Goal: Information Seeking & Learning: Find specific fact

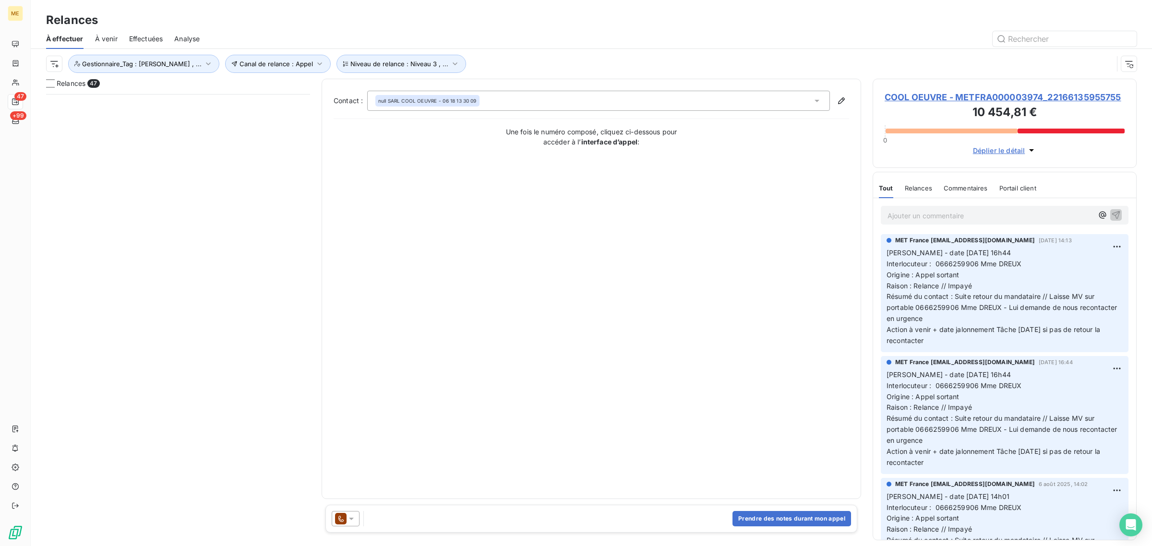
scroll to position [443, 255]
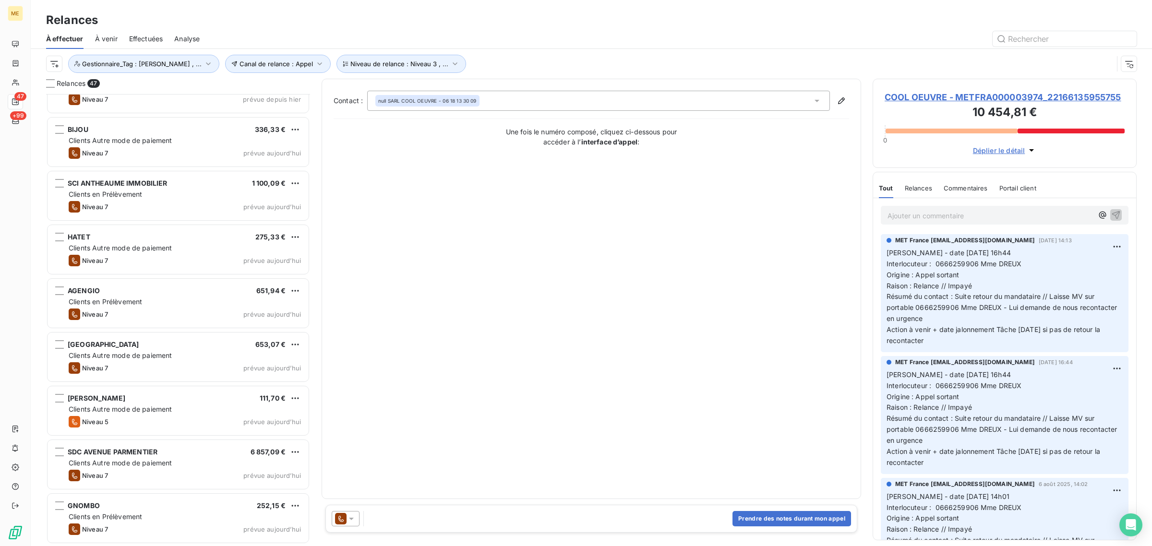
click at [421, 166] on div "Contact : null SARL COOL OEUVRE - 06 18 13 30 09 Une fois le numéro composé, cl…" at bounding box center [592, 289] width 516 height 396
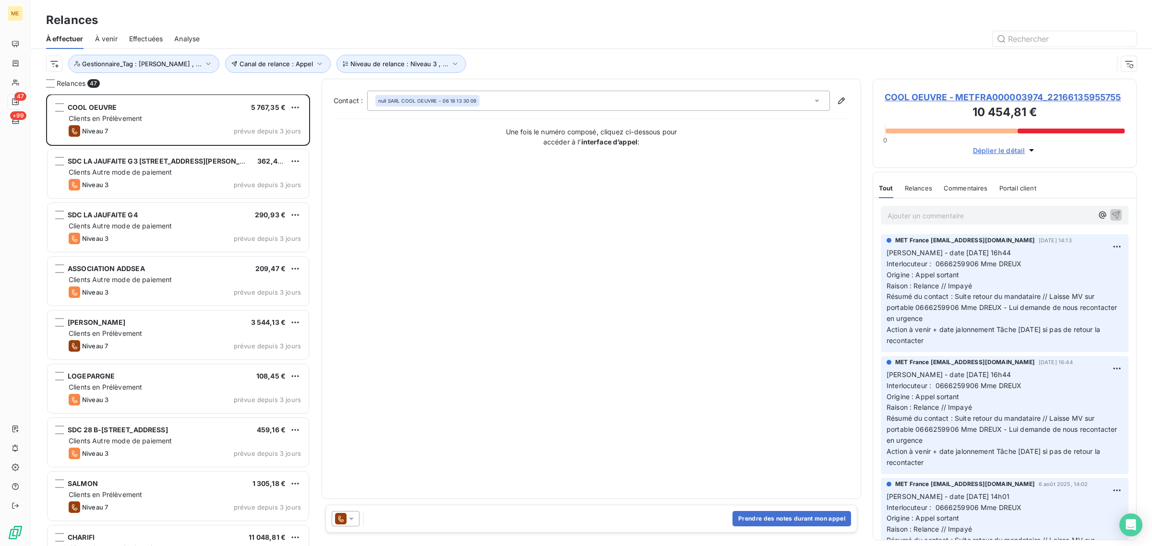
scroll to position [0, 0]
click at [456, 203] on div "Contact : null SARL COOL OEUVRE - 06 18 13 30 09 Une fois le numéro composé, cl…" at bounding box center [592, 289] width 516 height 396
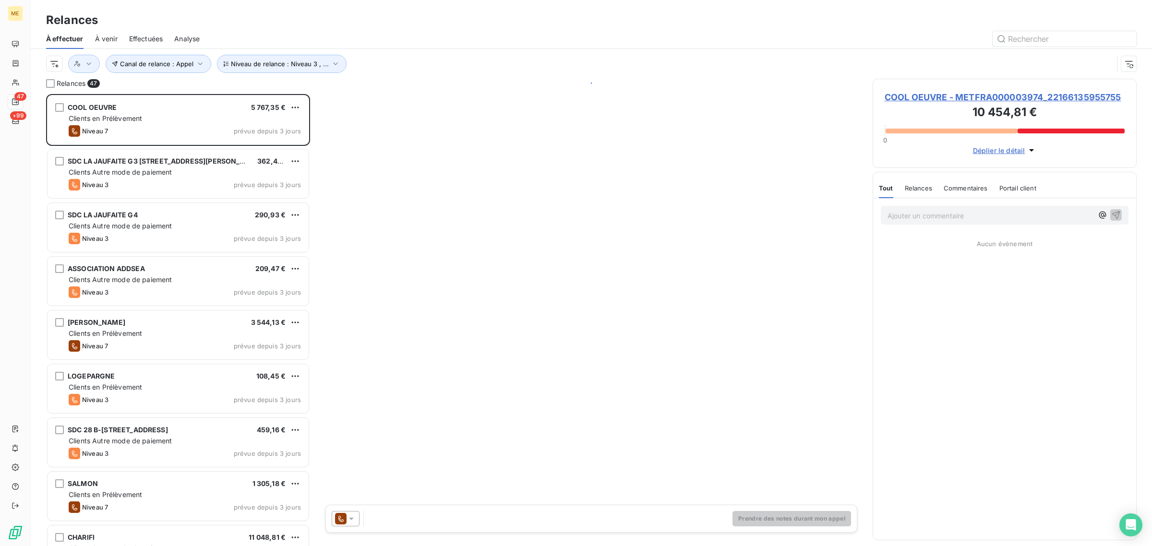
scroll to position [443, 255]
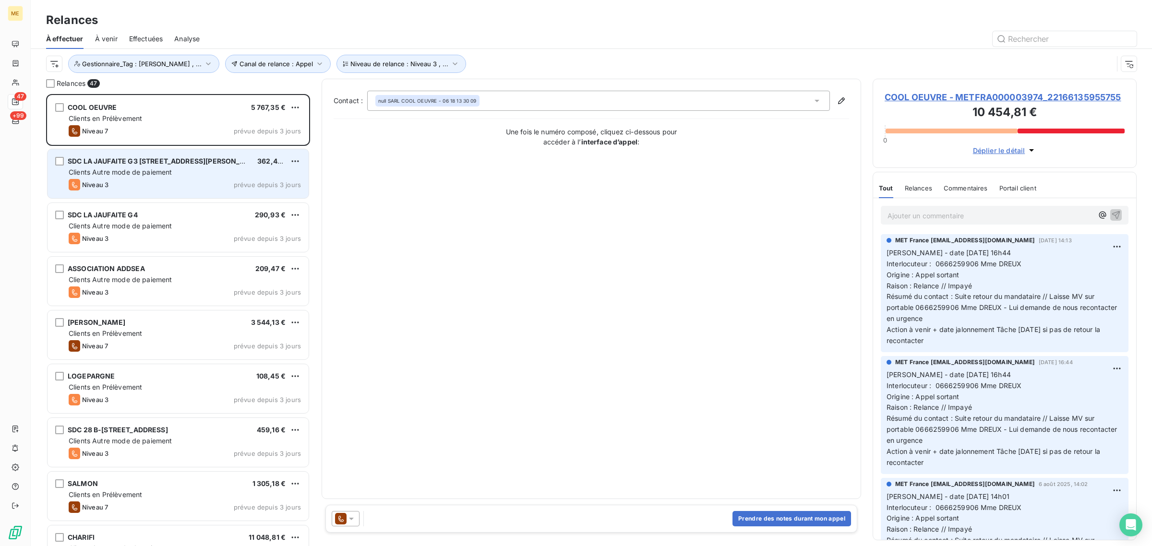
click at [219, 178] on div "SDC LA JAUFAITE G3 [STREET_ADDRESS][PERSON_NAME] € Clients Autre mode de paieme…" at bounding box center [178, 173] width 261 height 49
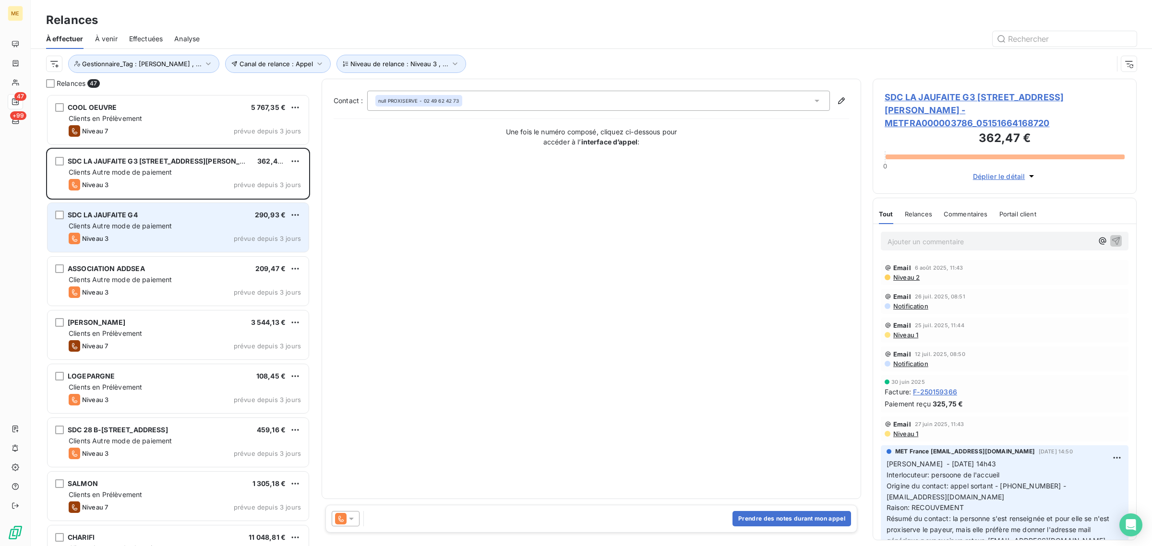
click at [211, 226] on div "Clients Autre mode de paiement" at bounding box center [185, 226] width 232 height 10
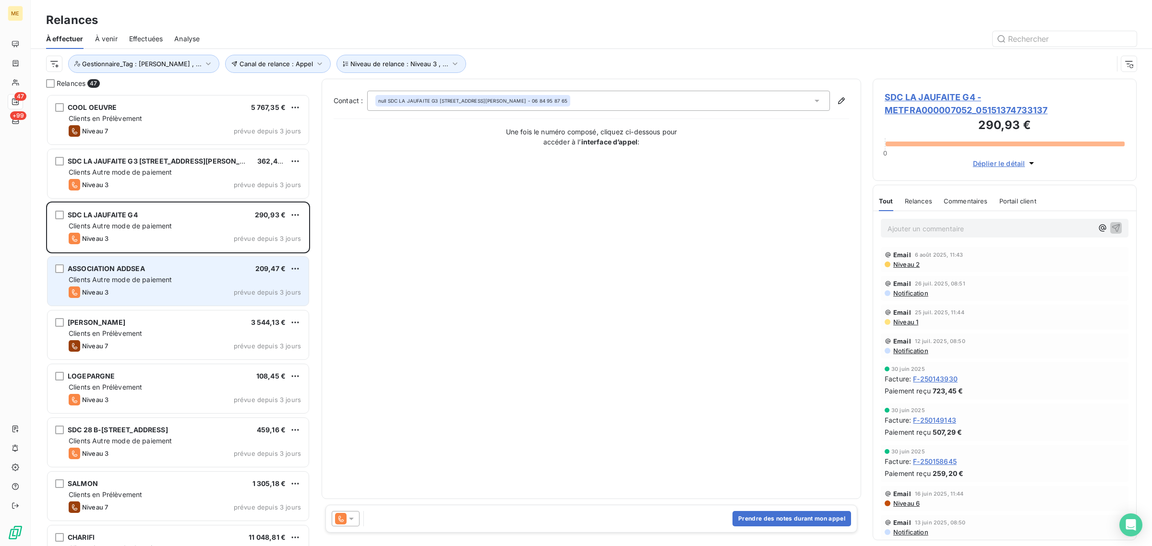
click at [179, 272] on div "ASSOCIATION ADDSEA 209,47 €" at bounding box center [185, 268] width 232 height 9
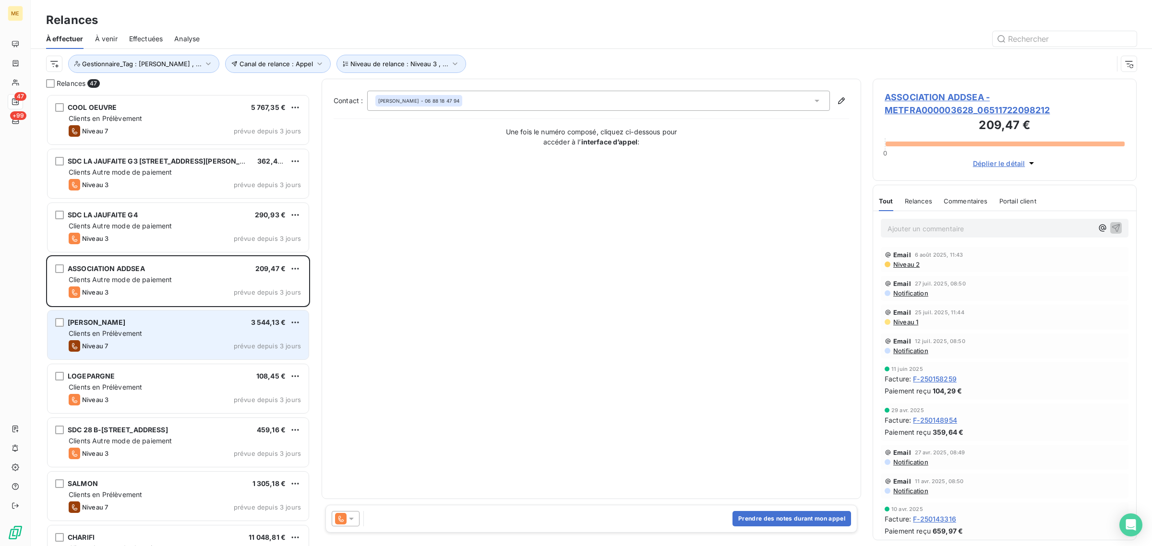
click at [180, 347] on div "Niveau 7 prévue depuis 3 jours" at bounding box center [185, 346] width 232 height 12
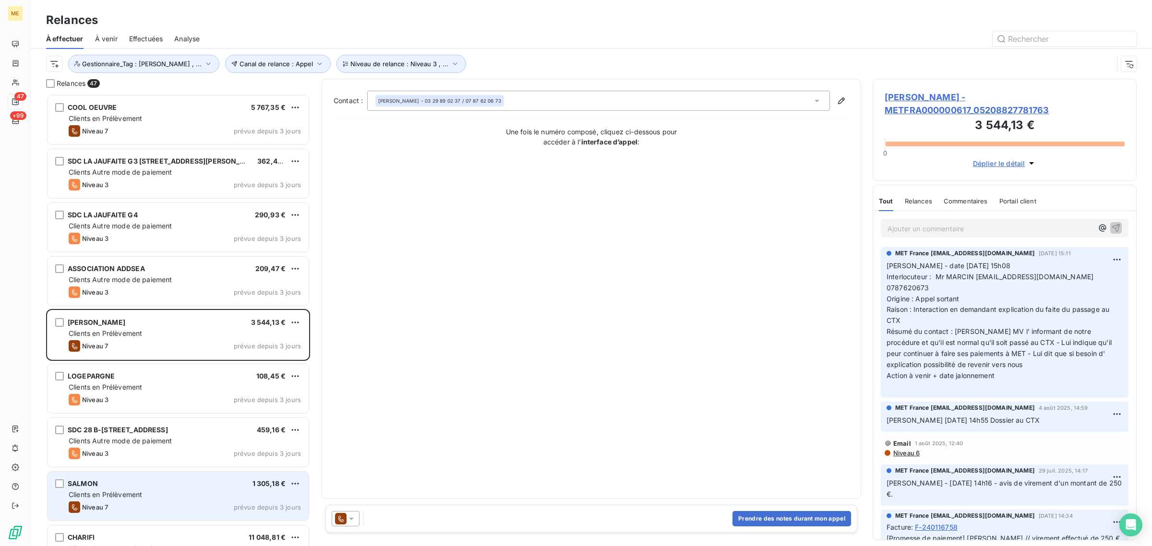
click at [180, 489] on div "SALMON 1 305,18 € Clients en Prélèvement Niveau 7 prévue depuis 3 jours" at bounding box center [178, 496] width 261 height 49
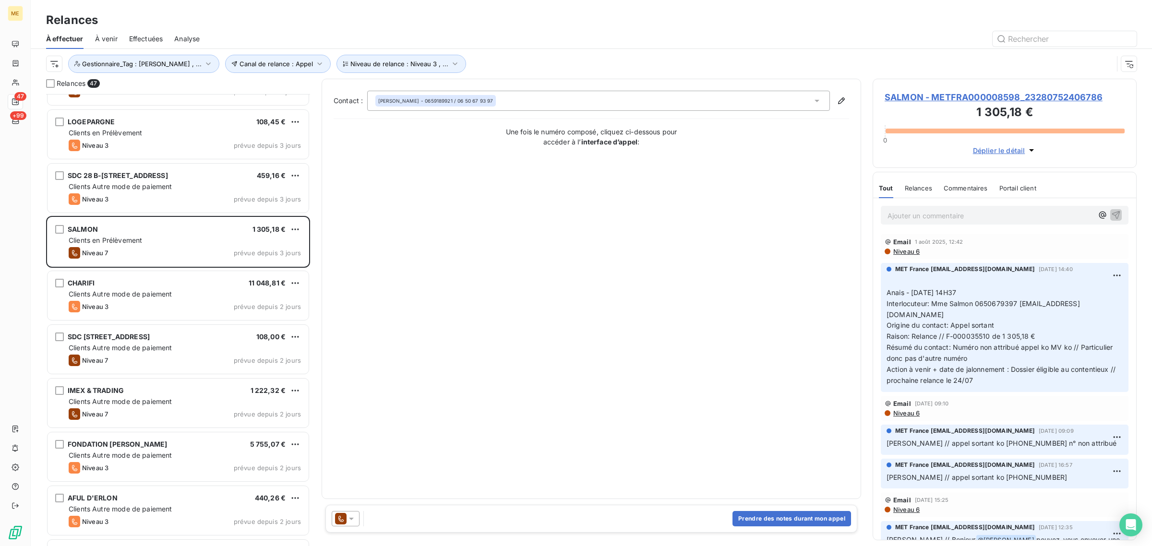
scroll to position [300, 0]
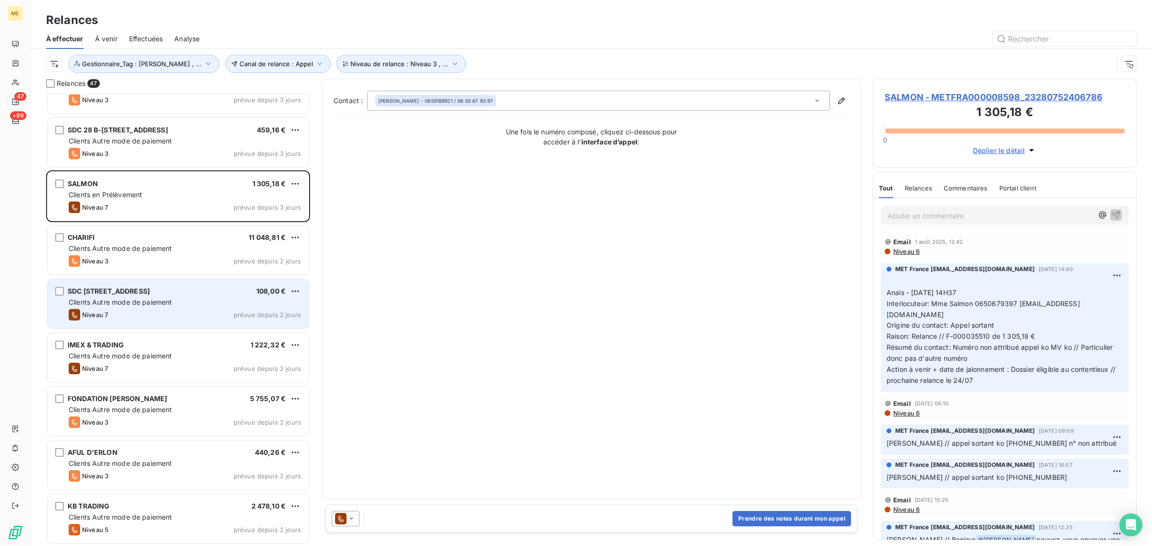
click at [181, 305] on div "Clients Autre mode de paiement" at bounding box center [185, 303] width 232 height 10
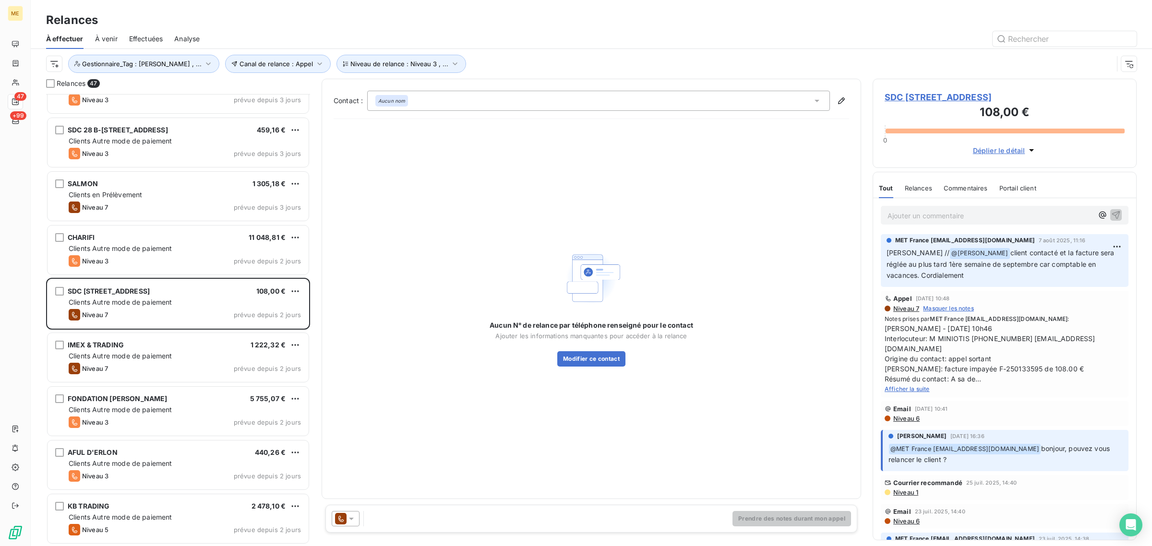
click at [927, 104] on span "SDC [STREET_ADDRESS]" at bounding box center [1005, 97] width 240 height 13
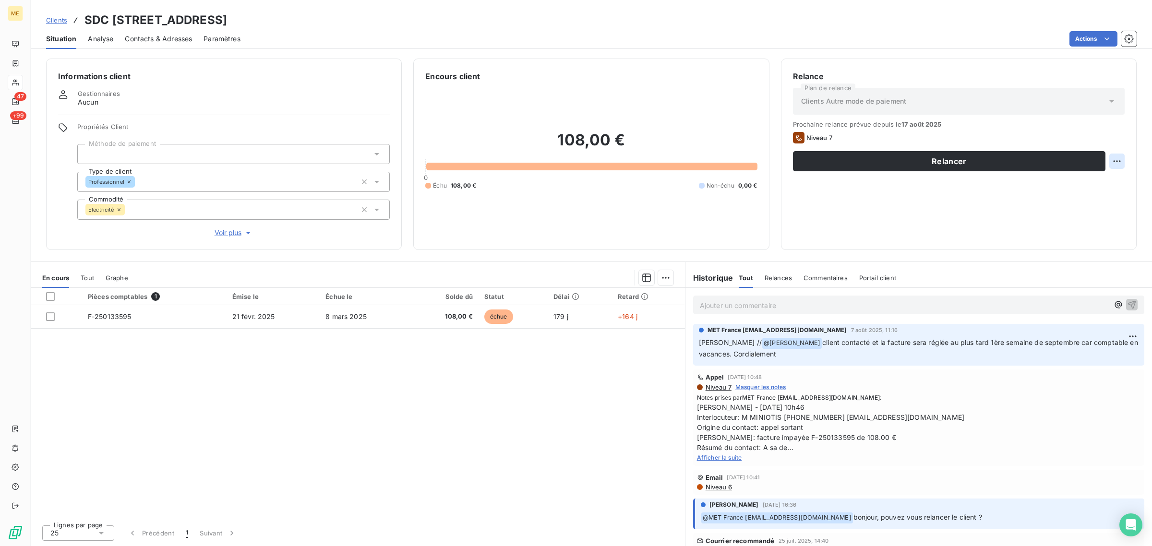
click at [1118, 164] on html "ME 47 +99 Clients SDC [STREET_ADDRESS] - METFRA000004458_07310998488710 Situati…" at bounding box center [576, 273] width 1152 height 546
click at [1105, 184] on div "Replanifier cette action" at bounding box center [1078, 182] width 86 height 15
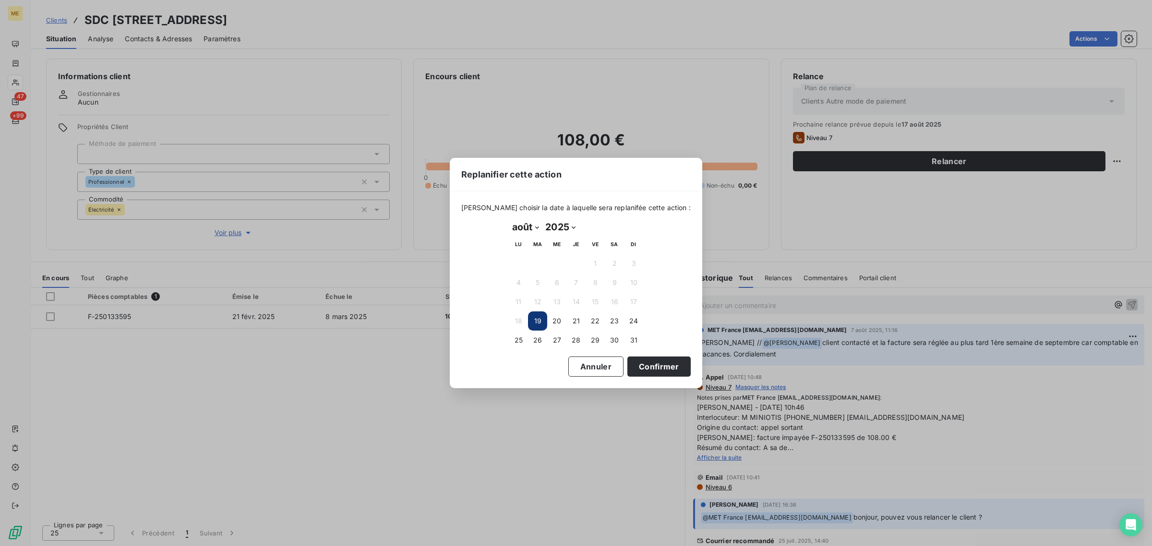
click at [533, 222] on select "janvier février mars avril mai juin juillet août septembre octobre novembre déc…" at bounding box center [525, 226] width 33 height 15
select select "8"
click at [509, 220] on select "janvier février mars avril mai juin juillet août septembre octobre novembre déc…" at bounding box center [525, 226] width 33 height 15
click at [514, 278] on button "8" at bounding box center [518, 282] width 19 height 19
click at [632, 366] on button "Confirmer" at bounding box center [658, 367] width 63 height 20
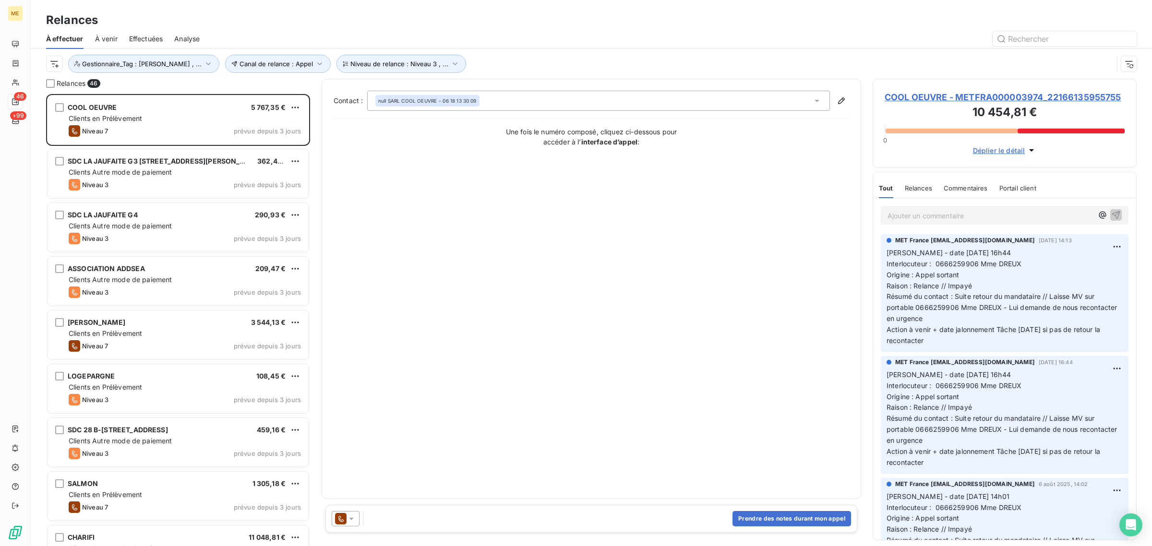
scroll to position [443, 255]
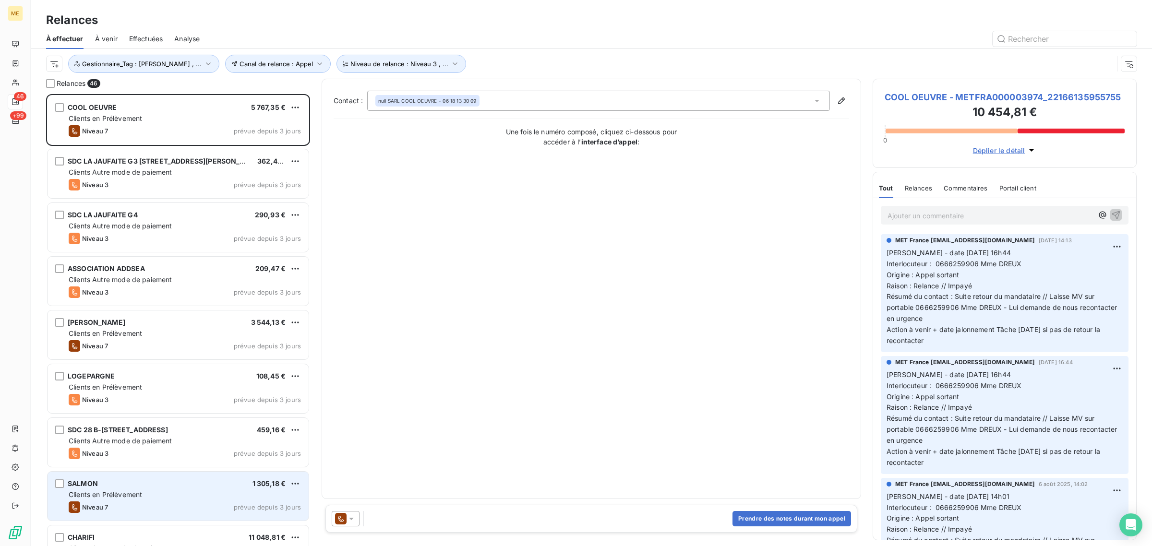
click at [120, 489] on div "SALMON 1 305,18 € Clients en Prélèvement Niveau 7 prévue depuis 3 jours" at bounding box center [178, 496] width 261 height 49
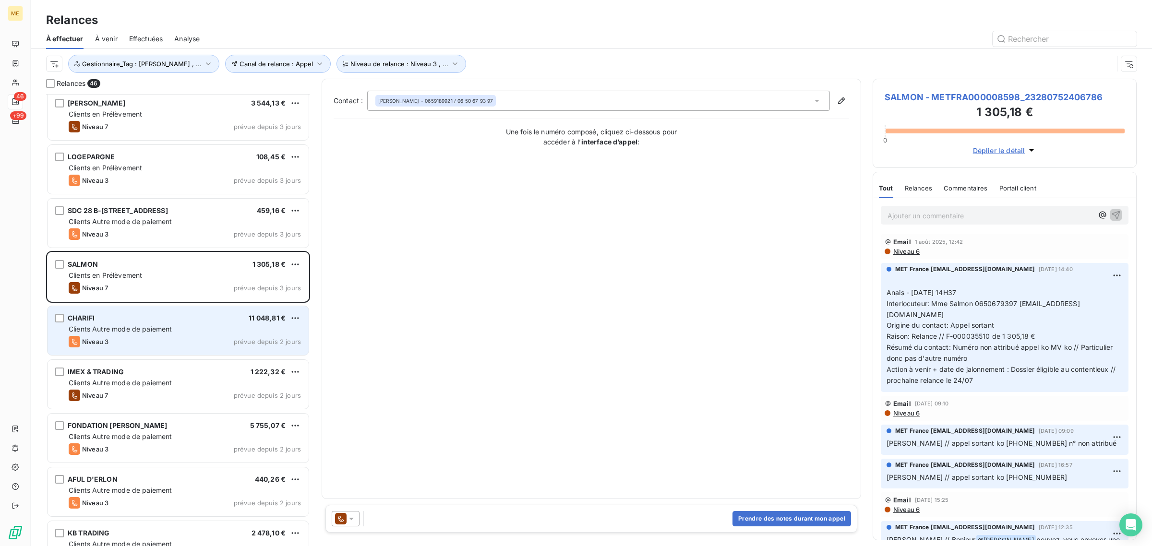
scroll to position [240, 0]
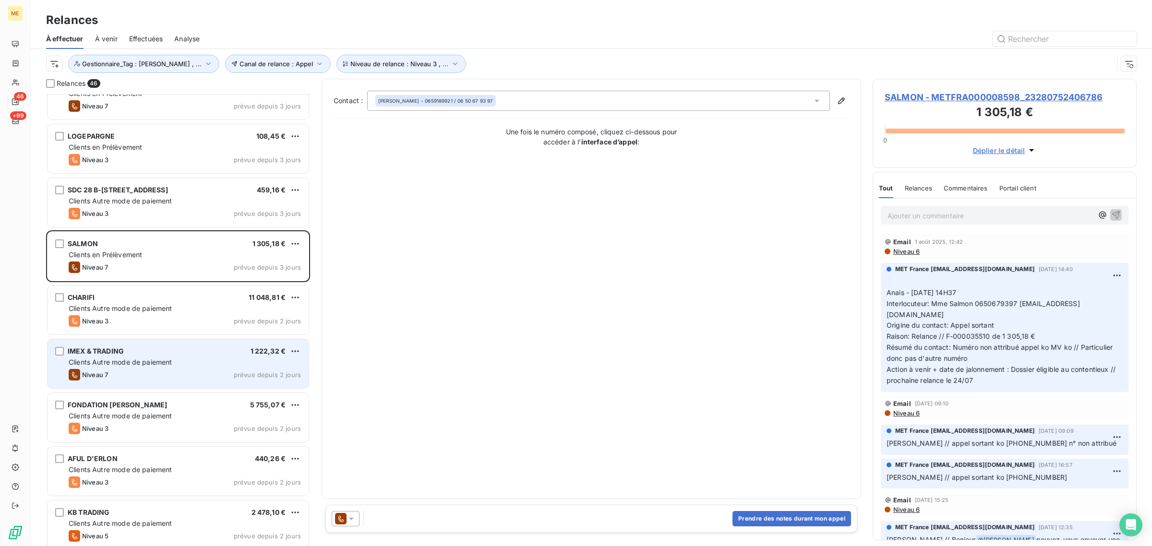
click at [127, 377] on div "Niveau 7 prévue depuis 2 jours" at bounding box center [185, 375] width 232 height 12
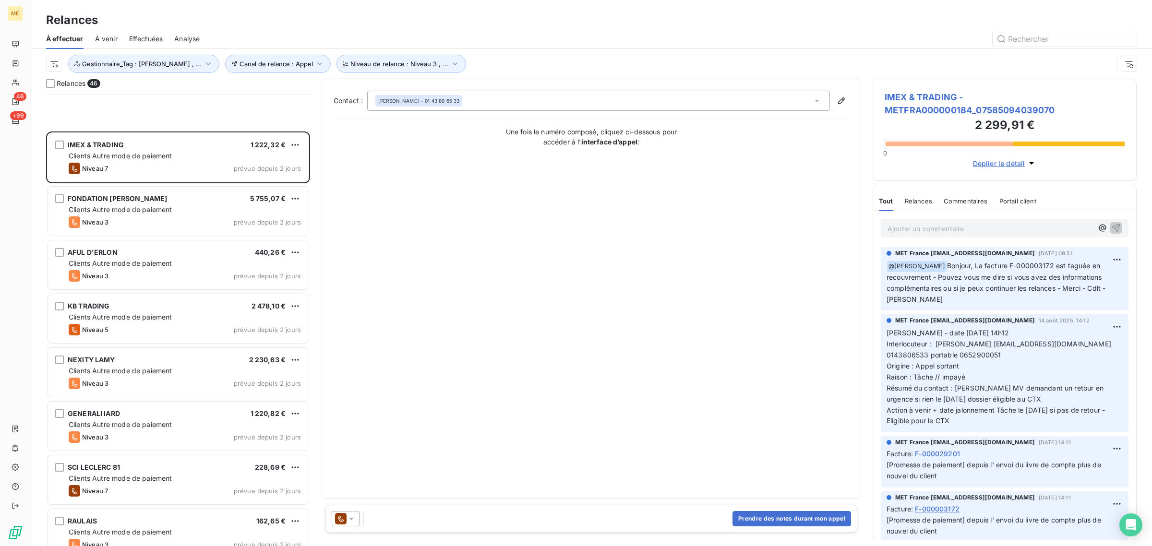
scroll to position [600, 0]
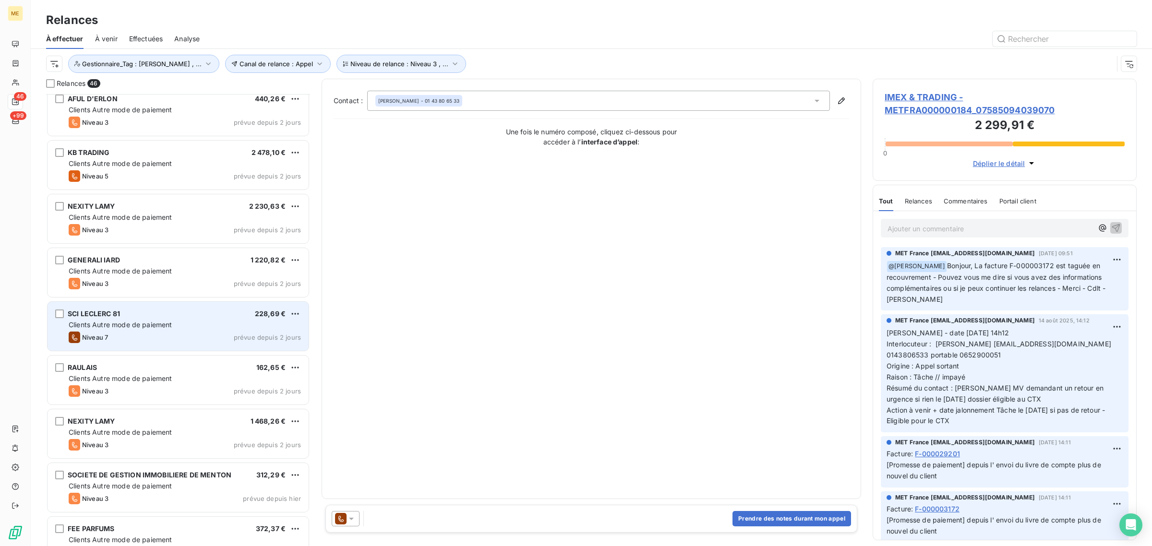
click at [133, 335] on div "Niveau 7 prévue depuis 2 jours" at bounding box center [185, 338] width 232 height 12
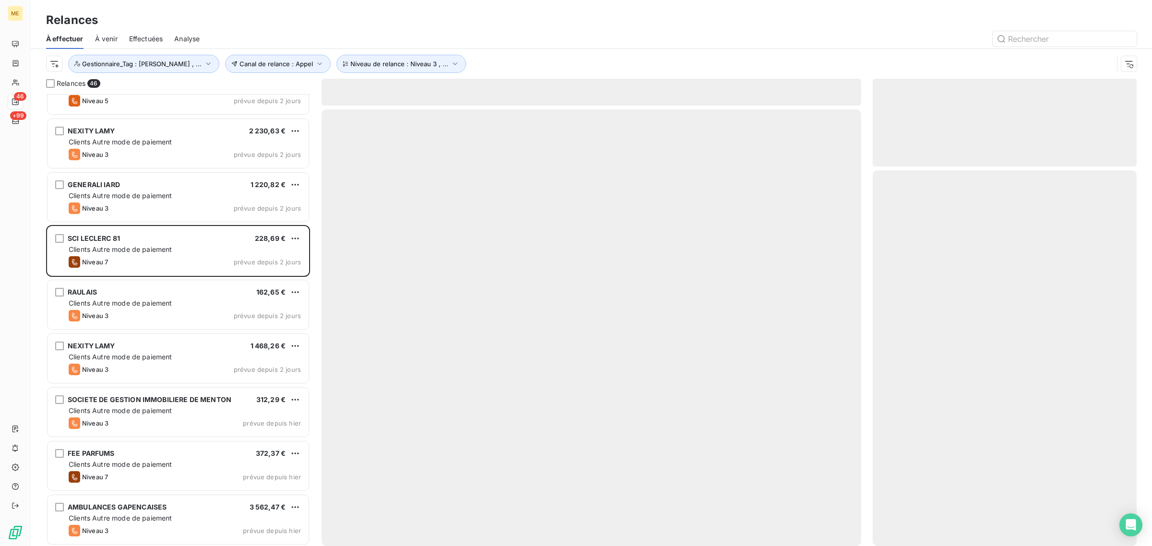
scroll to position [780, 0]
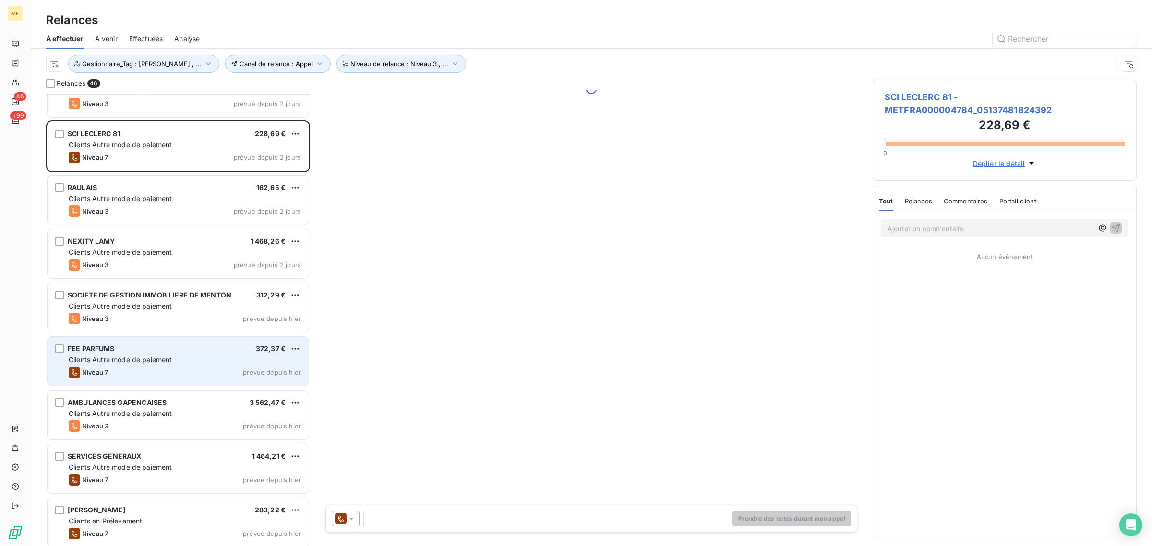
click at [135, 368] on div "Niveau 7 prévue depuis [DATE]" at bounding box center [185, 373] width 232 height 12
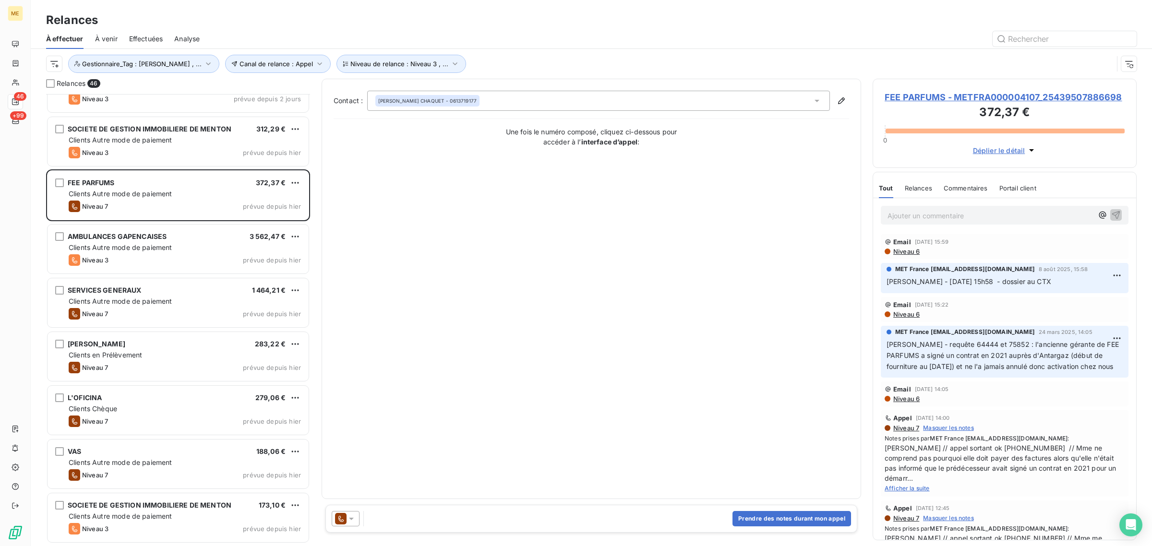
scroll to position [960, 0]
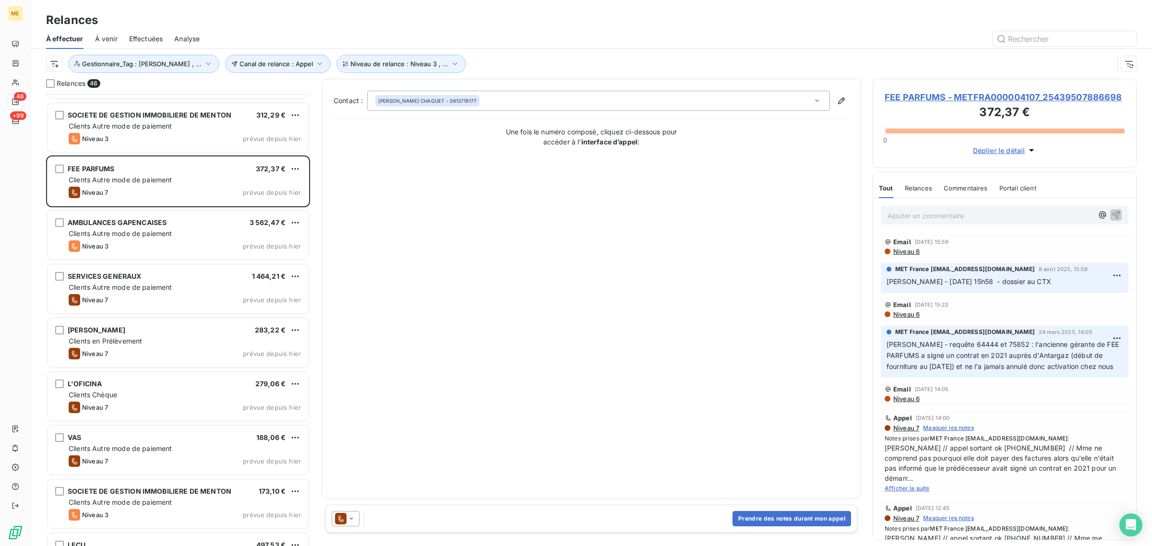
click at [135, 315] on div "SERVICES GENERAUX 1 464,21 € Clients Autre mode de paiement Niveau 7 prévue dep…" at bounding box center [178, 290] width 264 height 54
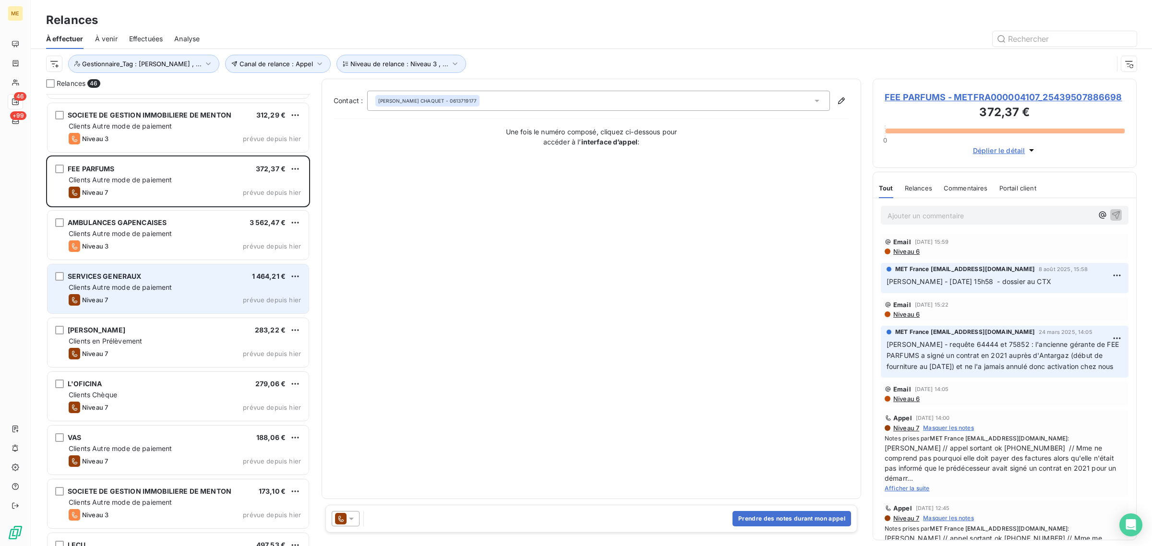
click at [139, 290] on span "Clients Autre mode de paiement" at bounding box center [121, 287] width 104 height 8
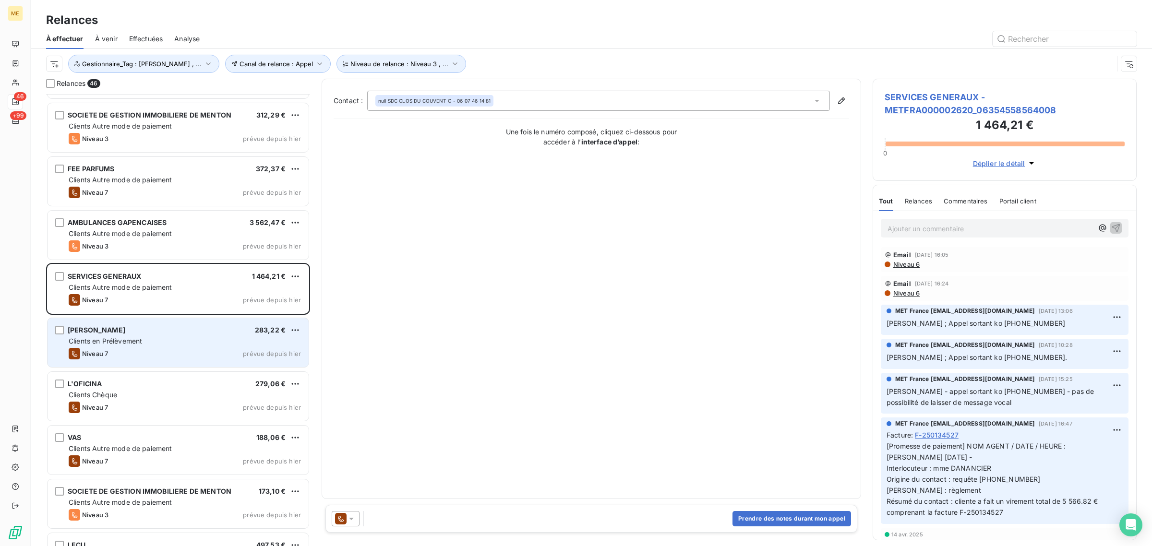
click at [147, 342] on div "Clients en Prélèvement" at bounding box center [185, 341] width 232 height 10
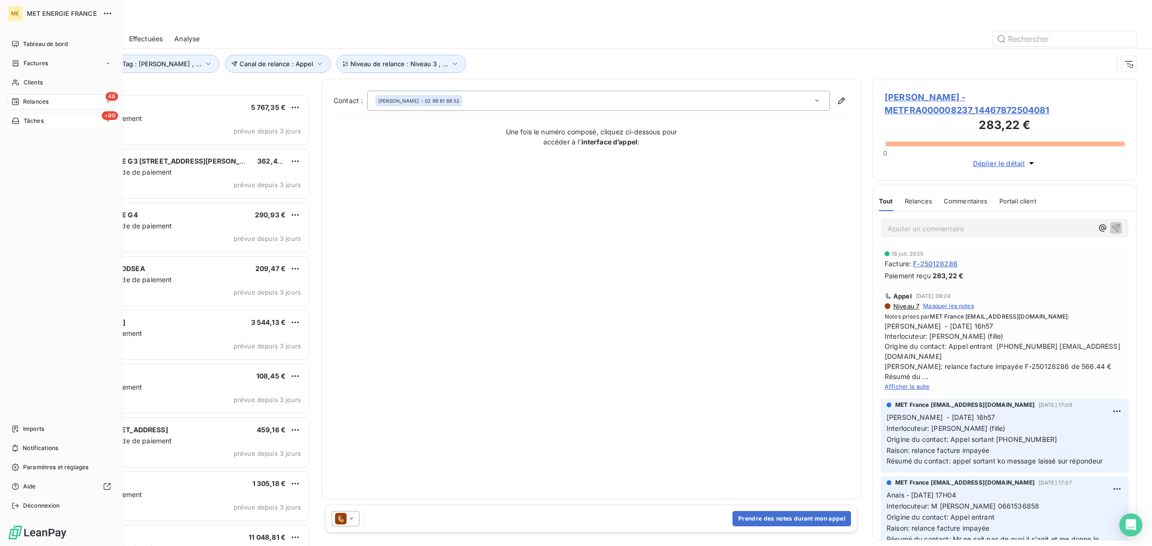
click at [24, 123] on span "Tâches" at bounding box center [34, 121] width 20 height 9
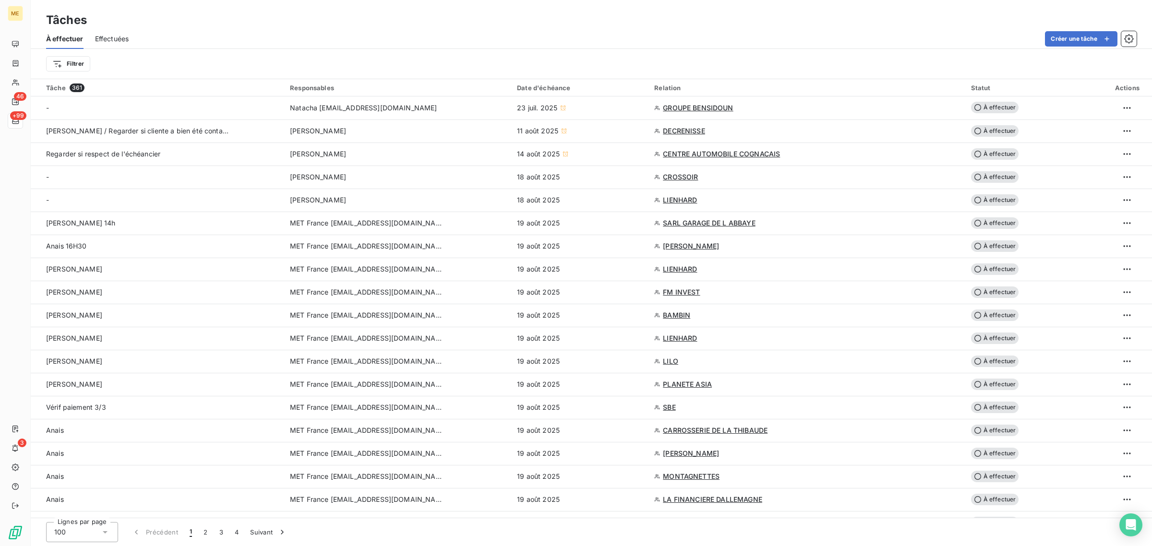
click at [790, 63] on div "Filtrer" at bounding box center [587, 64] width 1082 height 18
click at [219, 77] on div "Filtrer" at bounding box center [591, 64] width 1091 height 30
click at [166, 72] on div "Filtrer" at bounding box center [587, 64] width 1082 height 18
click at [380, 29] on div "À effectuer Effectuées Créer une tâche" at bounding box center [591, 39] width 1121 height 20
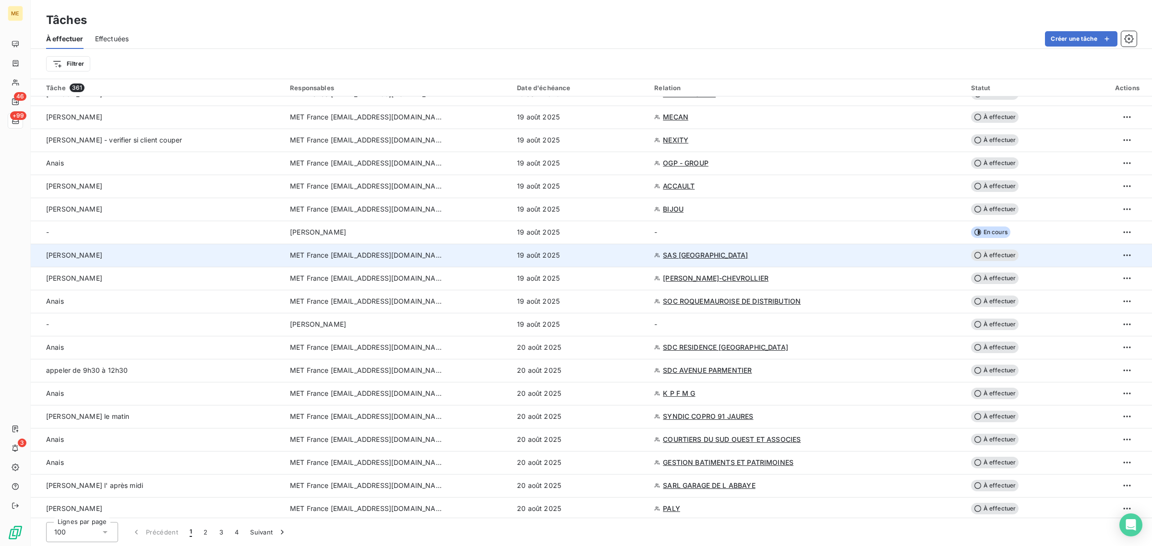
scroll to position [840, 0]
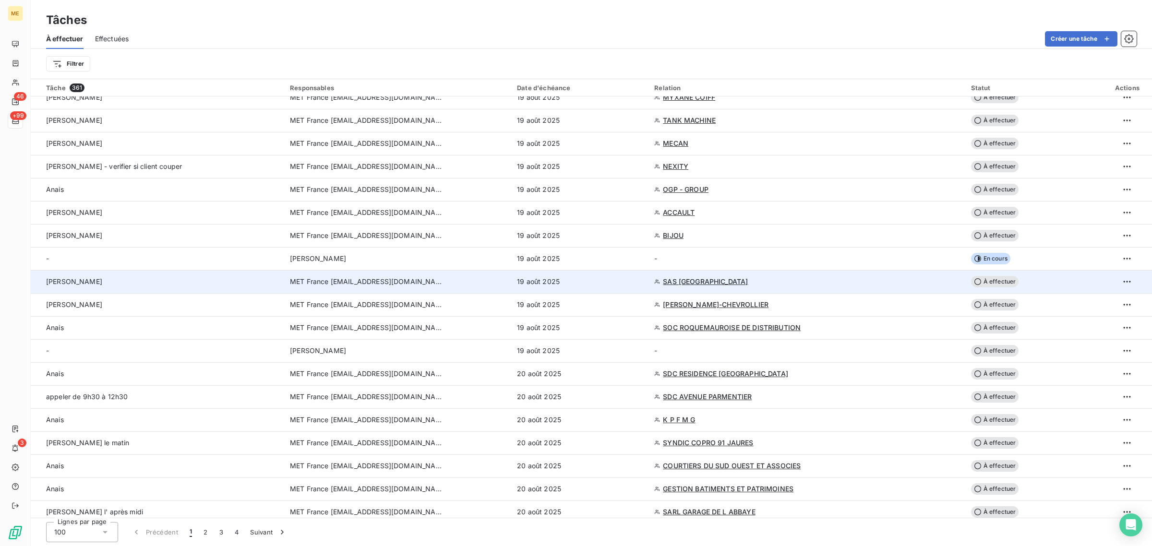
click at [150, 283] on div "[PERSON_NAME]" at bounding box center [138, 282] width 184 height 10
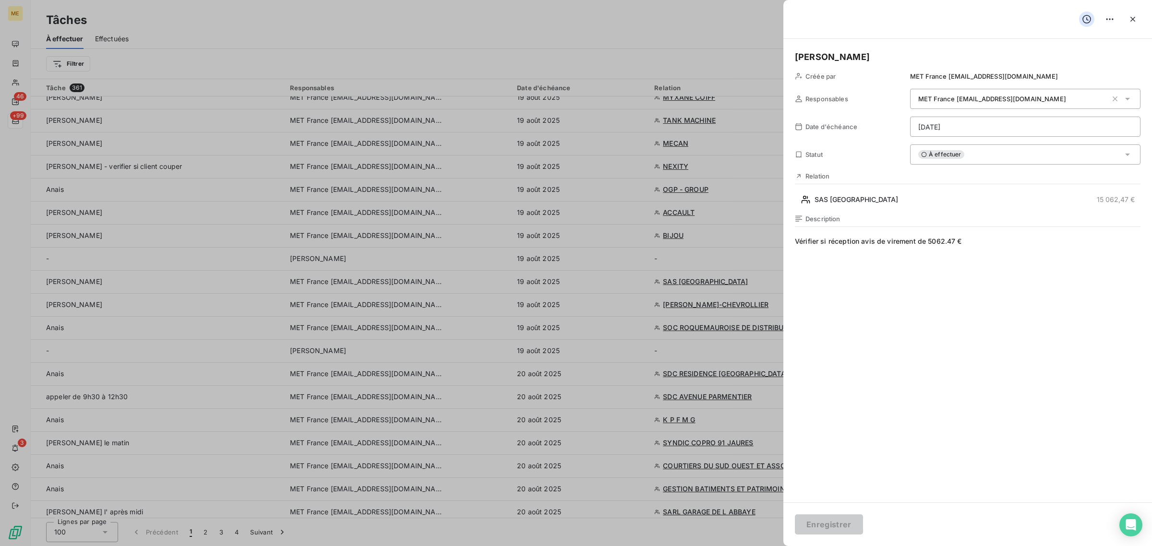
click at [100, 284] on div at bounding box center [576, 273] width 1152 height 546
click at [851, 199] on span "SAS [GEOGRAPHIC_DATA]" at bounding box center [857, 200] width 84 height 10
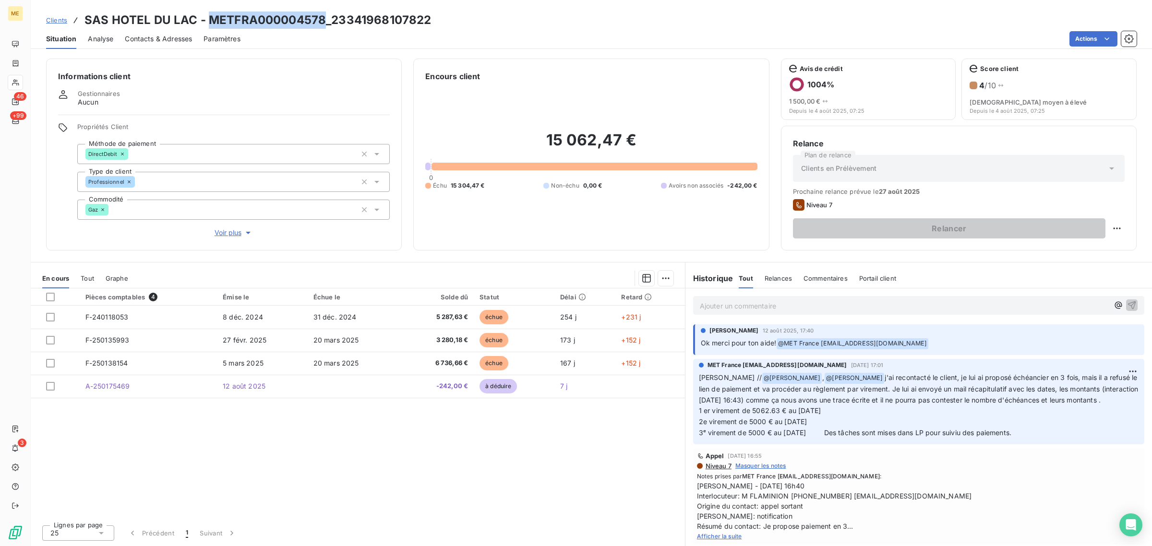
drag, startPoint x: 322, startPoint y: 17, endPoint x: 206, endPoint y: 21, distance: 115.7
click at [206, 21] on h3 "SAS HOTEL DU LAC - METFRA000004578_23341968107822" at bounding box center [257, 20] width 347 height 17
copy h3 "METFRA000004578"
click at [293, 20] on h3 "SAS HOTEL DU LAC - METFRA000004578_23341968107822" at bounding box center [257, 20] width 347 height 17
click at [163, 36] on span "Contacts & Adresses" at bounding box center [158, 39] width 67 height 10
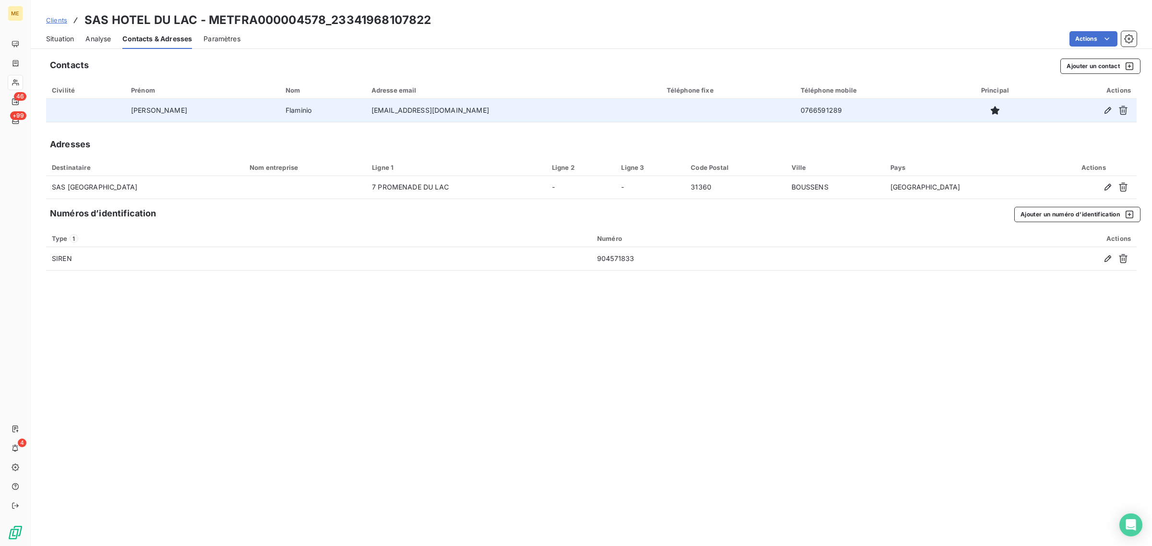
drag, startPoint x: 474, startPoint y: 119, endPoint x: 331, endPoint y: 119, distance: 142.6
click at [366, 119] on td "[EMAIL_ADDRESS][DOMAIN_NAME]" at bounding box center [513, 110] width 295 height 23
copy td "[EMAIL_ADDRESS][DOMAIN_NAME]"
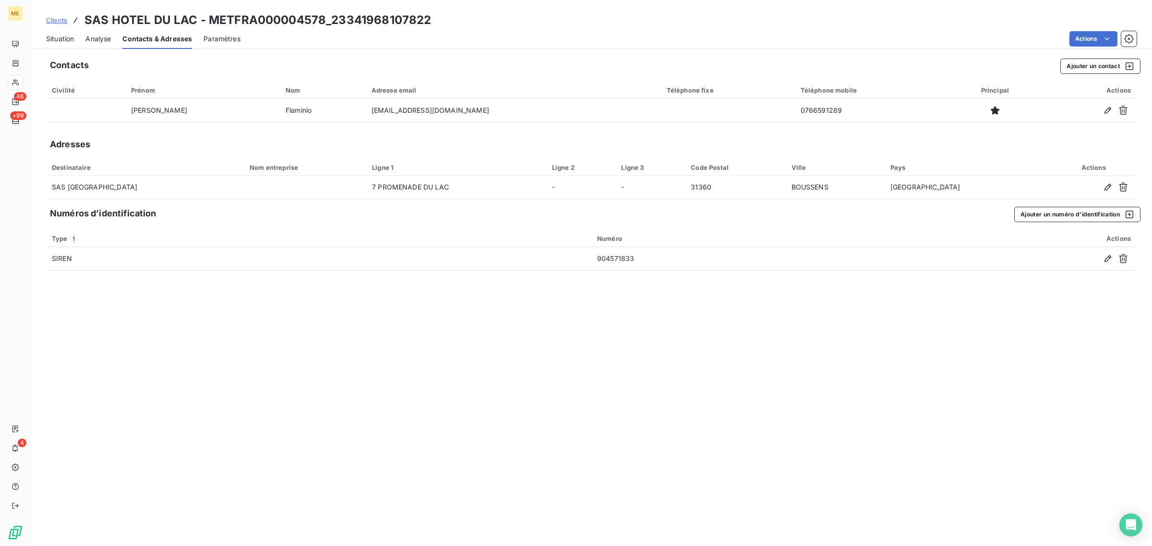
click at [71, 35] on span "Situation" at bounding box center [60, 39] width 28 height 10
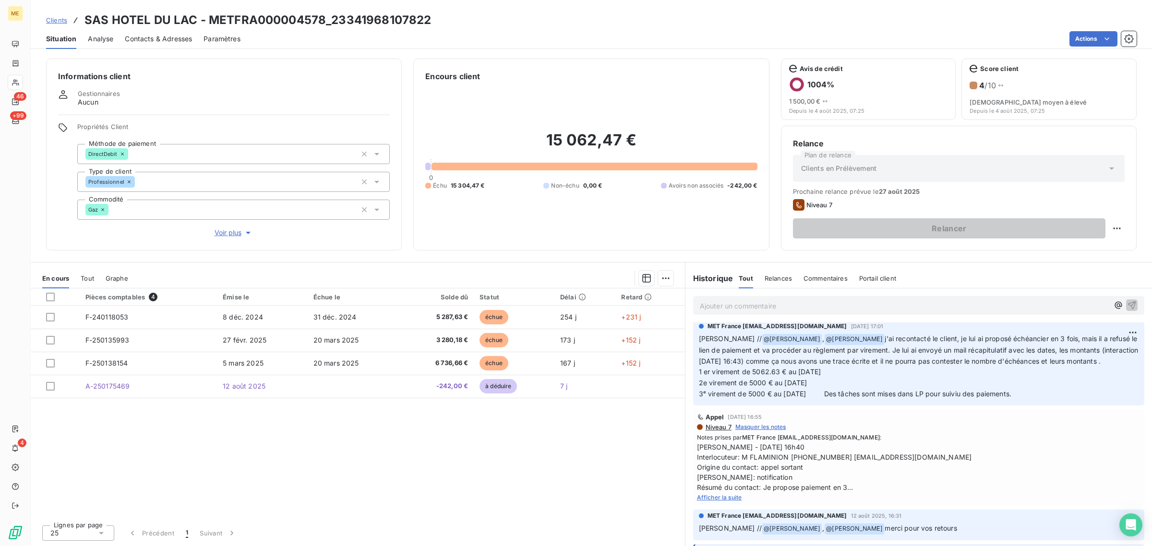
scroll to position [60, 0]
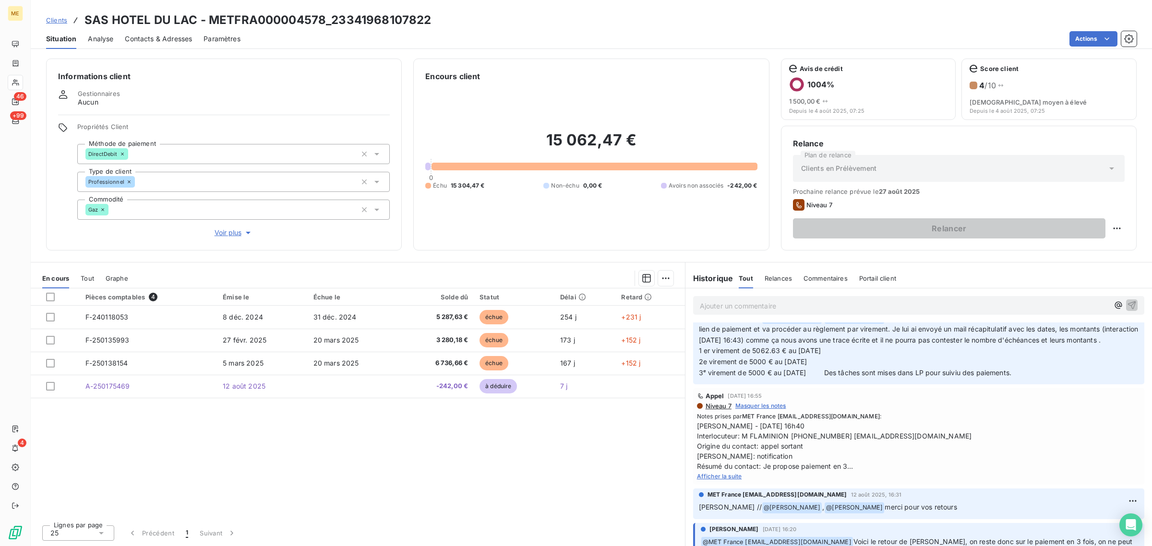
click at [725, 473] on span "Afficher la suite" at bounding box center [719, 476] width 45 height 7
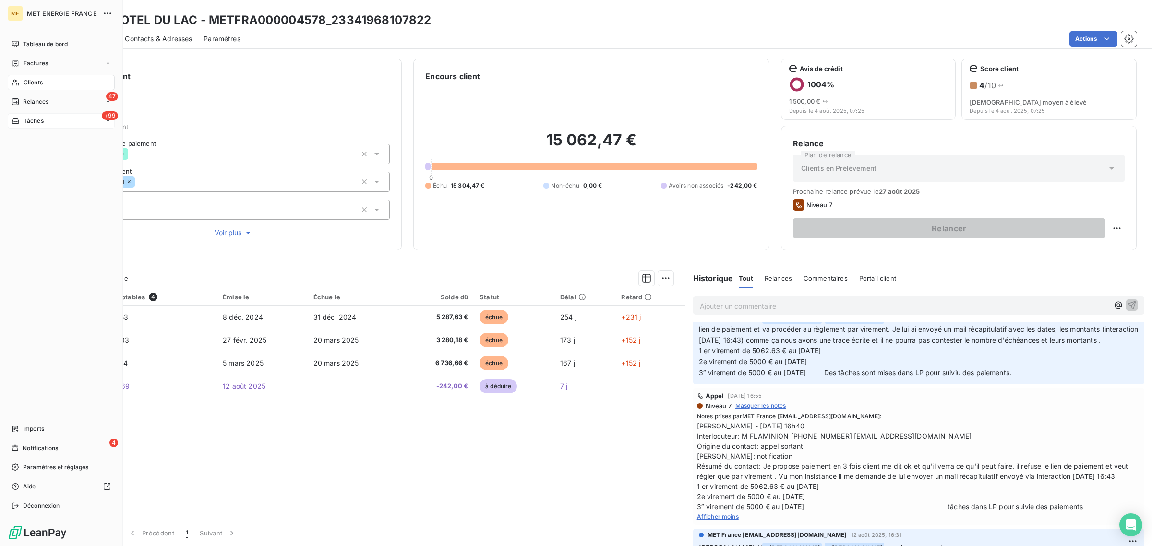
click at [27, 117] on span "Tâches" at bounding box center [34, 121] width 20 height 9
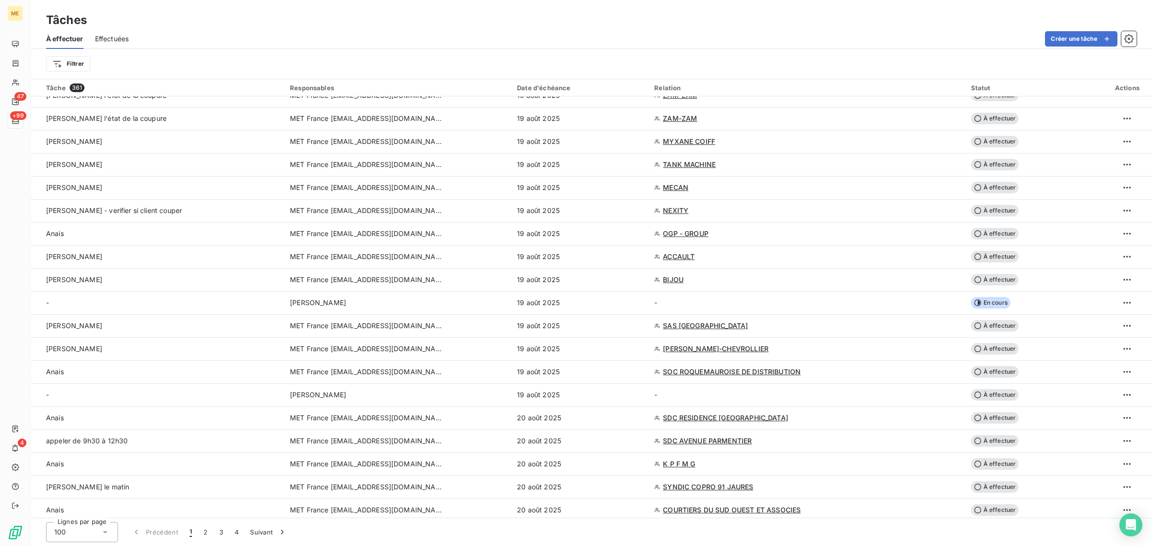
scroll to position [780, 0]
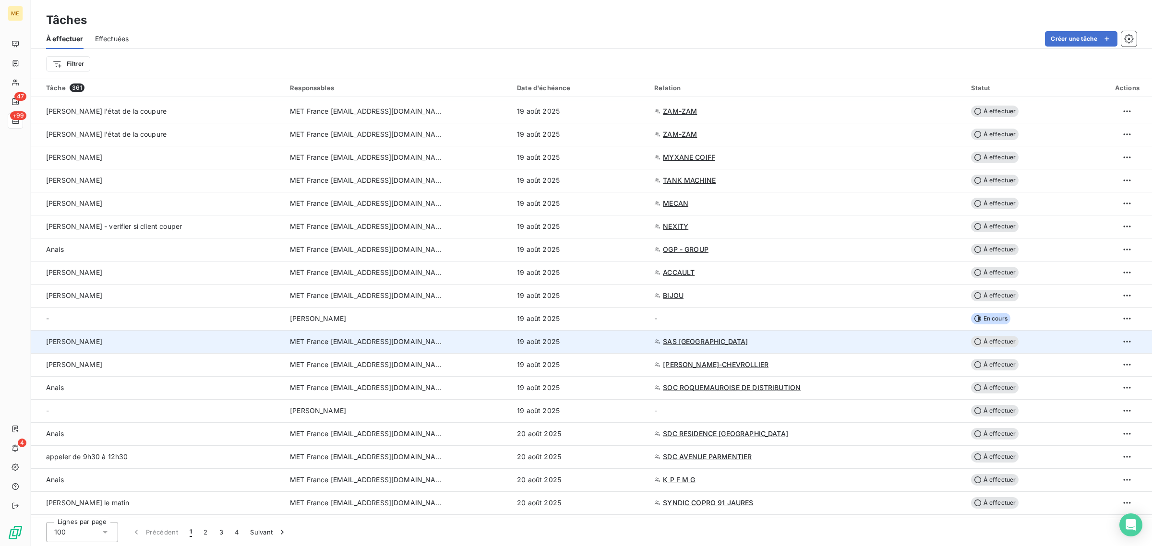
click at [161, 349] on td "[PERSON_NAME]" at bounding box center [157, 341] width 253 height 23
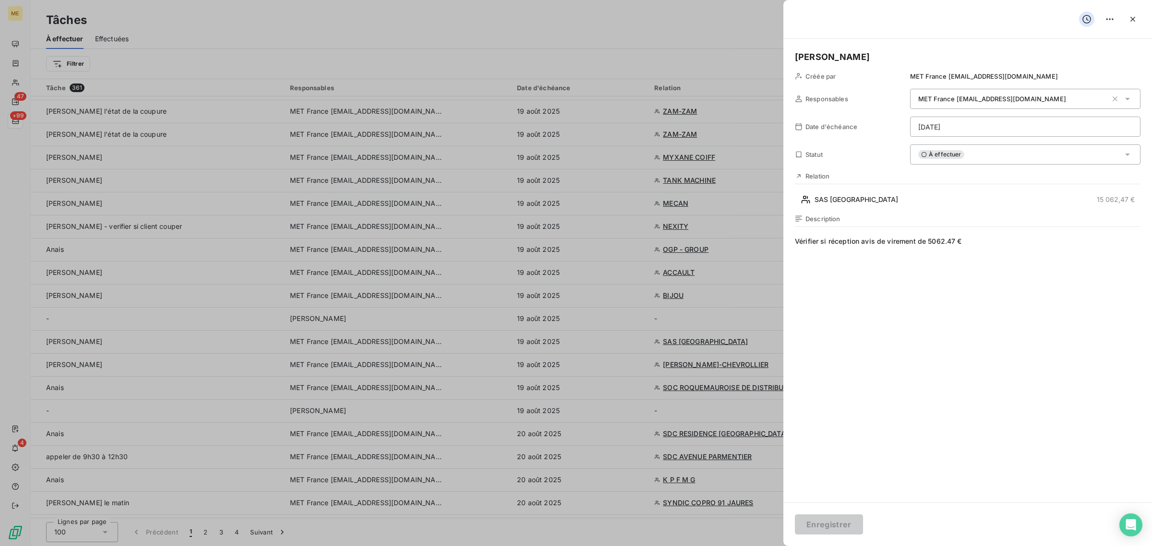
click at [1015, 155] on div "À effectuer" at bounding box center [1025, 154] width 230 height 20
click at [1003, 129] on html "ME 47 +99 4 Tâches À effectuer Effectuées Créer une tâche Filtrer Tâche 361 Res…" at bounding box center [576, 273] width 1152 height 546
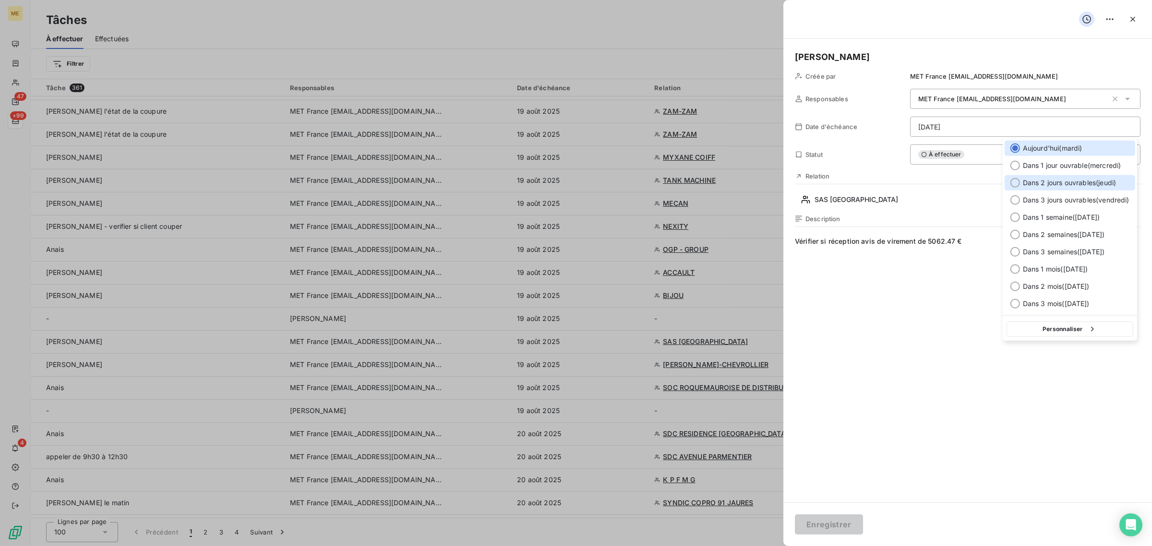
click at [1030, 180] on span "Dans 2 jours ouvrables ( [DATE] )" at bounding box center [1069, 183] width 93 height 10
type input "[DATE]"
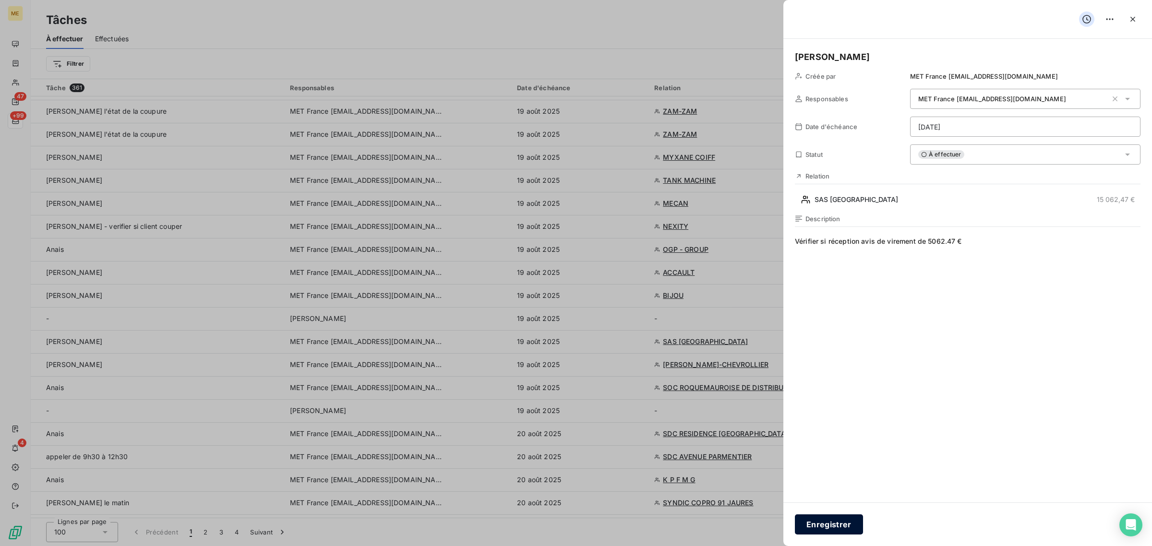
click at [841, 529] on button "Enregistrer" at bounding box center [829, 525] width 68 height 20
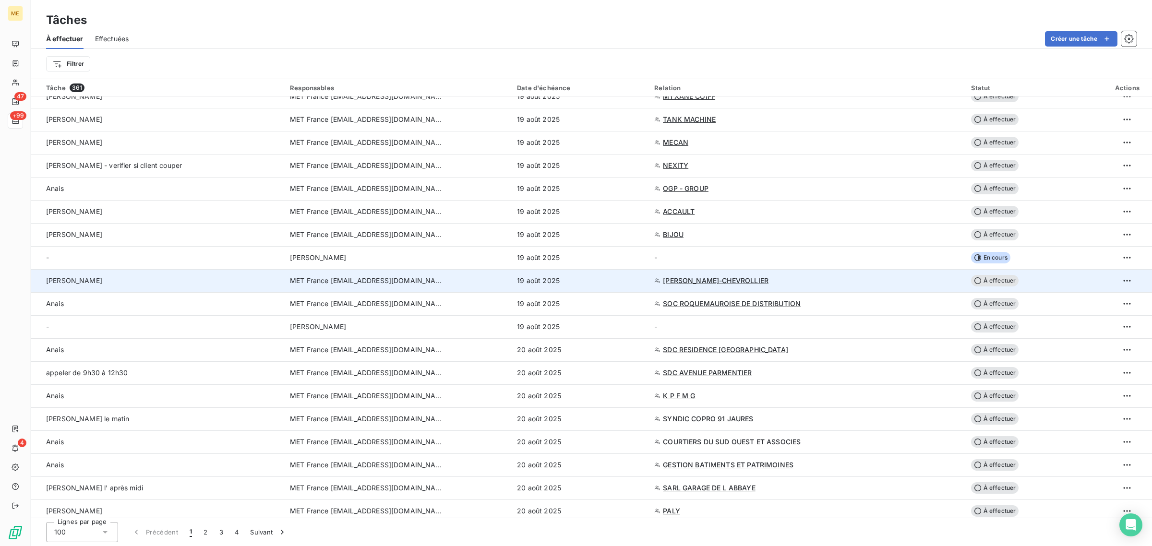
scroll to position [840, 0]
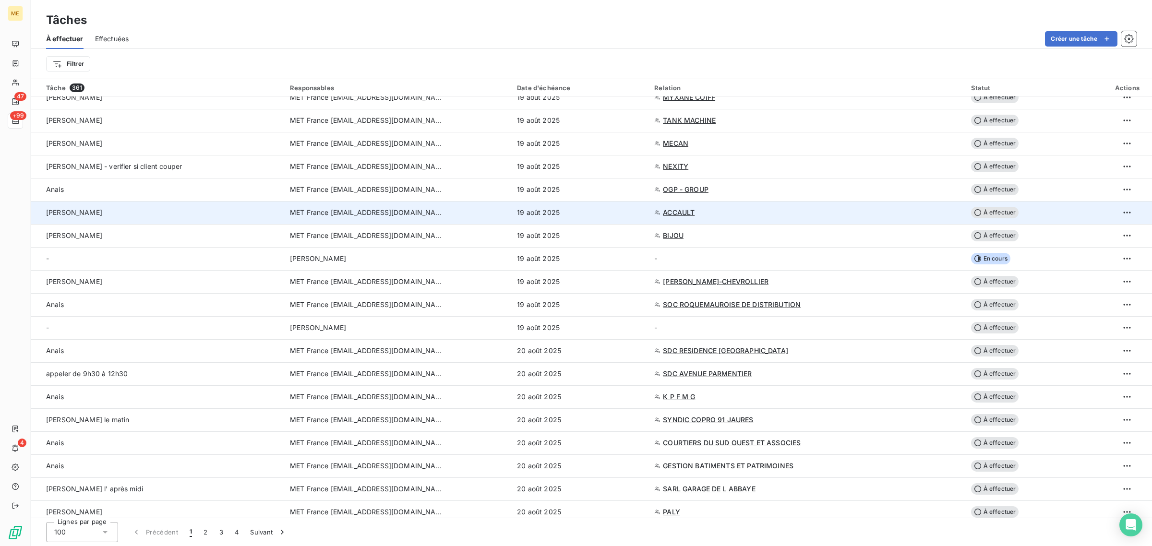
click at [480, 220] on td "MET France [EMAIL_ADDRESS][DOMAIN_NAME]" at bounding box center [397, 212] width 227 height 23
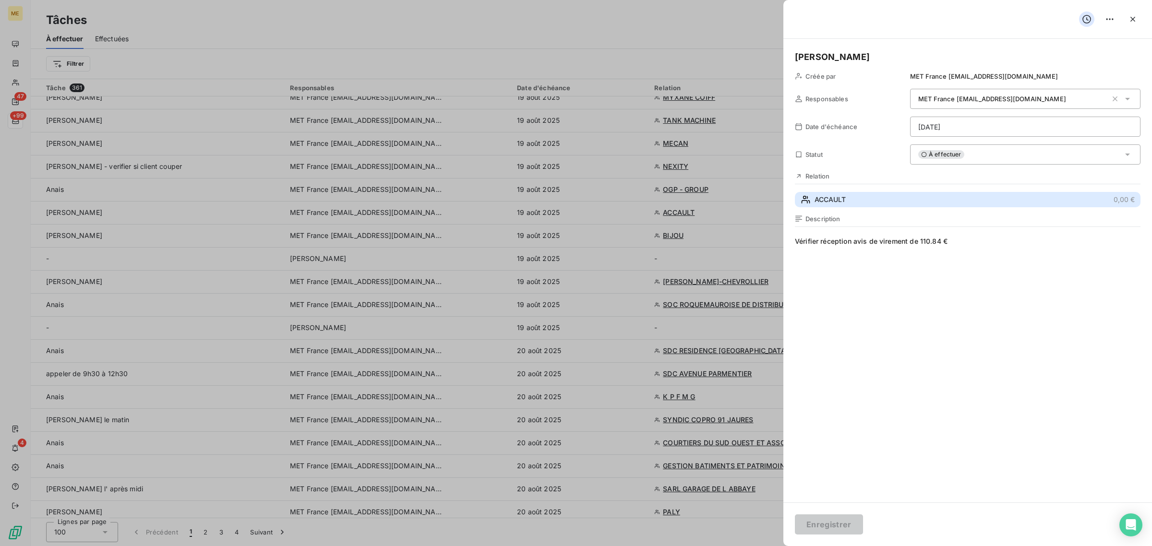
click at [839, 202] on span "ACCAULT" at bounding box center [830, 200] width 31 height 10
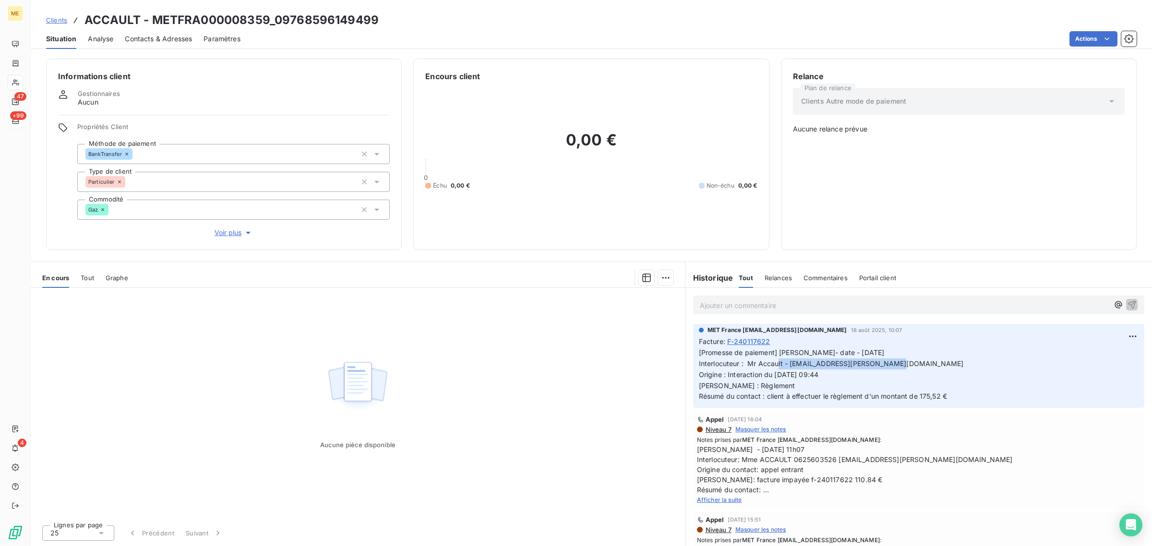
drag, startPoint x: 900, startPoint y: 365, endPoint x: 792, endPoint y: 366, distance: 108.0
click at [792, 366] on p "[Promesse de paiement] [PERSON_NAME]- date - [DATE] Interlocuteur : Mr Accault …" at bounding box center [919, 375] width 440 height 55
copy span "[EMAIL_ADDRESS][PERSON_NAME][DOMAIN_NAME]"
click at [648, 419] on div "Aucune pièce disponible" at bounding box center [358, 402] width 654 height 229
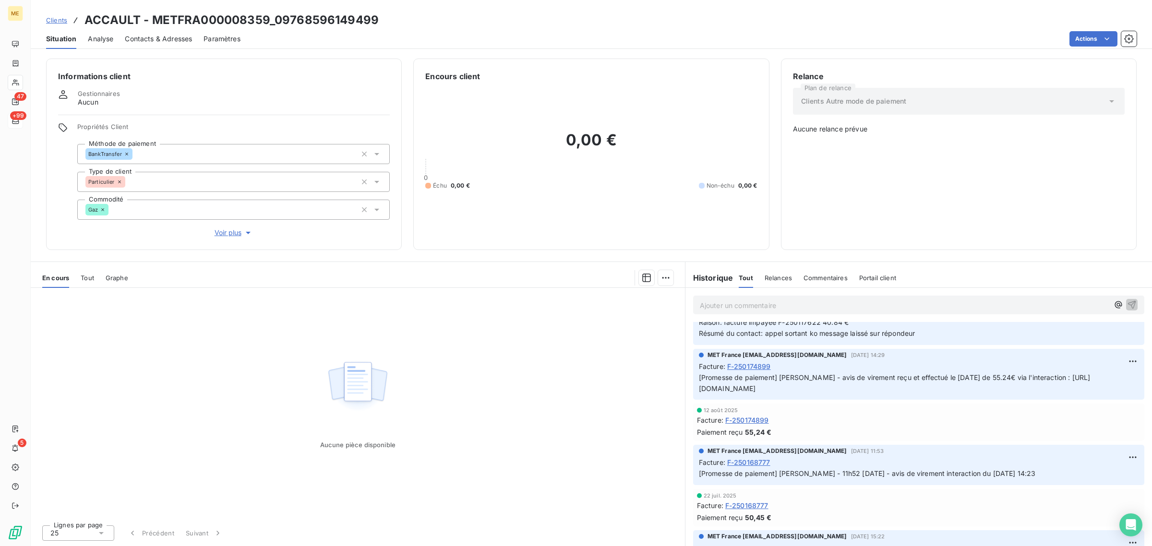
scroll to position [420, 0]
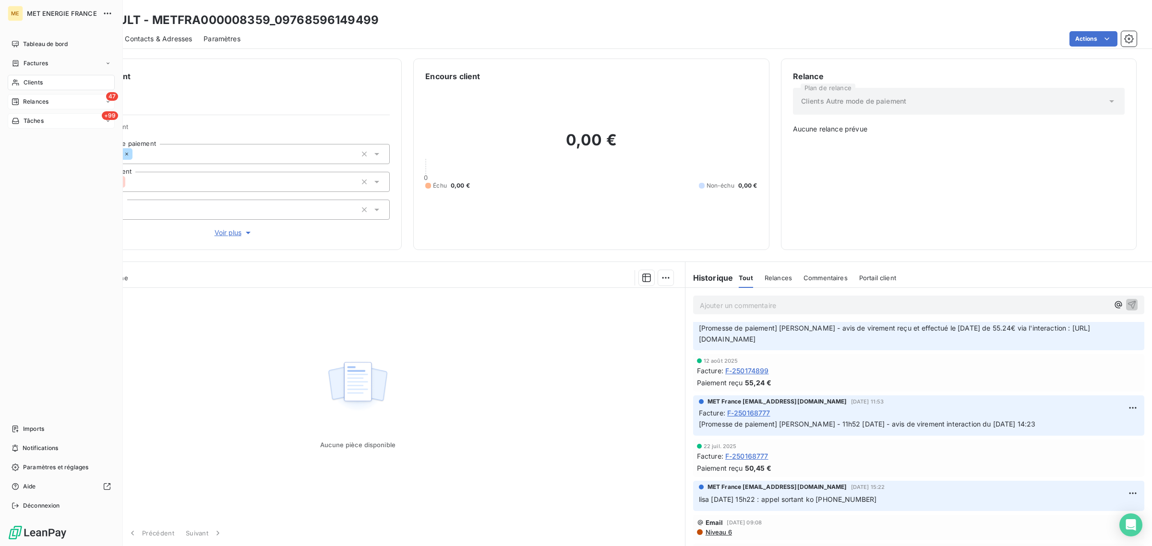
click at [20, 97] on div "Relances" at bounding box center [30, 101] width 37 height 9
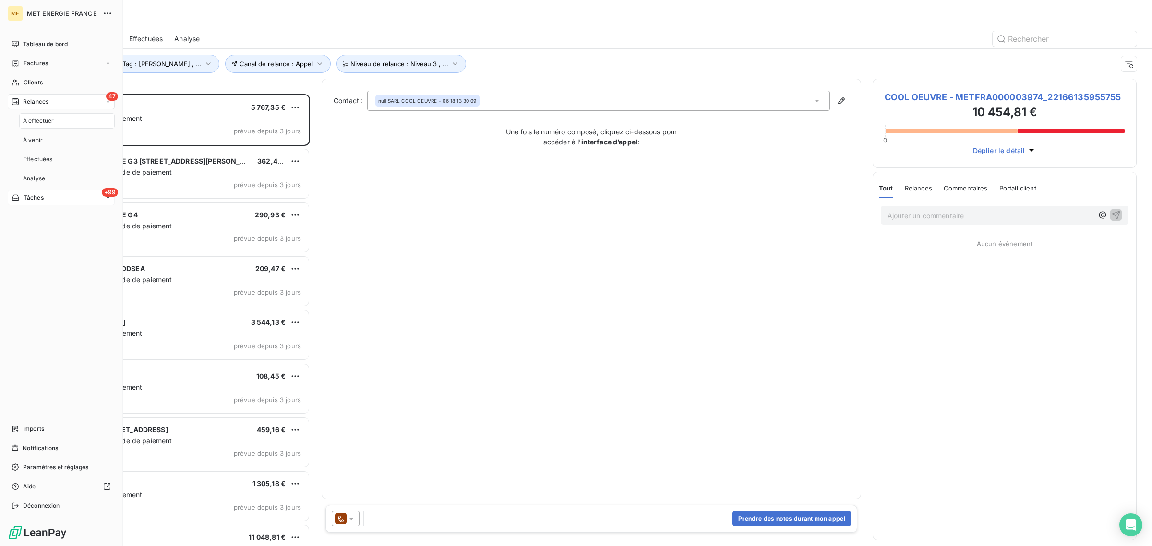
scroll to position [443, 255]
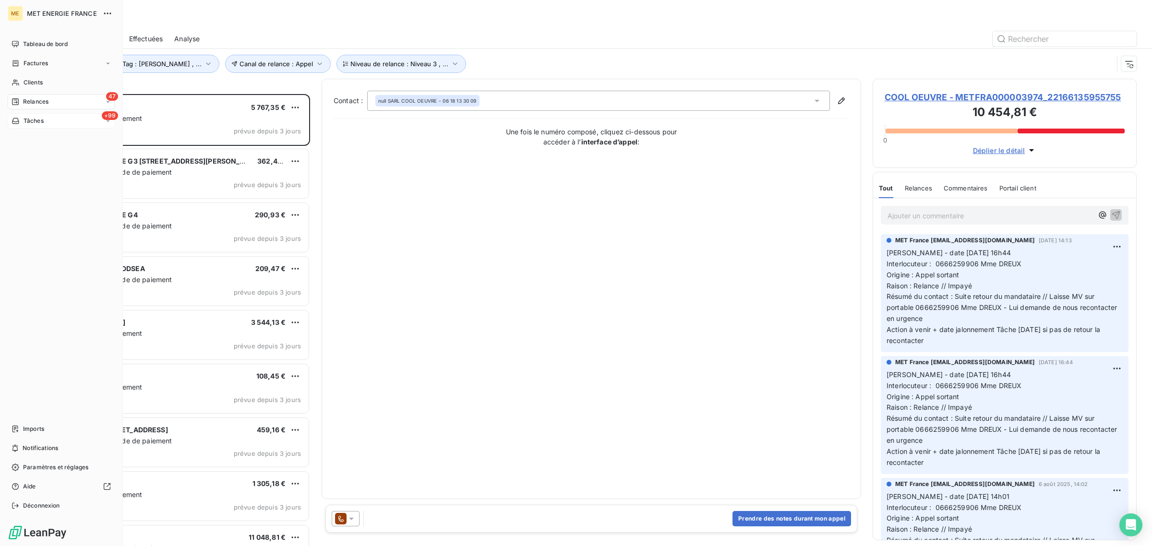
click at [22, 126] on div "+99 Tâches" at bounding box center [61, 120] width 107 height 15
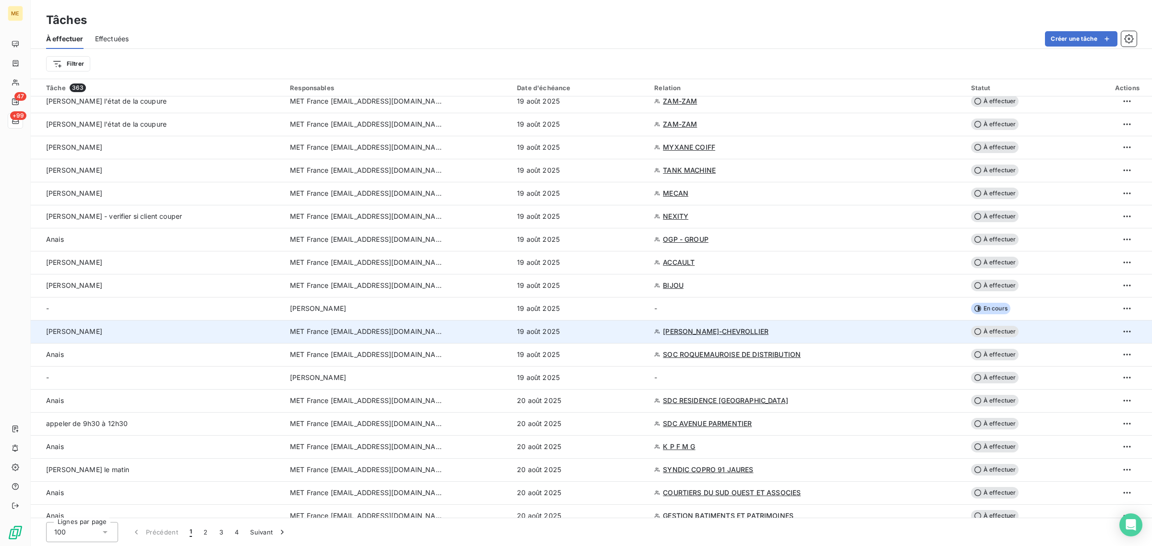
scroll to position [660, 0]
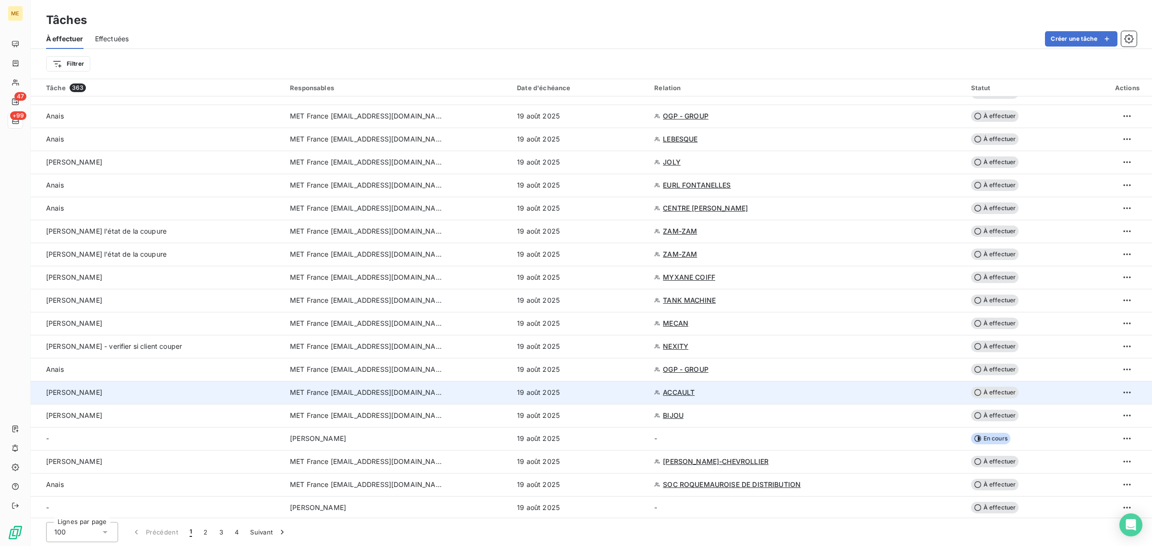
click at [469, 398] on td "MET France [EMAIL_ADDRESS][DOMAIN_NAME]" at bounding box center [397, 392] width 227 height 23
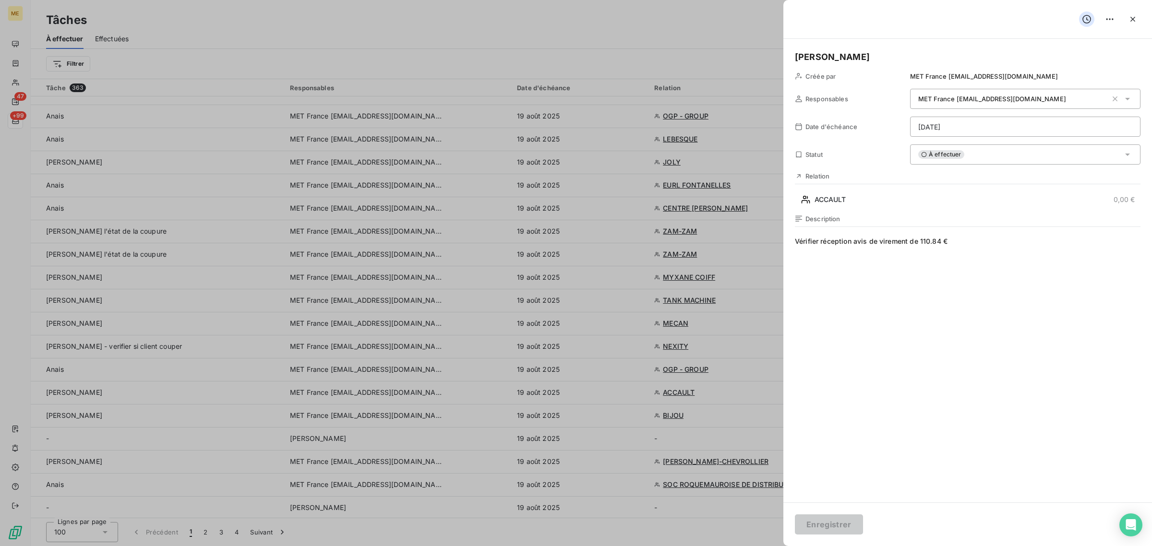
click at [975, 133] on html "ME 47 +99 Tâches À effectuer Effectuées Créer une tâche Filtrer Tâche 363 Respo…" at bounding box center [576, 273] width 1152 height 546
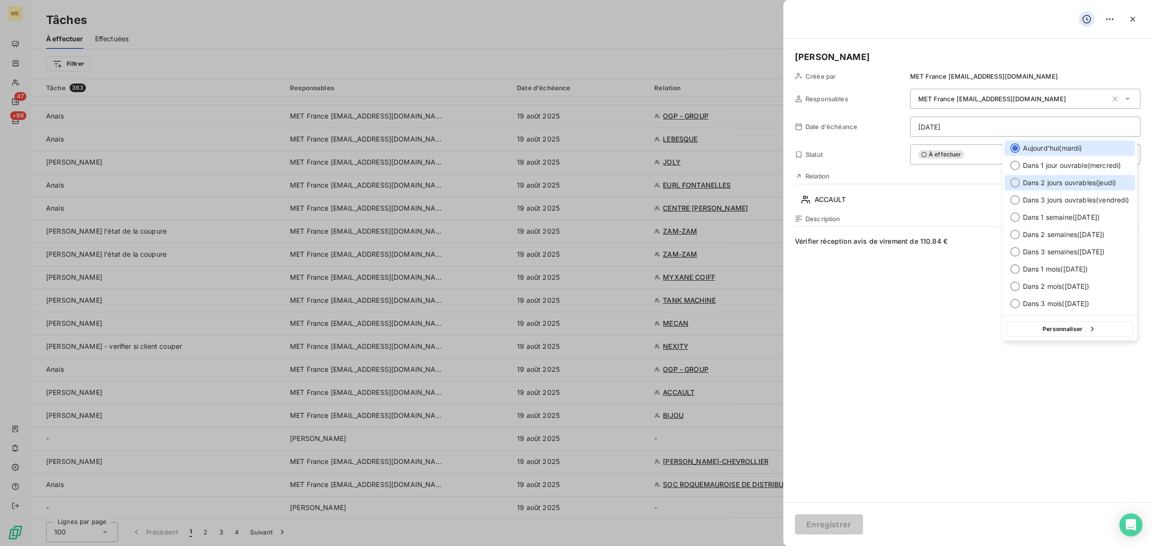
click at [1037, 178] on span "Dans 2 jours ouvrables ( [DATE] )" at bounding box center [1069, 183] width 93 height 10
type input "[DATE]"
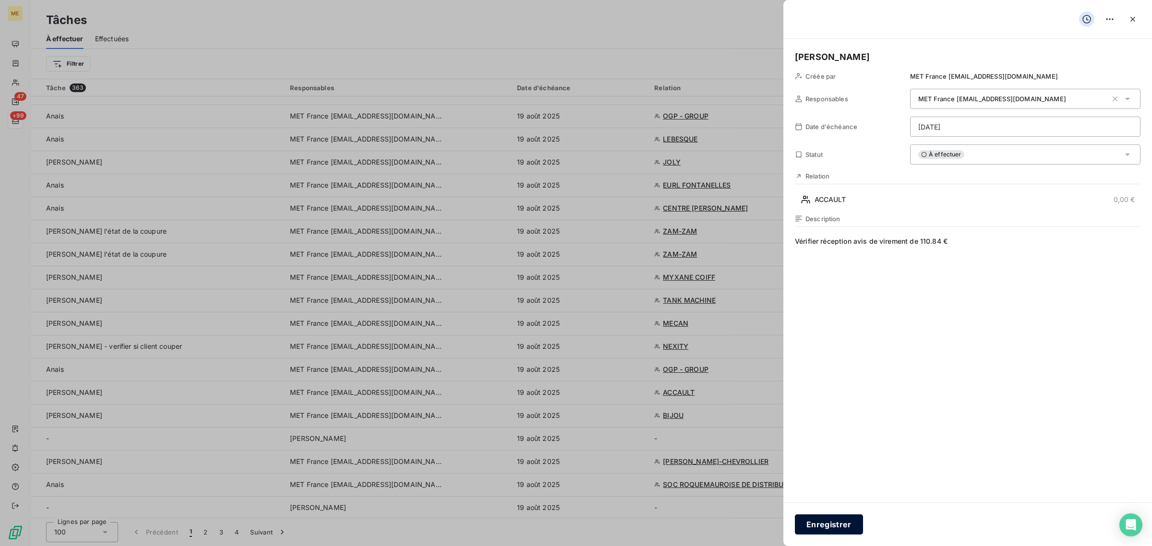
click at [810, 521] on button "Enregistrer" at bounding box center [829, 525] width 68 height 20
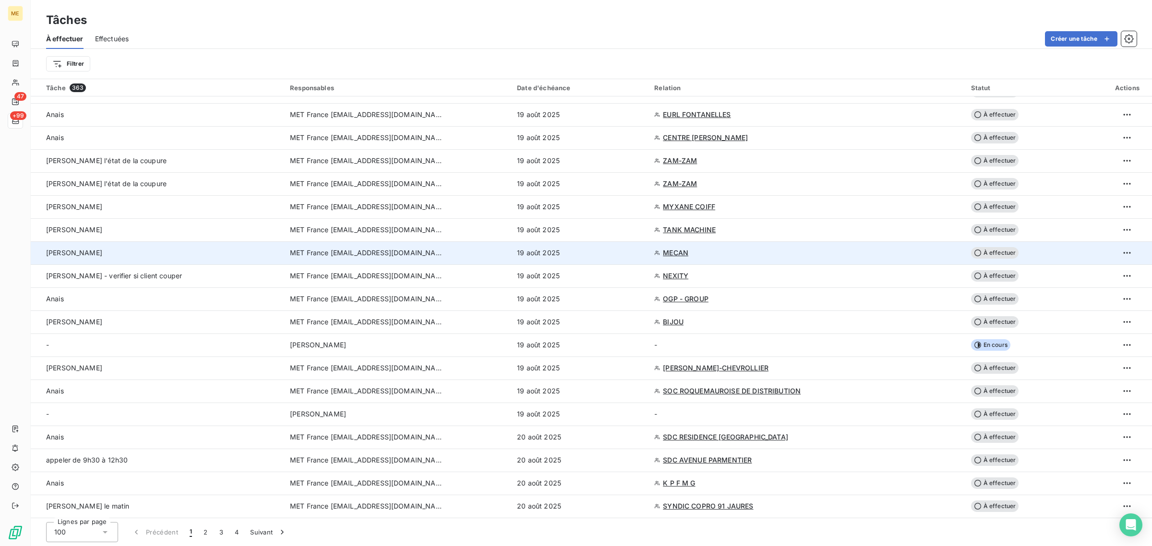
scroll to position [720, 0]
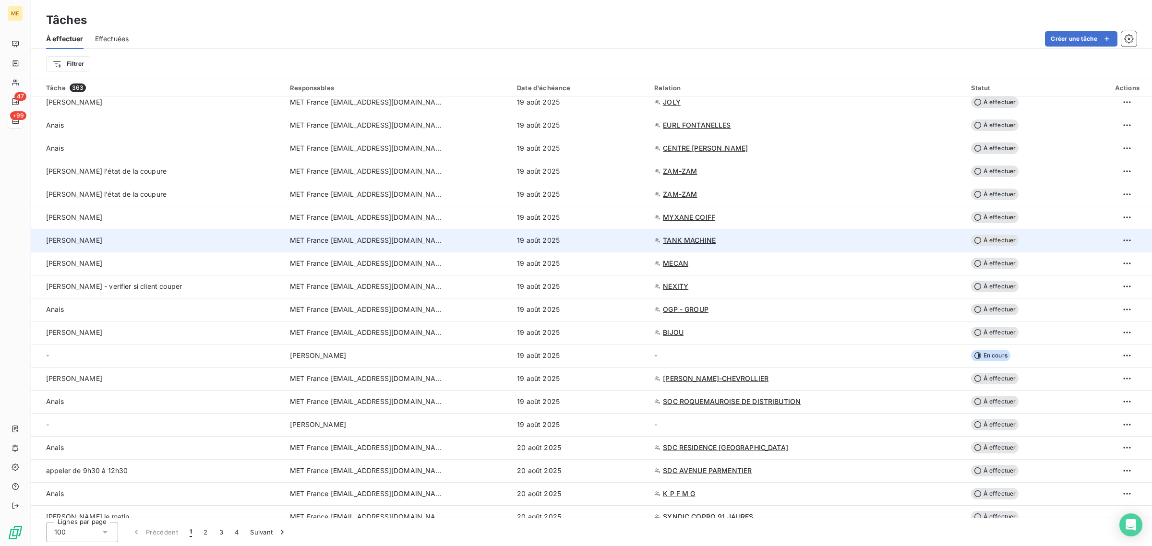
click at [277, 242] on td "[PERSON_NAME]" at bounding box center [157, 240] width 253 height 23
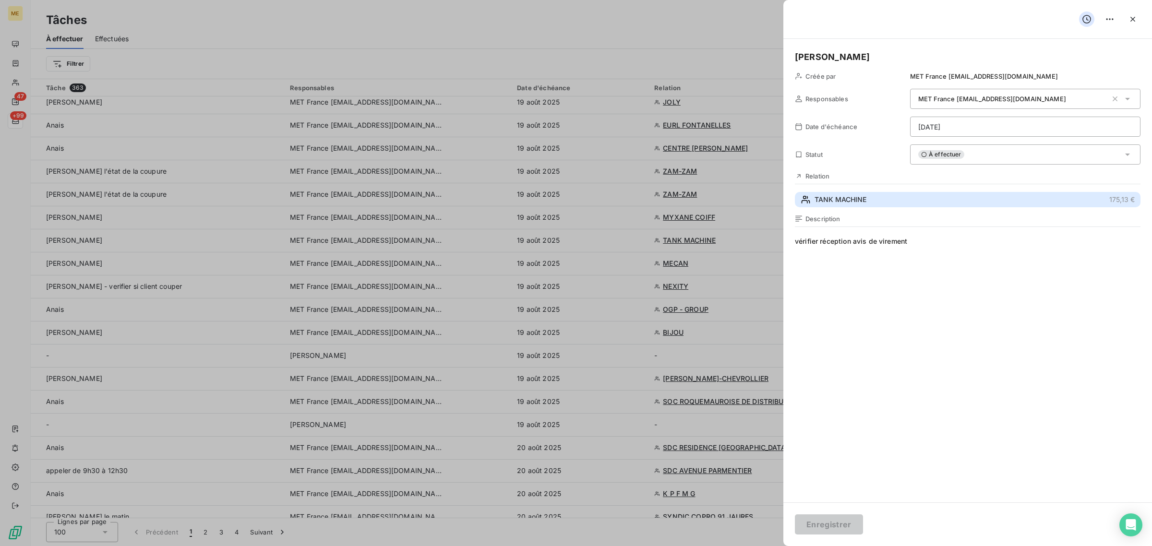
click at [857, 203] on span "TANK MACHINE" at bounding box center [841, 200] width 52 height 10
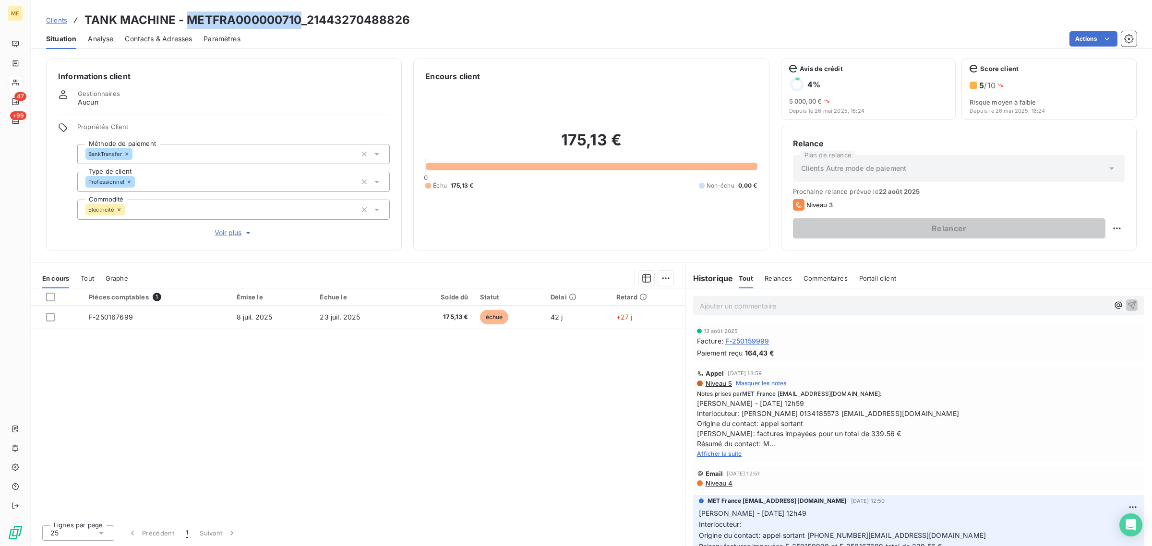
drag, startPoint x: 298, startPoint y: 19, endPoint x: 191, endPoint y: 16, distance: 107.1
click at [191, 16] on h3 "TANK MACHINE - METFRA000000710_21443270488826" at bounding box center [246, 20] width 325 height 17
copy h3 "METFRA000000710"
click at [157, 36] on span "Contacts & Adresses" at bounding box center [158, 39] width 67 height 10
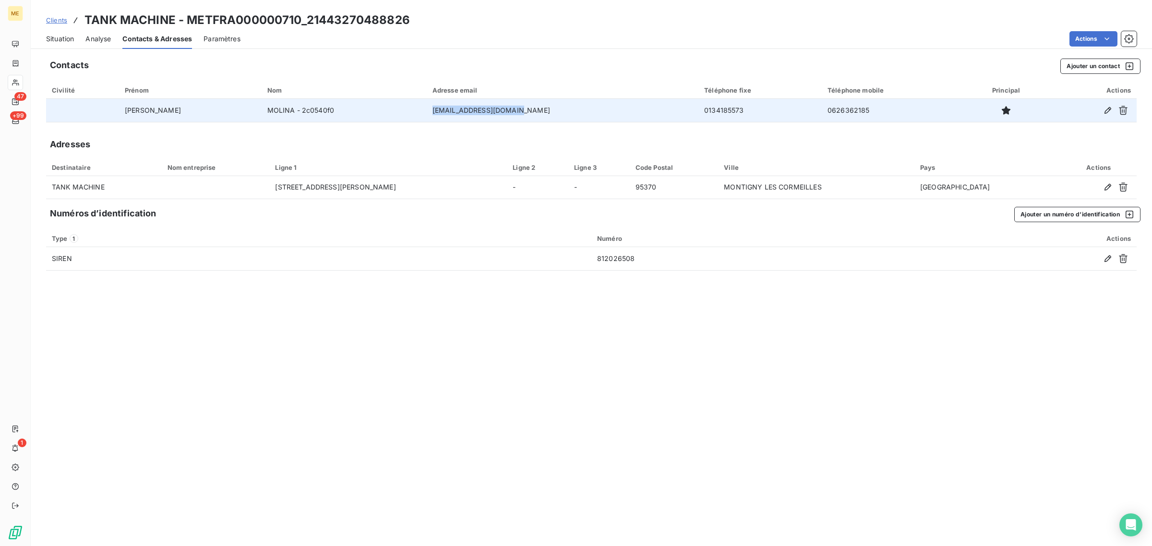
drag, startPoint x: 528, startPoint y: 104, endPoint x: 414, endPoint y: 114, distance: 115.2
click at [414, 114] on tr "[PERSON_NAME] - 2c0540f0 [EMAIL_ADDRESS][DOMAIN_NAME] 0134185573 0626362185" at bounding box center [591, 110] width 1091 height 23
copy tr "[EMAIL_ADDRESS][DOMAIN_NAME]"
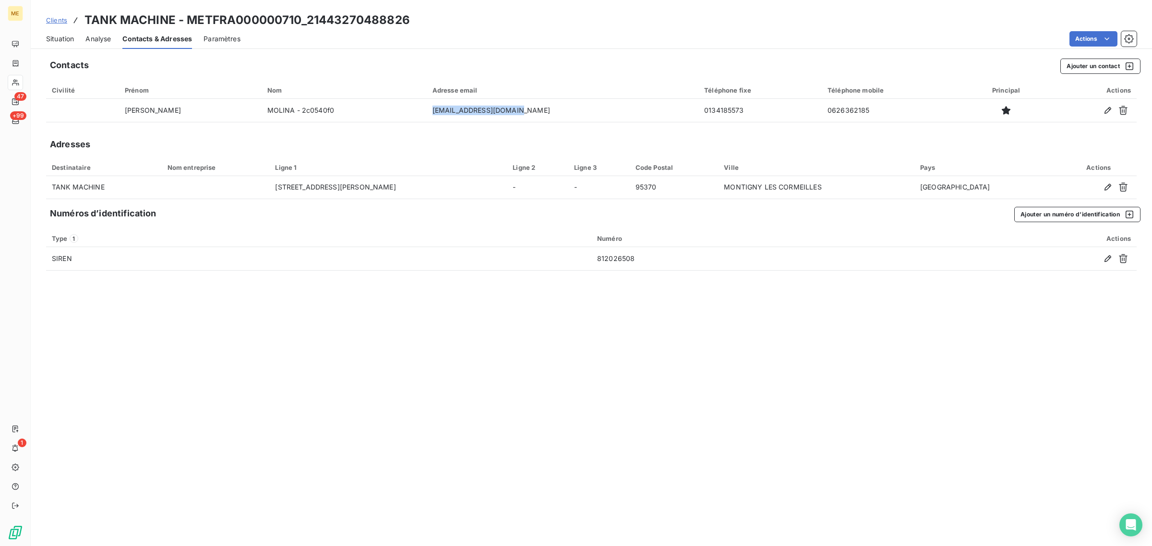
click at [56, 45] on div "Situation" at bounding box center [60, 39] width 28 height 20
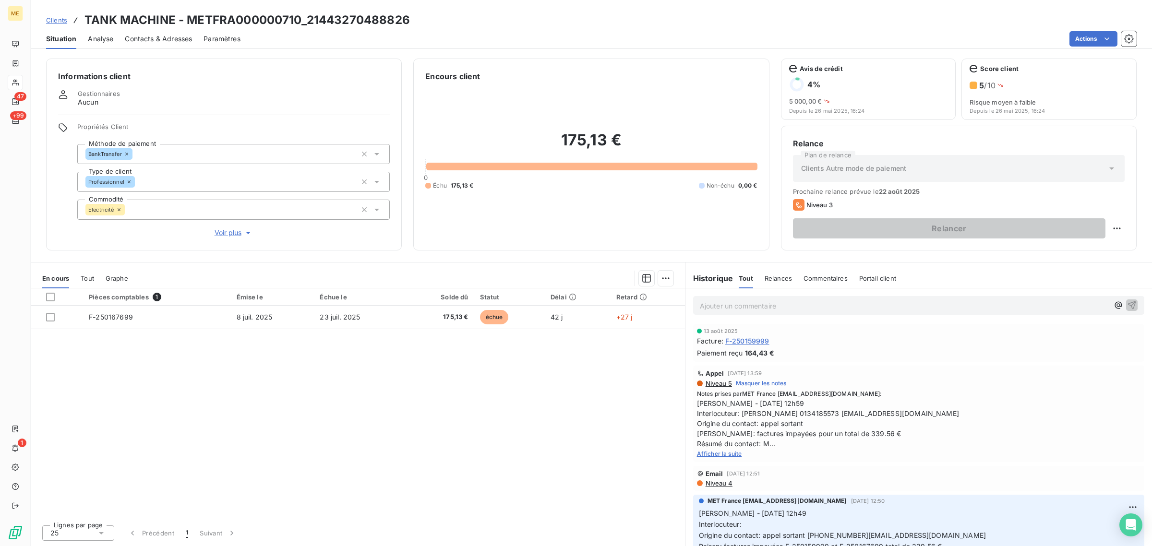
click at [725, 457] on span "Afficher la suite" at bounding box center [719, 453] width 45 height 7
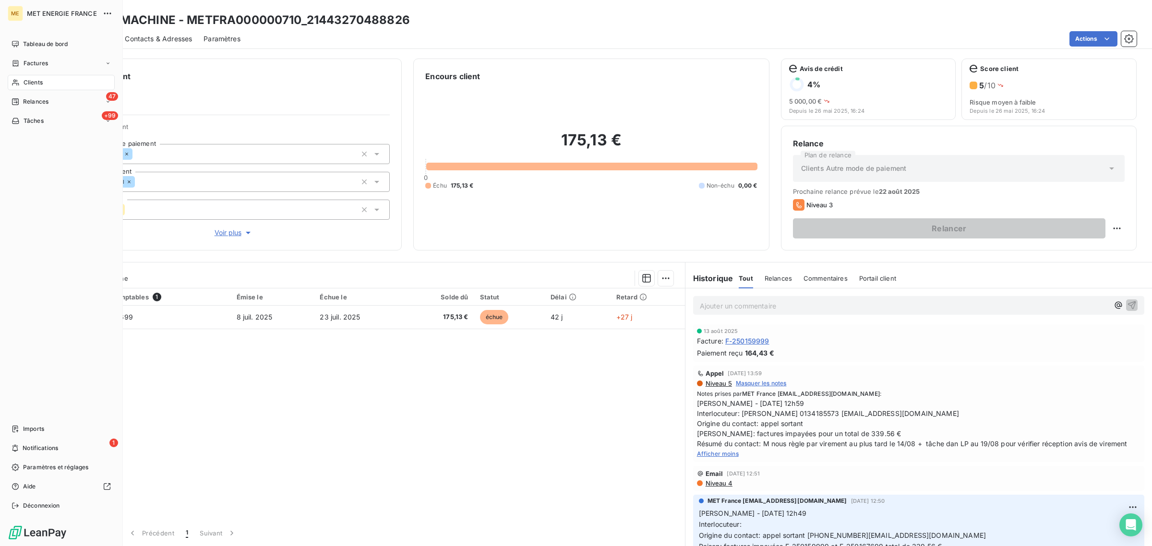
click at [24, 118] on span "Tâches" at bounding box center [34, 121] width 20 height 9
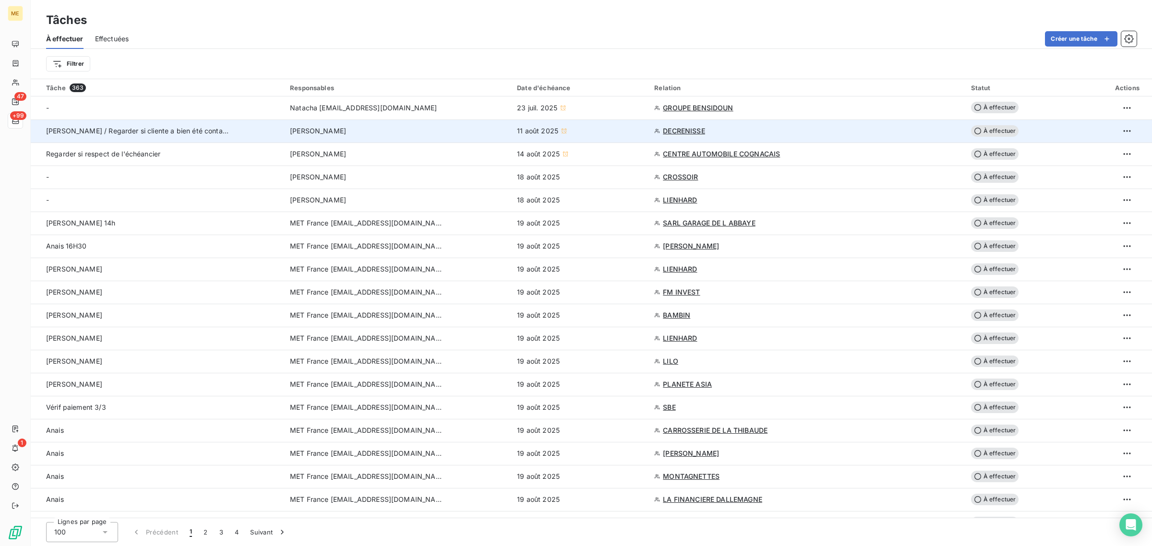
click at [99, 135] on span "[PERSON_NAME] / Regarder si cliente a bien été contactée" at bounding box center [141, 131] width 191 height 8
type input "[DATE]"
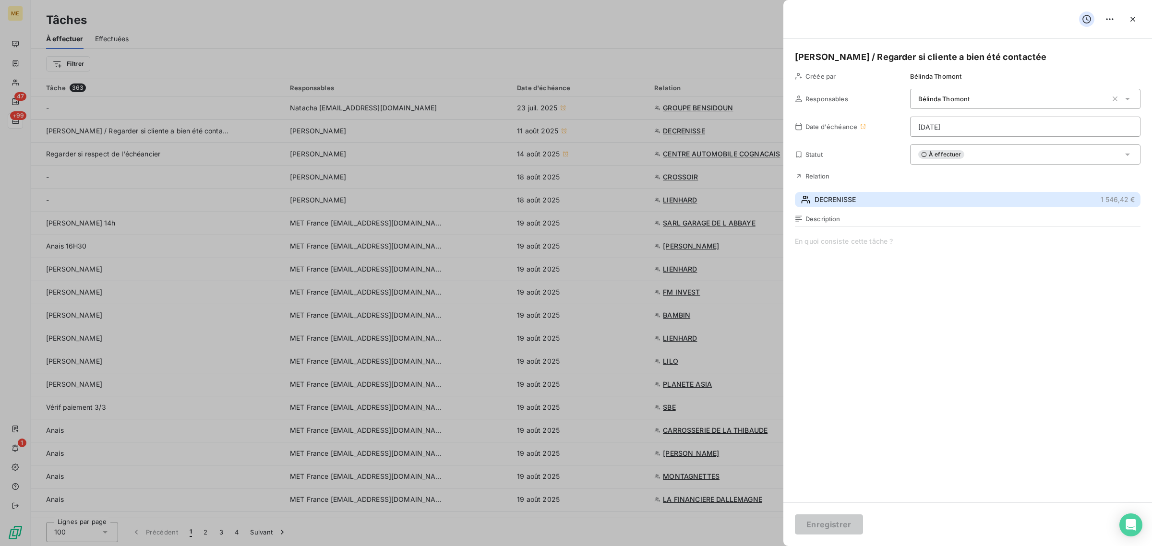
click at [829, 199] on span "DECRENISSE" at bounding box center [835, 200] width 41 height 10
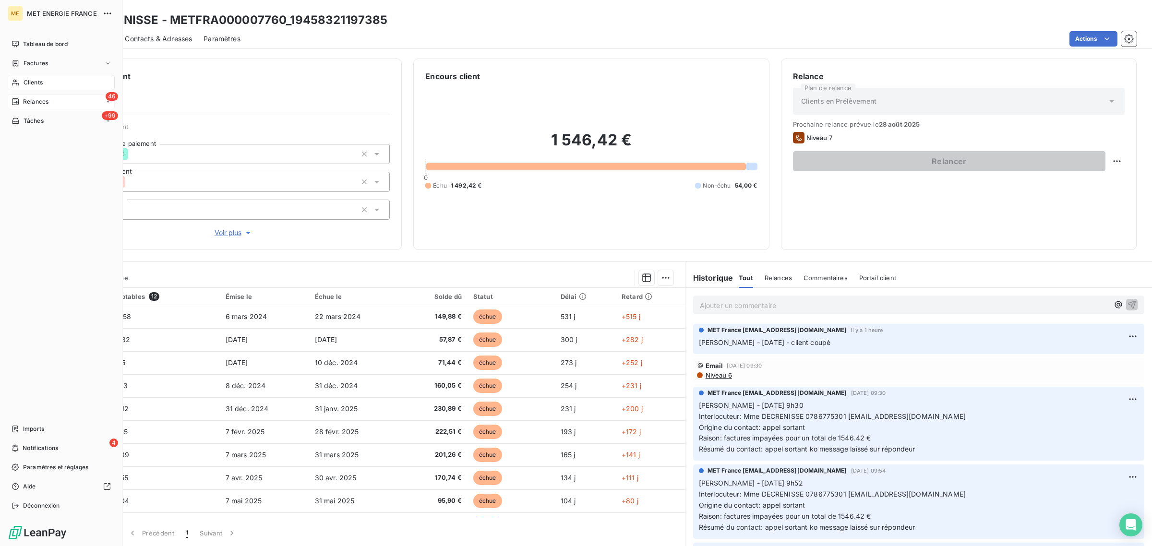
click at [23, 106] on div "46 Relances" at bounding box center [61, 101] width 107 height 15
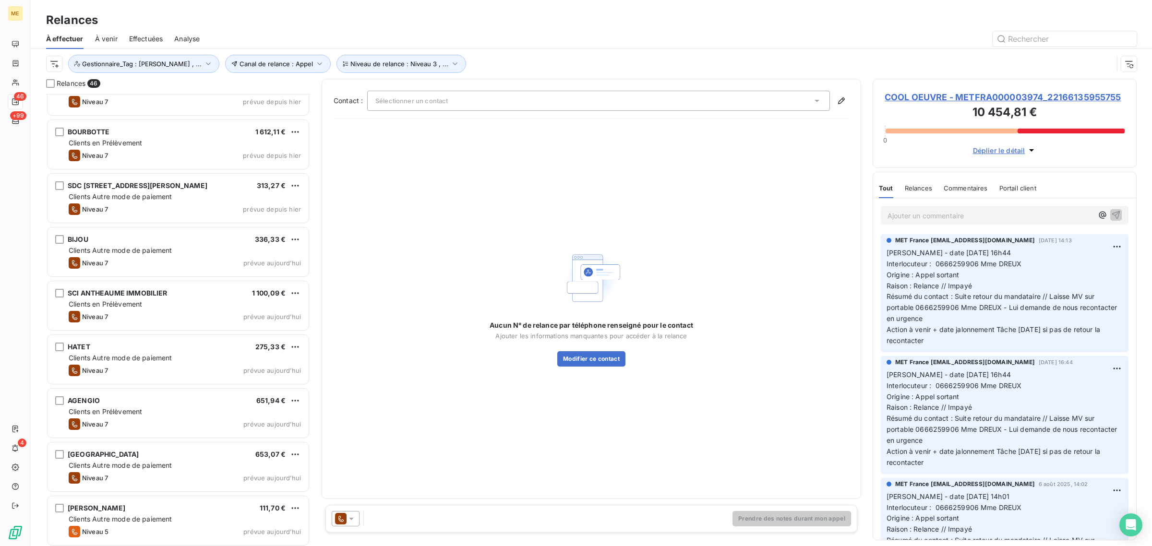
scroll to position [2021, 0]
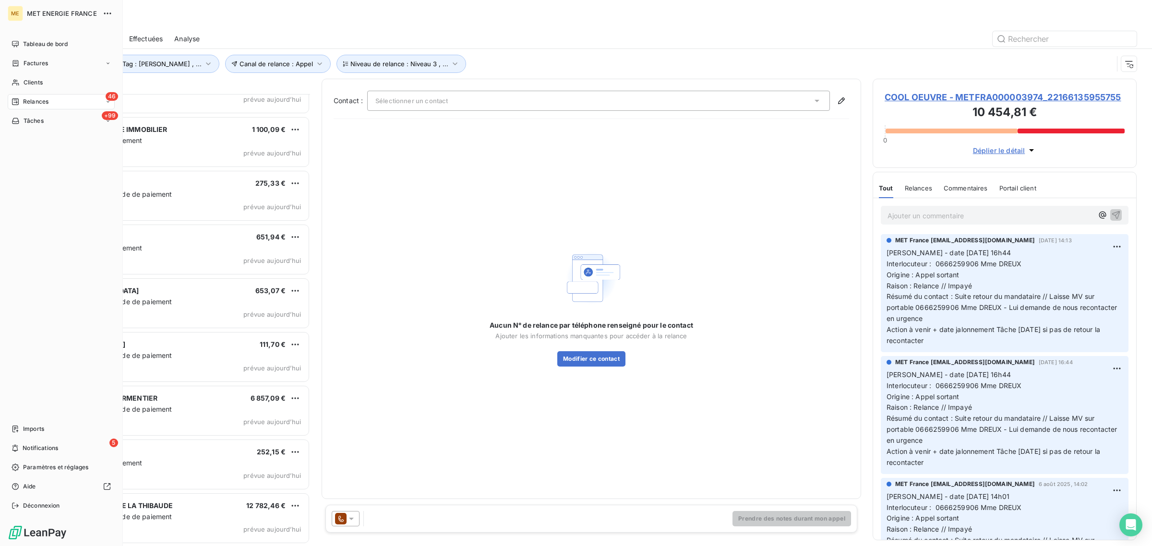
click at [17, 122] on icon at bounding box center [16, 121] width 8 height 8
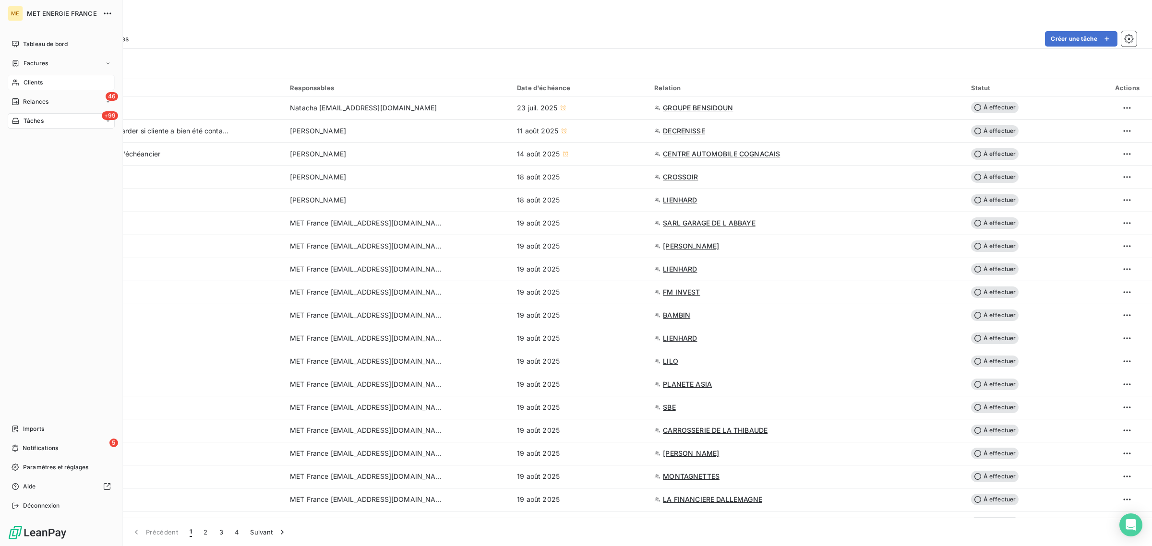
click at [24, 83] on span "Clients" at bounding box center [33, 82] width 19 height 9
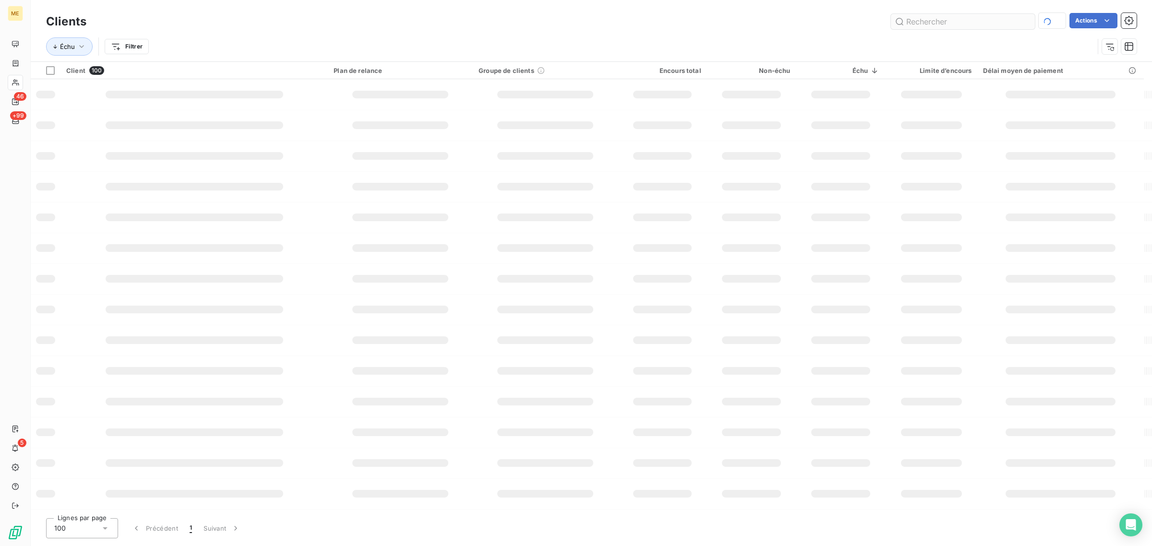
click at [933, 24] on input "text" at bounding box center [963, 21] width 144 height 15
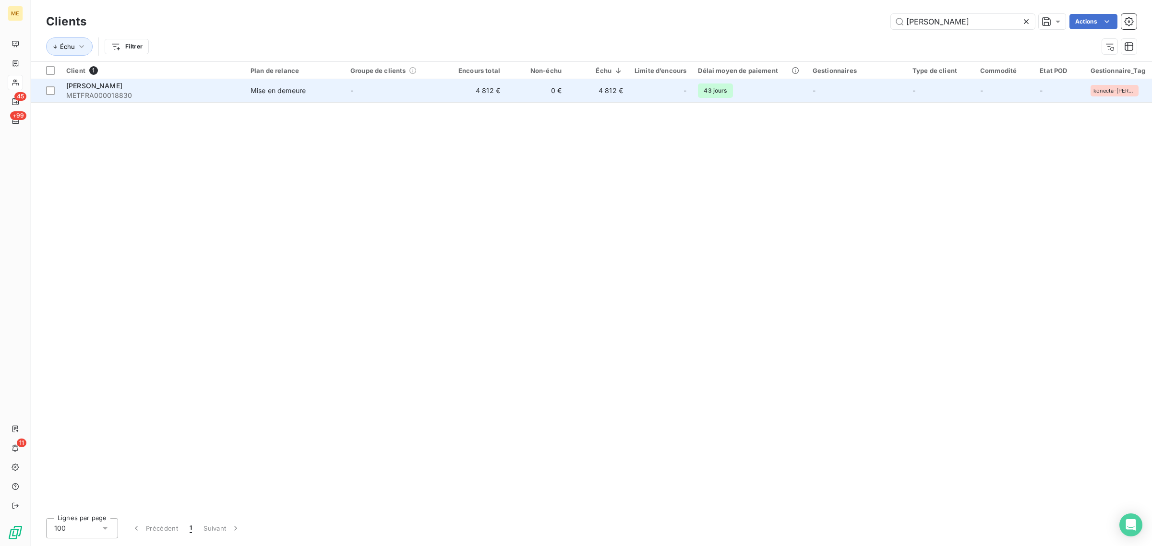
type input "[PERSON_NAME]"
click at [237, 91] on span "METFRA000018830" at bounding box center [152, 96] width 173 height 10
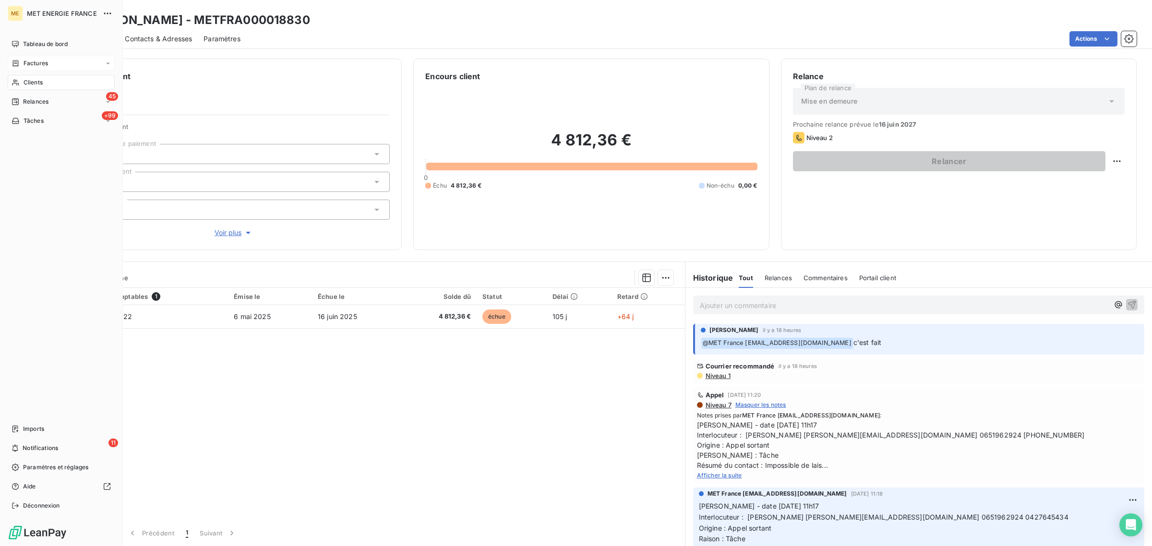
click at [13, 71] on div "Factures" at bounding box center [61, 63] width 107 height 15
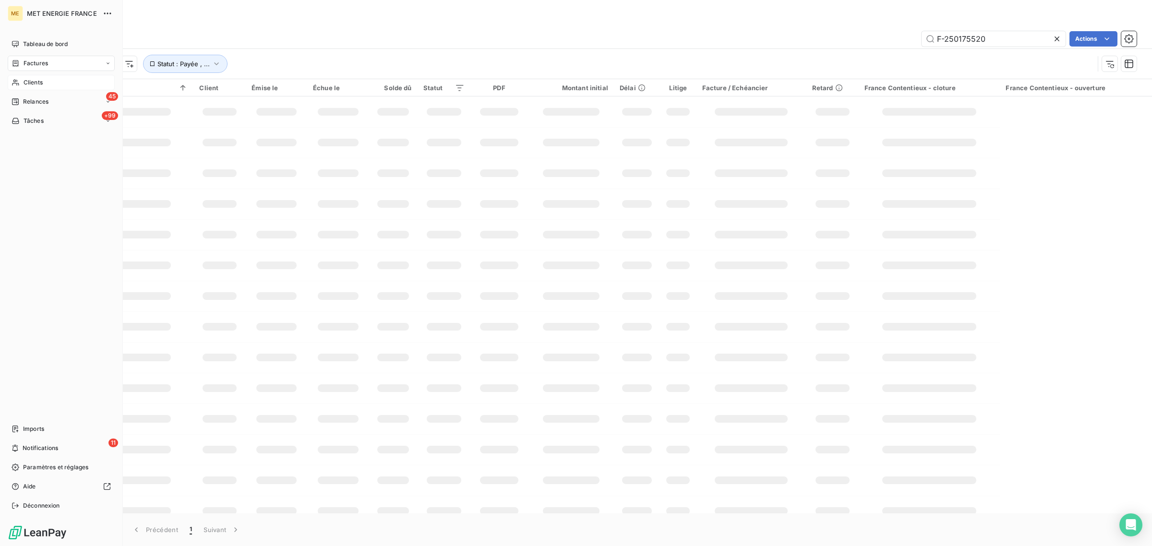
click at [27, 79] on span "Clients" at bounding box center [33, 82] width 19 height 9
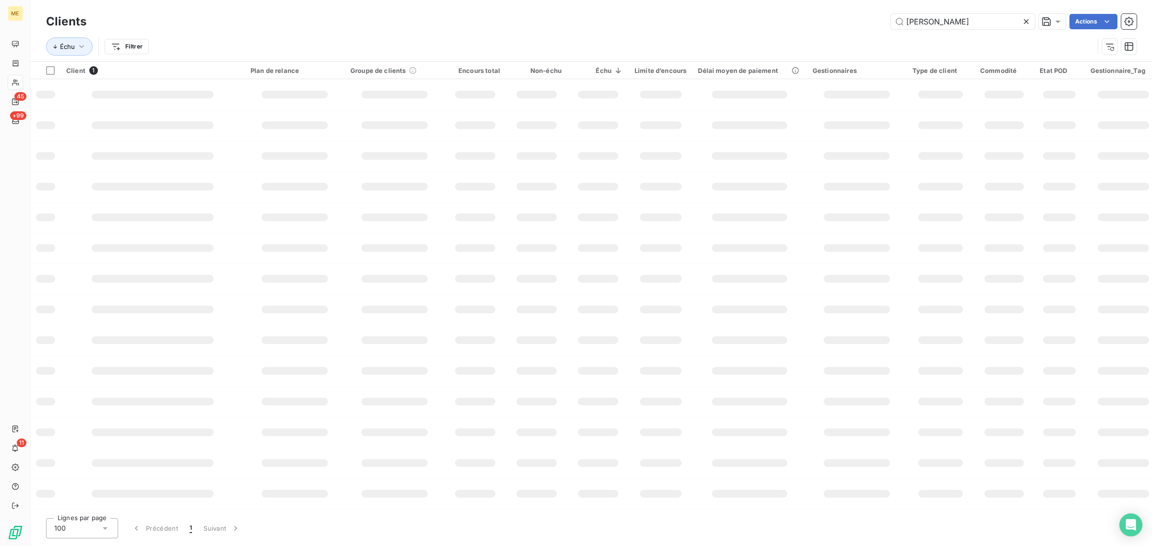
drag, startPoint x: 996, startPoint y: 21, endPoint x: 761, endPoint y: 24, distance: 235.7
click at [765, 24] on div "[PERSON_NAME] Actions" at bounding box center [617, 21] width 1039 height 15
click at [584, 23] on div "LESTIENNE Actions" at bounding box center [617, 21] width 1039 height 15
click at [903, 23] on input "LESTIENNE" at bounding box center [963, 21] width 144 height 15
click at [977, 17] on input "LESTIENNE" at bounding box center [963, 21] width 144 height 15
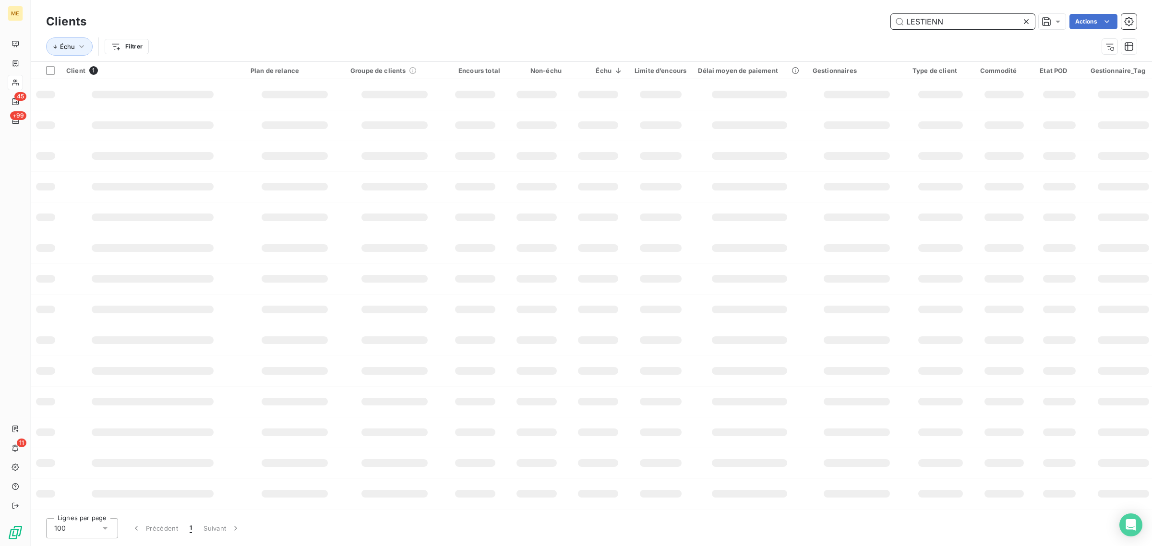
type input "LESTIENNE"
click at [324, 59] on div "Échu Filtrer" at bounding box center [591, 47] width 1091 height 30
click at [1003, 22] on input "LESTIENNE" at bounding box center [963, 21] width 144 height 15
click at [856, 35] on div "Échu Filtrer" at bounding box center [591, 47] width 1091 height 30
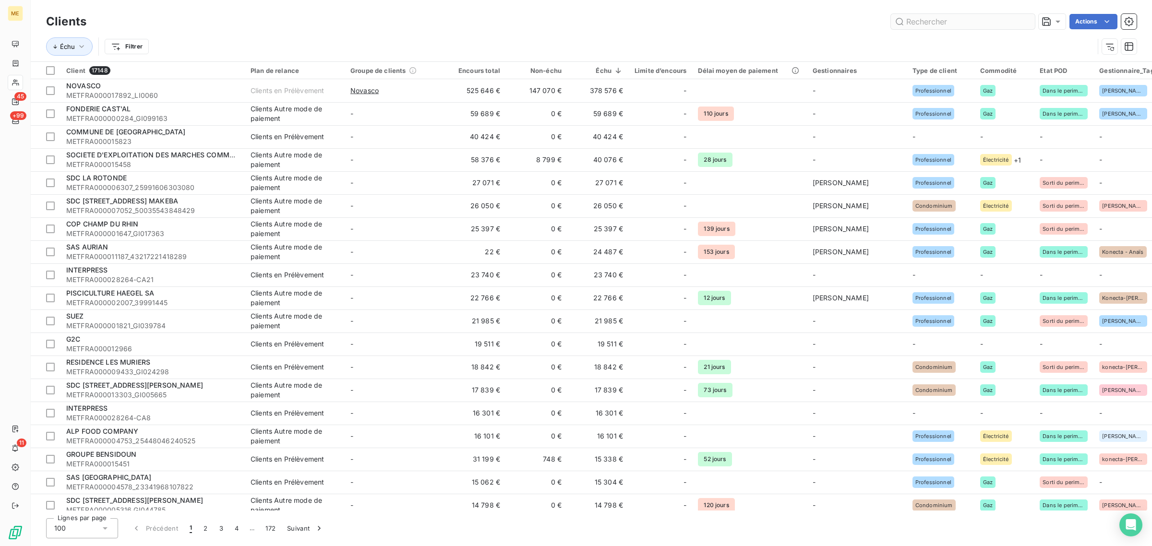
click at [978, 17] on input "text" at bounding box center [963, 21] width 144 height 15
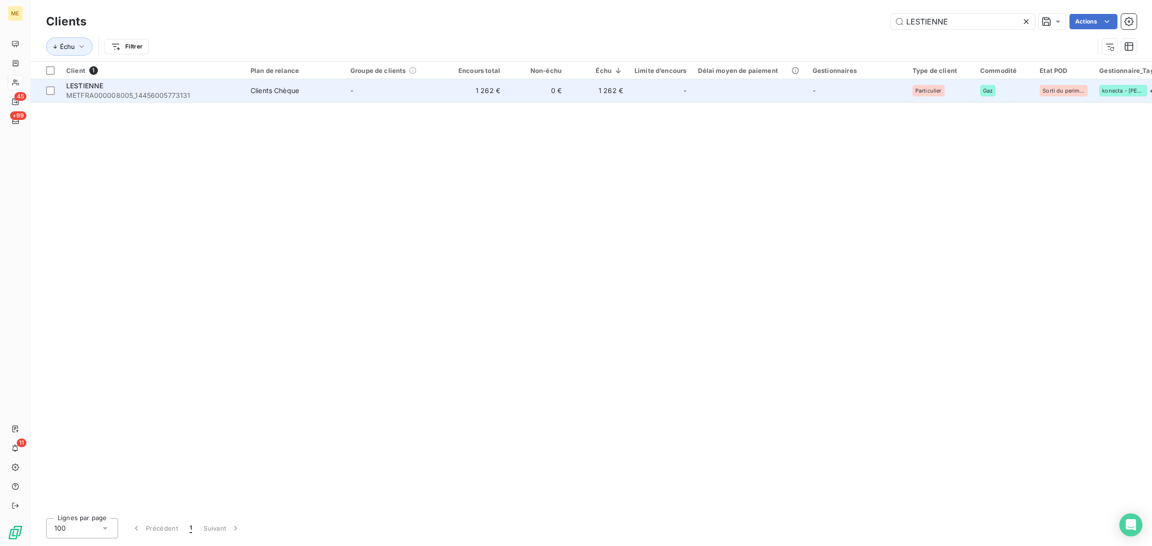
type input "LESTIENNE"
click at [402, 99] on td "-" at bounding box center [395, 90] width 100 height 23
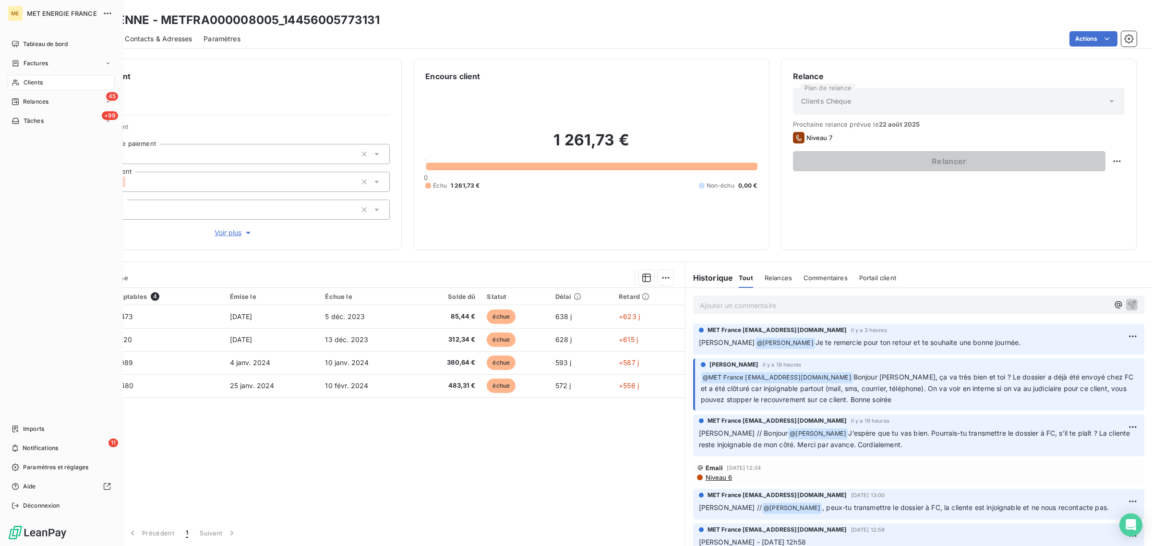
drag, startPoint x: 21, startPoint y: 84, endPoint x: 112, endPoint y: 84, distance: 91.2
click at [21, 84] on div "Clients" at bounding box center [61, 82] width 107 height 15
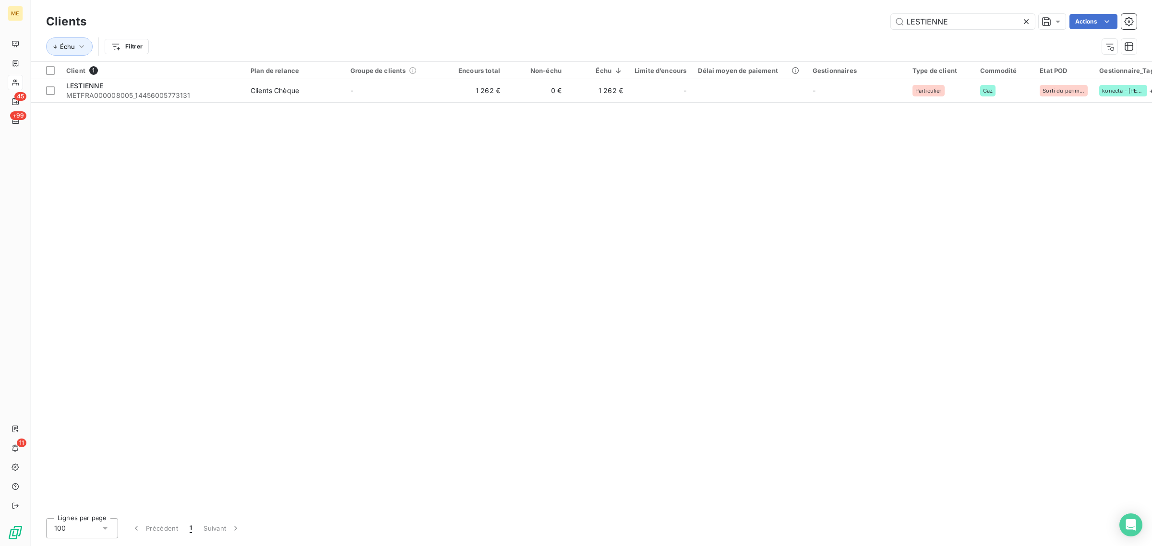
drag, startPoint x: 949, startPoint y: 23, endPoint x: 817, endPoint y: 34, distance: 132.9
click at [822, 35] on div "Clients LESTIENNE Actions Échu Filtrer" at bounding box center [591, 37] width 1091 height 50
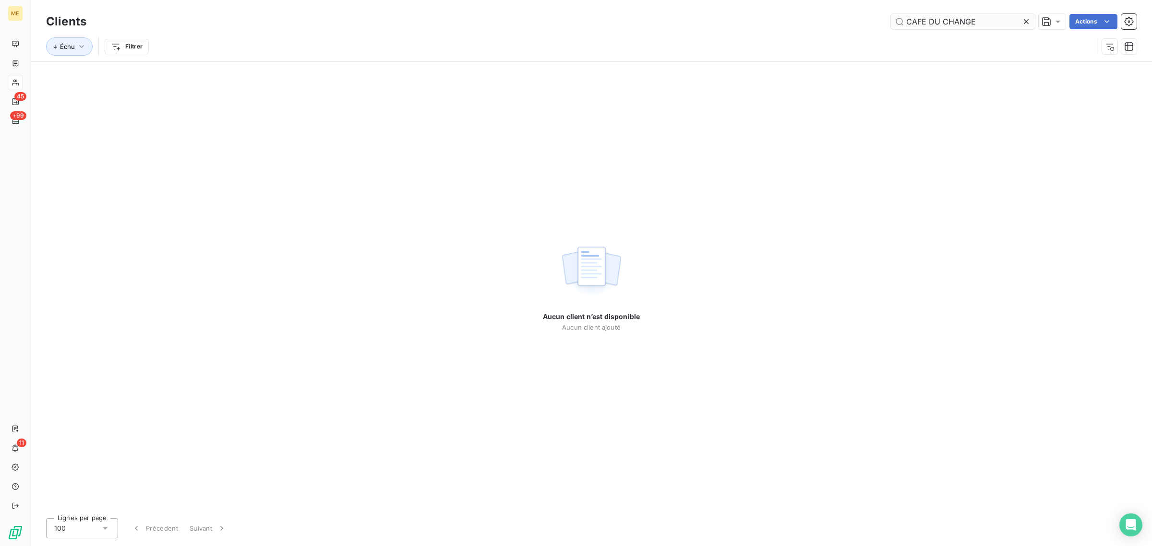
click at [911, 21] on input "CAFE DU CHANGE" at bounding box center [963, 21] width 144 height 15
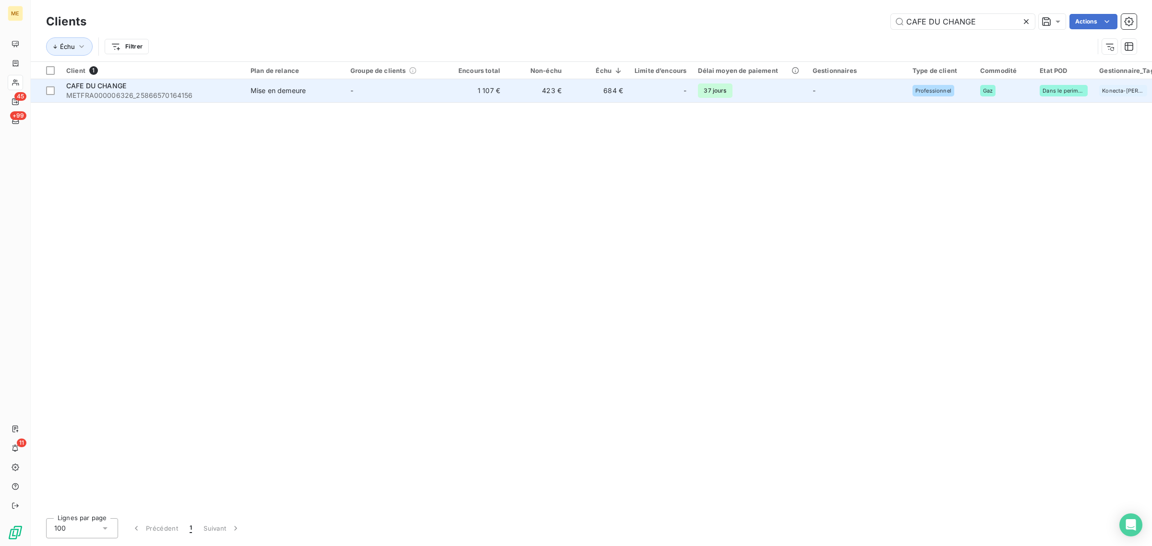
type input "CAFE DU CHANGE"
click at [197, 91] on span "METFRA000006326_25866570164156" at bounding box center [152, 96] width 173 height 10
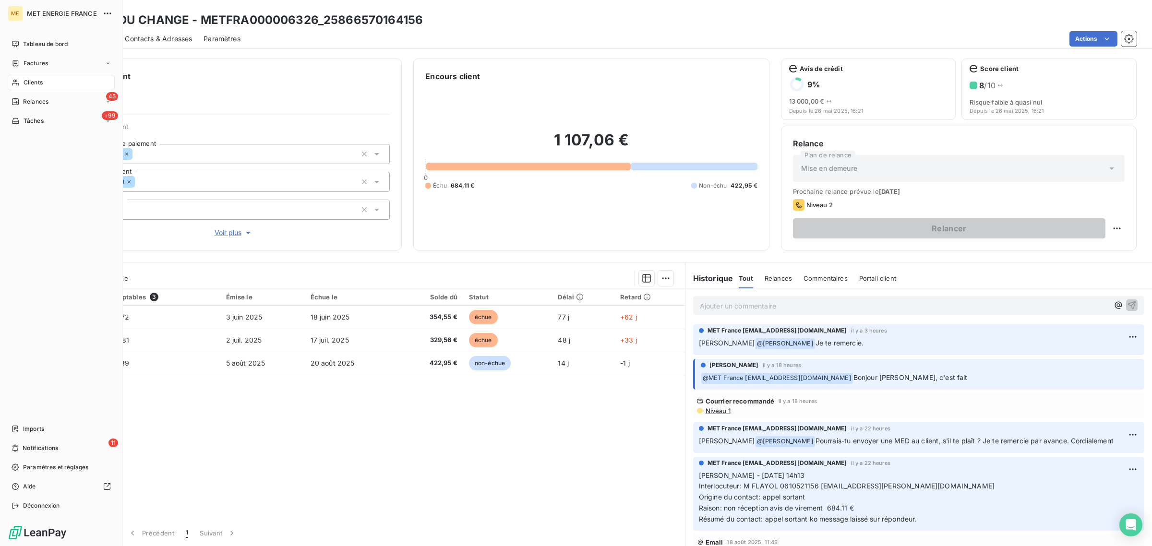
click at [25, 83] on span "Clients" at bounding box center [33, 82] width 19 height 9
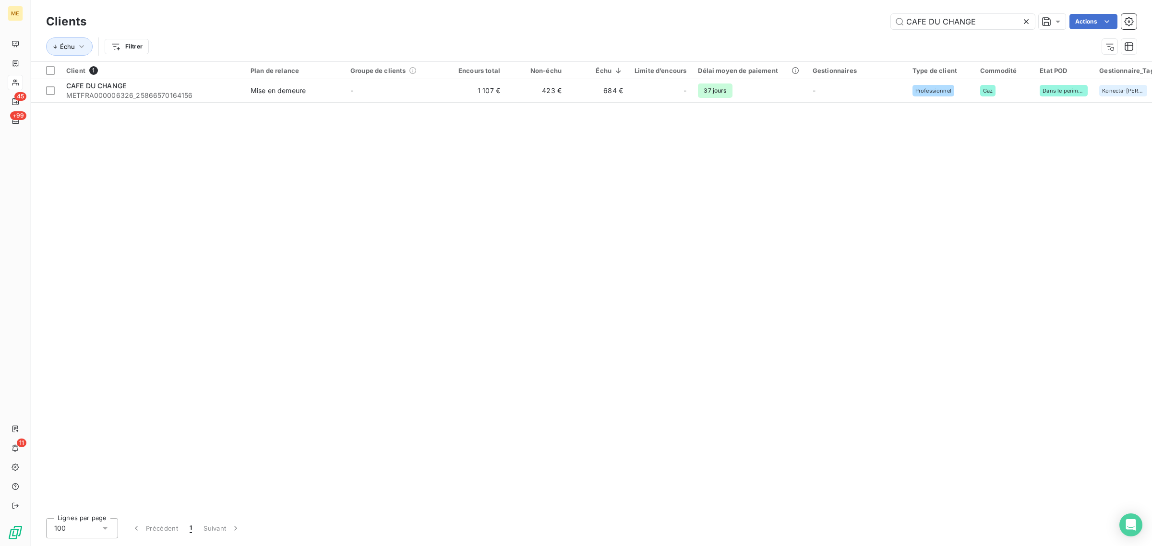
drag, startPoint x: 983, startPoint y: 19, endPoint x: 734, endPoint y: 20, distance: 248.6
click at [738, 20] on div "CAFE DU CHANGE Actions" at bounding box center [617, 21] width 1039 height 15
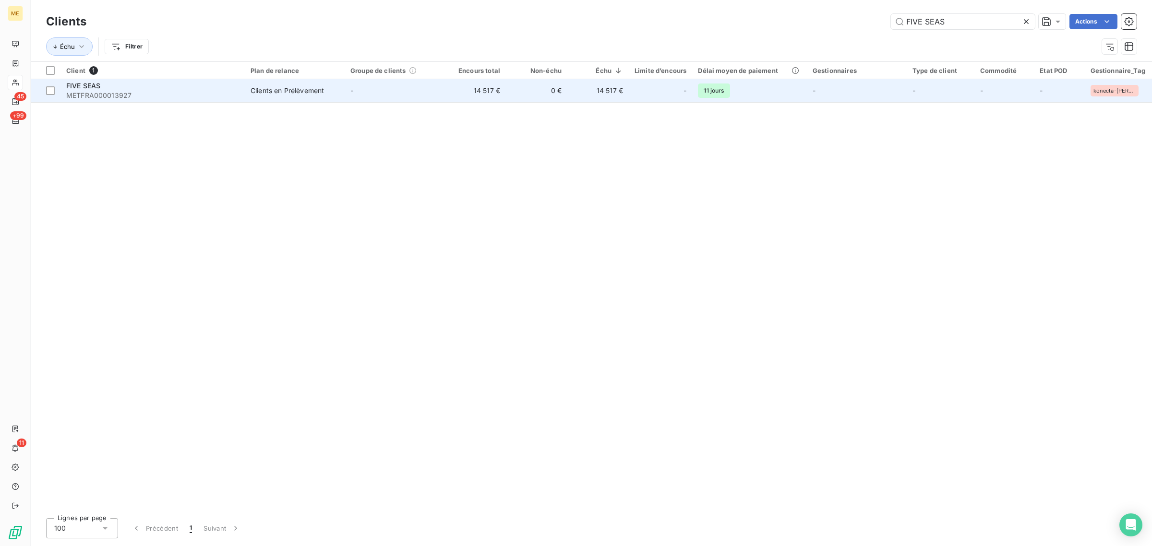
type input "FIVE SEAS"
click at [450, 85] on td "14 517 €" at bounding box center [474, 90] width 61 height 23
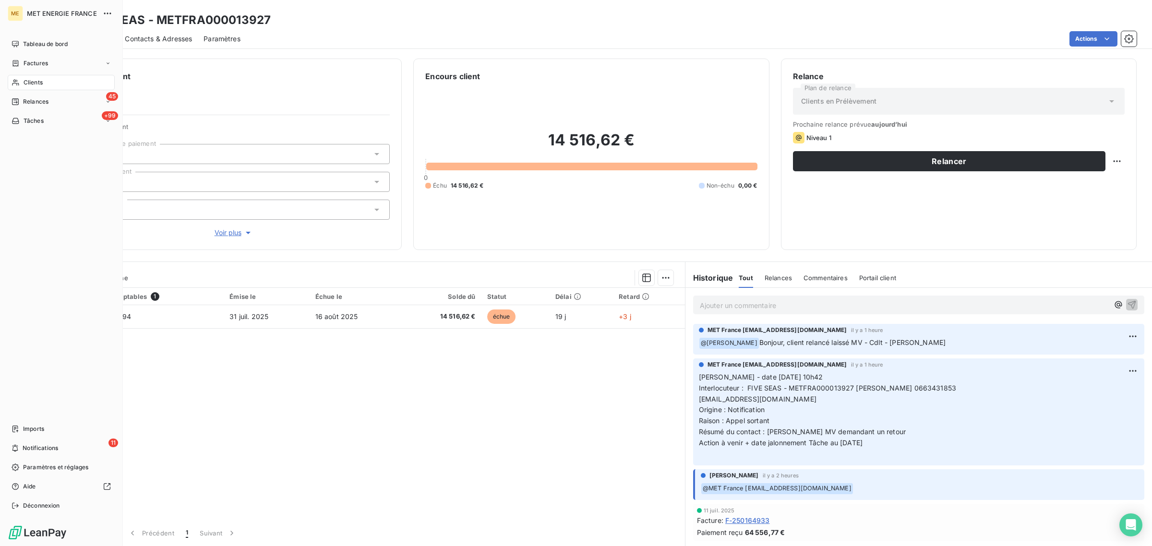
drag, startPoint x: 19, startPoint y: 82, endPoint x: 81, endPoint y: 83, distance: 61.4
click at [19, 82] on icon at bounding box center [16, 83] width 8 height 8
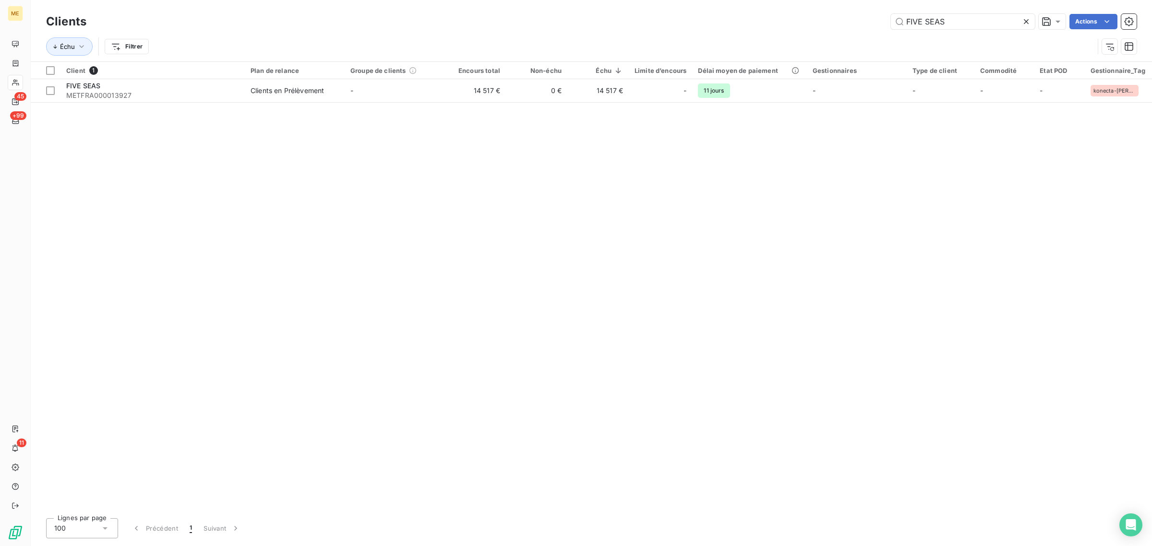
drag, startPoint x: 958, startPoint y: 20, endPoint x: 806, endPoint y: 19, distance: 151.7
click at [810, 19] on div "FIVE SEAS Actions" at bounding box center [617, 21] width 1039 height 15
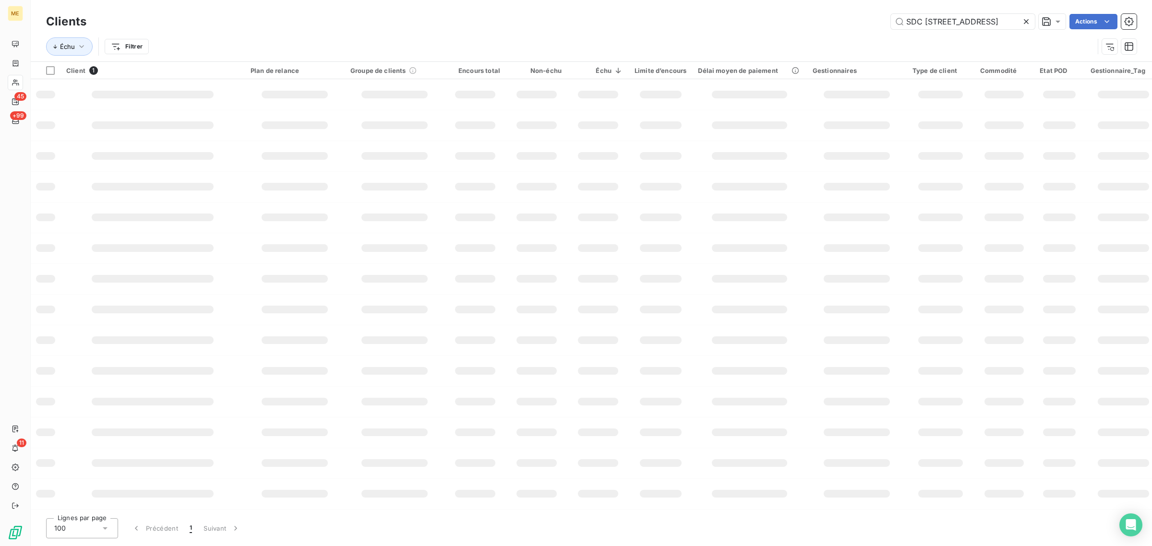
scroll to position [0, 40]
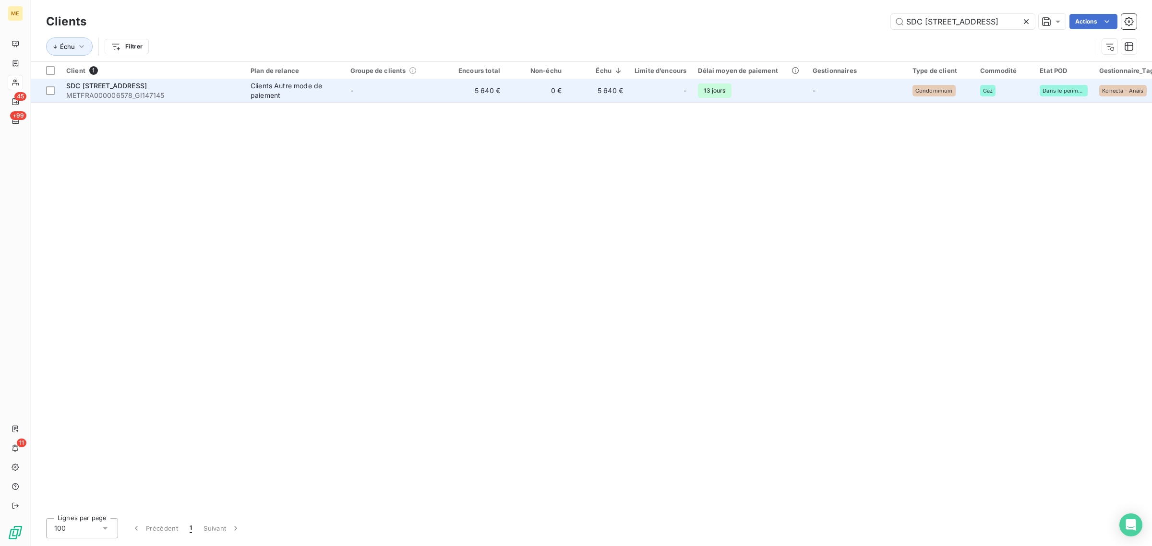
type input "SDC [STREET_ADDRESS]"
click at [370, 96] on td "-" at bounding box center [395, 90] width 100 height 23
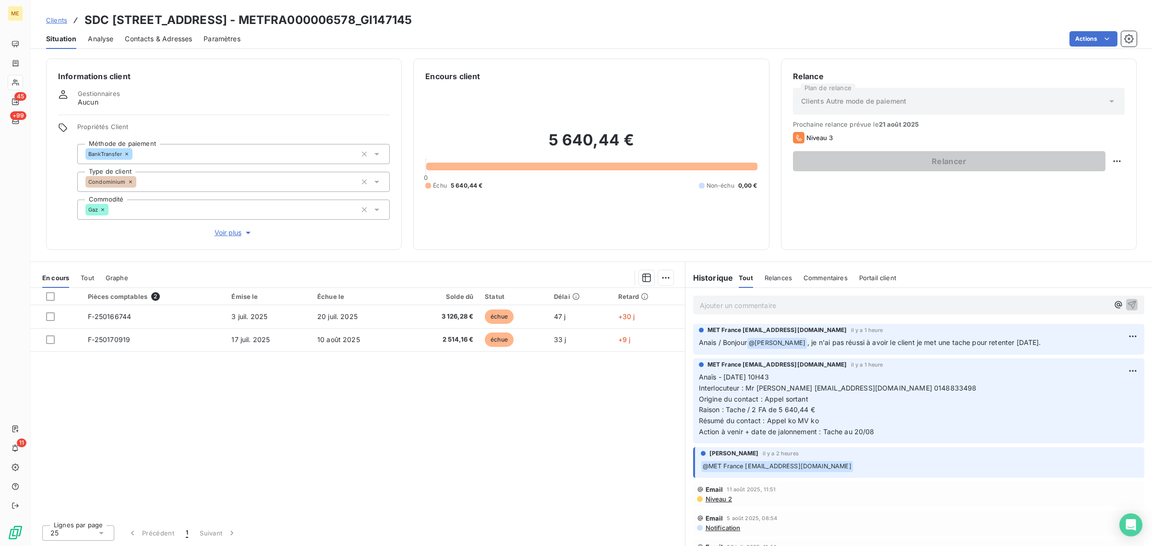
click at [238, 232] on span "Voir plus" at bounding box center [234, 233] width 38 height 10
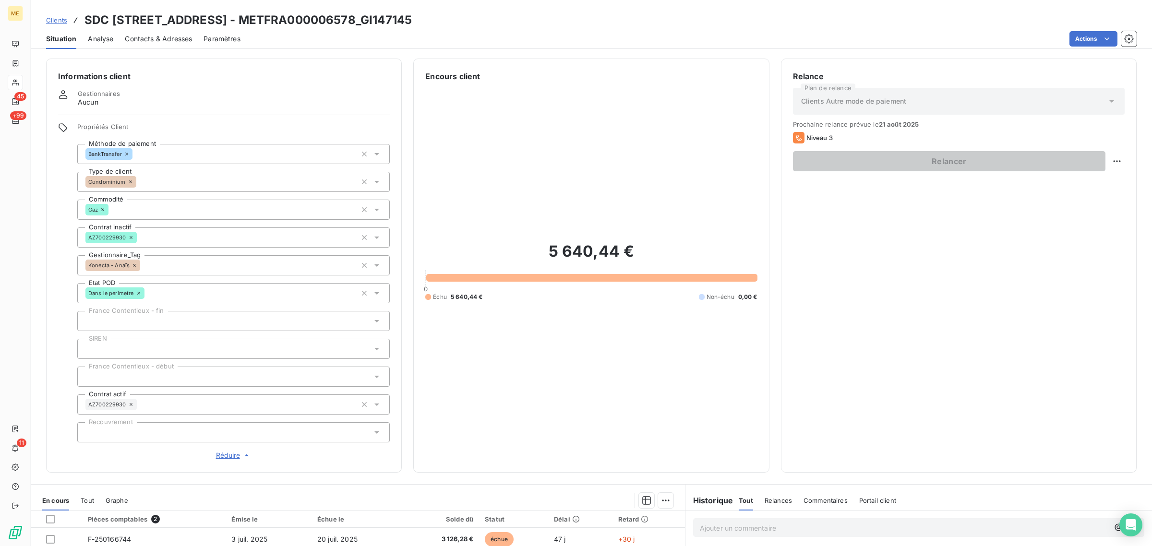
click at [239, 456] on span "Réduire" at bounding box center [234, 456] width 36 height 10
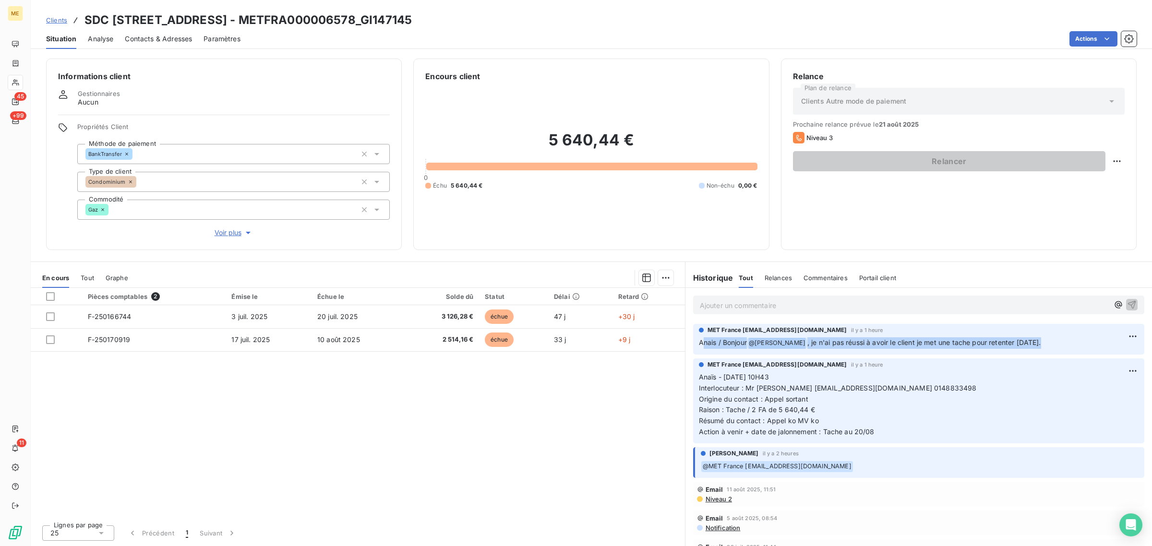
drag, startPoint x: 702, startPoint y: 344, endPoint x: 1040, endPoint y: 342, distance: 338.4
click at [1040, 342] on p "Anais / Bonjour @ Xavier Ruez , je n'ai pas réussi à avoir le client je met une…" at bounding box center [919, 343] width 440 height 12
drag, startPoint x: 1040, startPoint y: 342, endPoint x: 699, endPoint y: 343, distance: 340.8
click at [699, 343] on p "Anais / Bonjour @ Xavier Ruez , je n'ai pas réussi à avoir le client je met une…" at bounding box center [919, 343] width 440 height 12
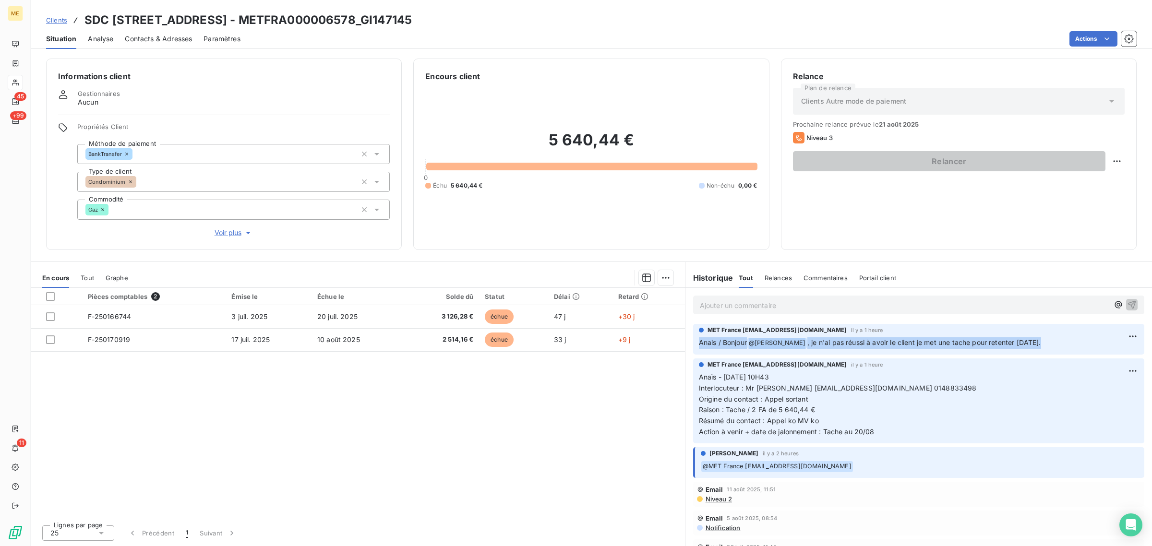
click at [699, 343] on span "Anais / Bonjour" at bounding box center [723, 342] width 48 height 8
drag, startPoint x: 696, startPoint y: 344, endPoint x: 1035, endPoint y: 350, distance: 339.4
click at [1035, 350] on div "MET France met-france@recouvrement.met.com il y a 1 heure Anais / Bonjour @ Xav…" at bounding box center [918, 339] width 451 height 31
click at [1038, 344] on p "Anais / Bonjour @ Xavier Ruez , je n'ai pas réussi à avoir le client je met une…" at bounding box center [919, 343] width 440 height 12
drag, startPoint x: 1041, startPoint y: 344, endPoint x: 699, endPoint y: 348, distance: 341.8
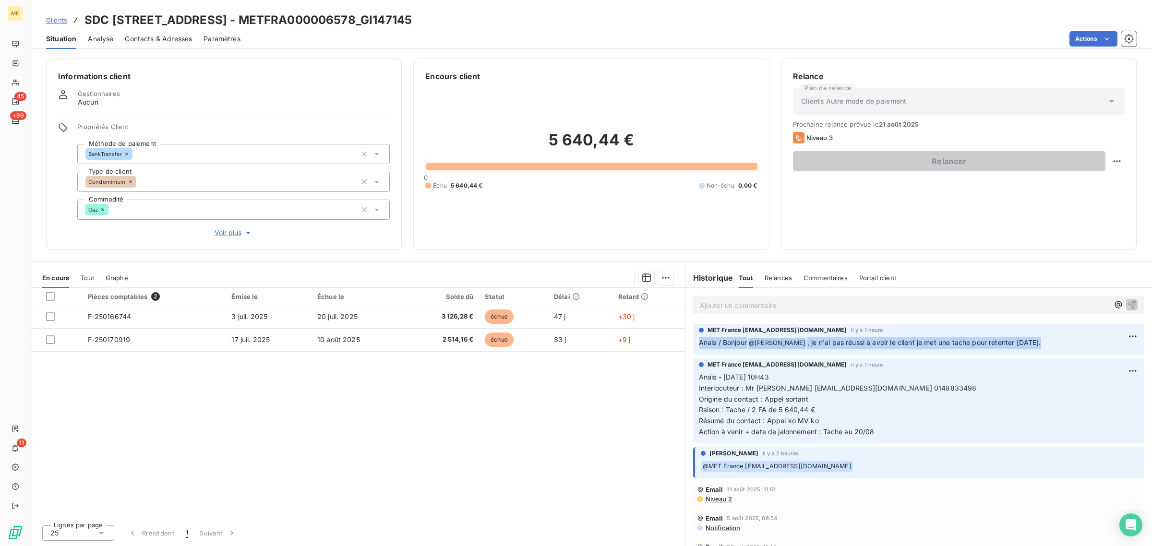
click at [699, 348] on p "Anais / Bonjour @ Xavier Ruez , je n'ai pas réussi à avoir le client je met une…" at bounding box center [919, 343] width 440 height 12
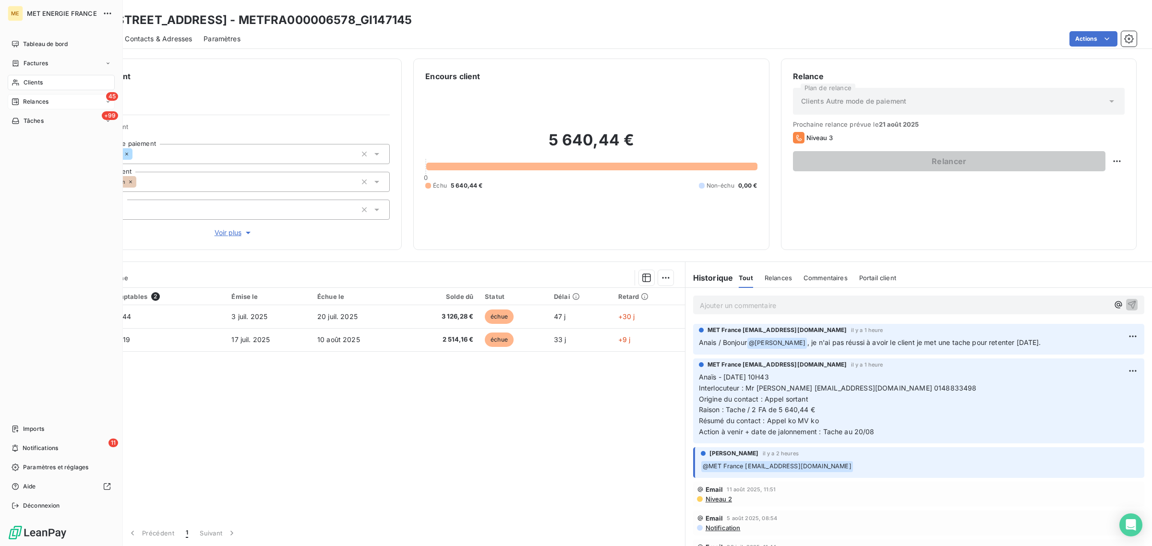
drag, startPoint x: 20, startPoint y: 87, endPoint x: 90, endPoint y: 94, distance: 70.4
click at [20, 87] on div "Clients" at bounding box center [61, 82] width 107 height 15
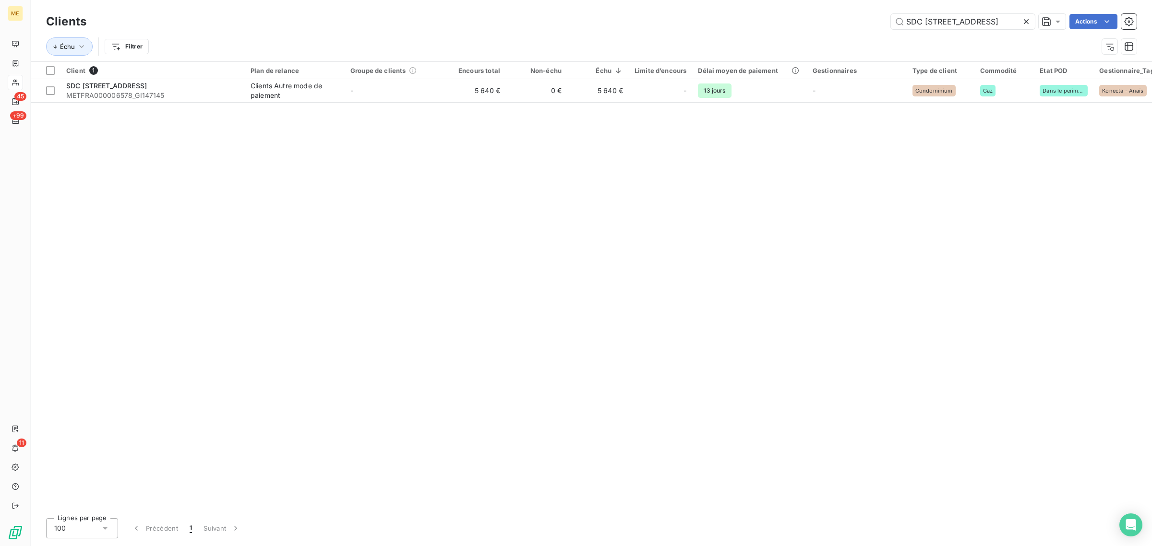
scroll to position [0, 40]
click at [1027, 23] on icon at bounding box center [1026, 21] width 5 height 5
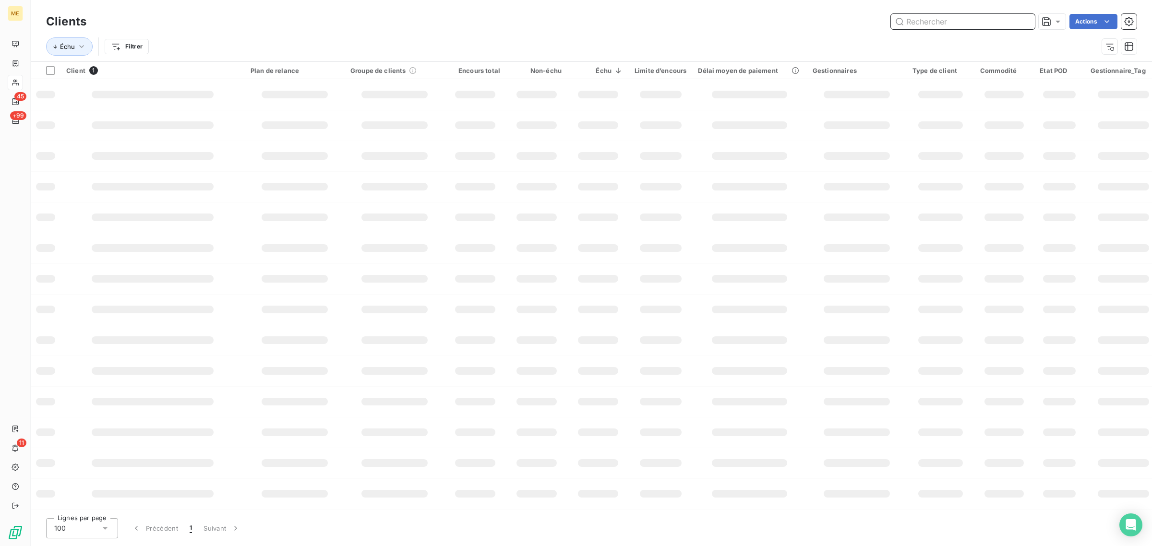
click at [949, 22] on input "text" at bounding box center [963, 21] width 144 height 15
paste input "LE BON GOUT"
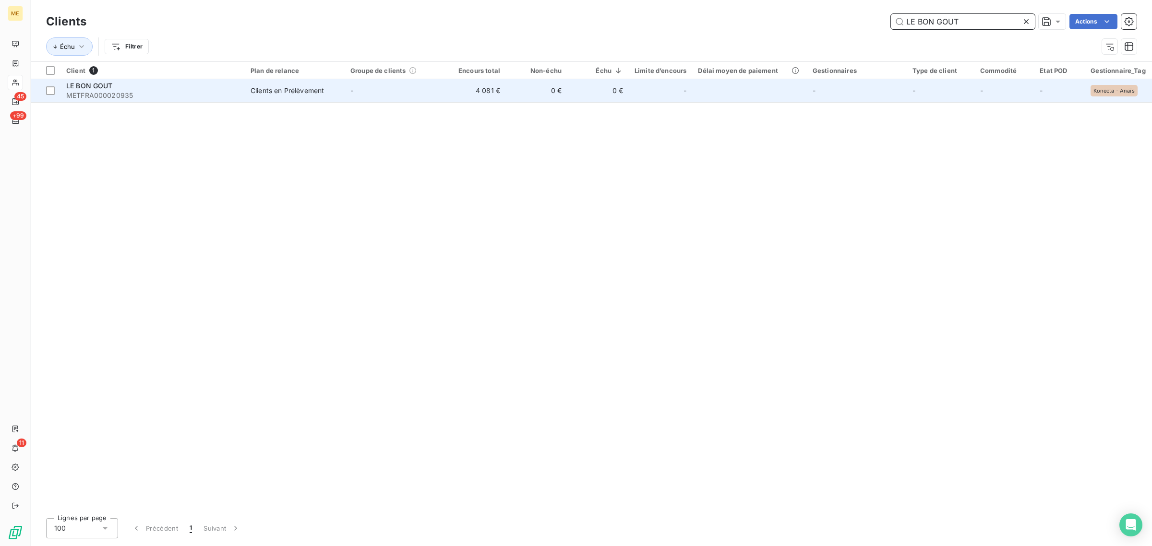
type input "LE BON GOUT"
click at [310, 89] on div "Clients en Prélèvement" at bounding box center [287, 91] width 73 height 10
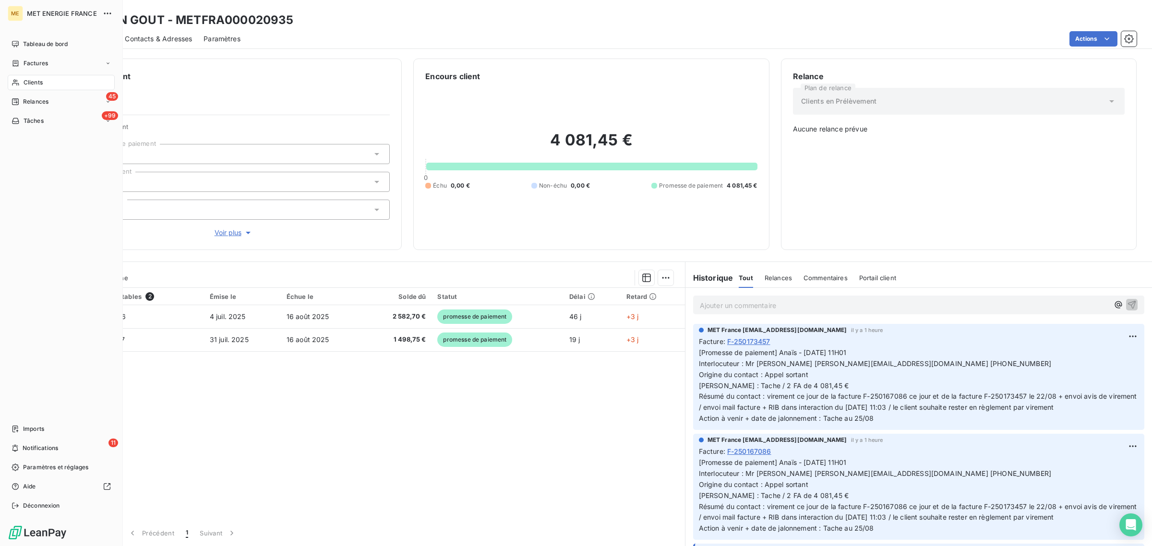
click at [23, 79] on div "Clients" at bounding box center [61, 82] width 107 height 15
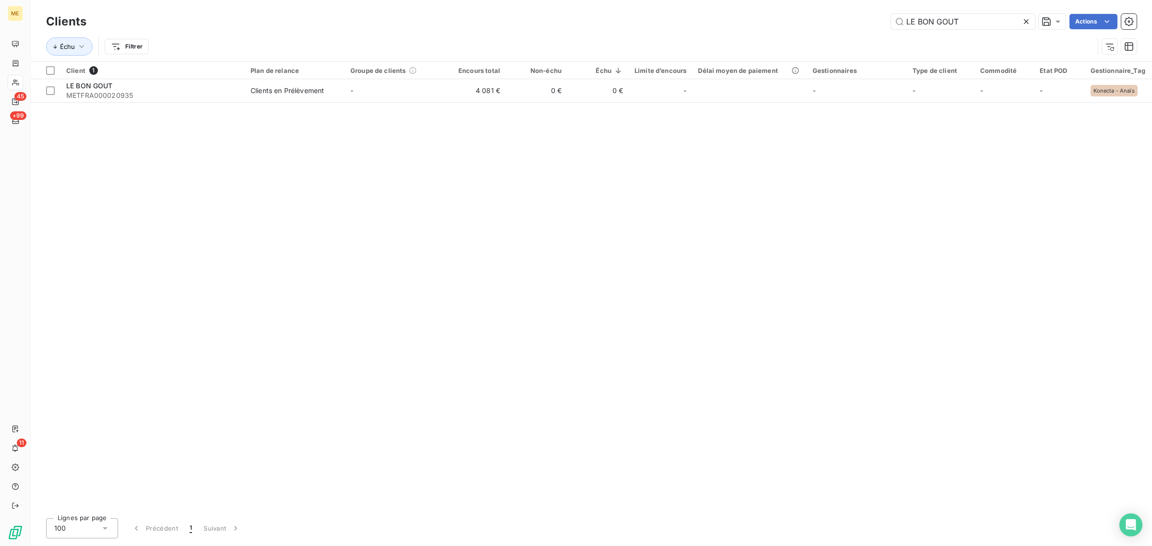
drag, startPoint x: 961, startPoint y: 20, endPoint x: 768, endPoint y: 23, distance: 193.5
click at [768, 23] on div "LE BON GOUT Actions" at bounding box center [617, 21] width 1039 height 15
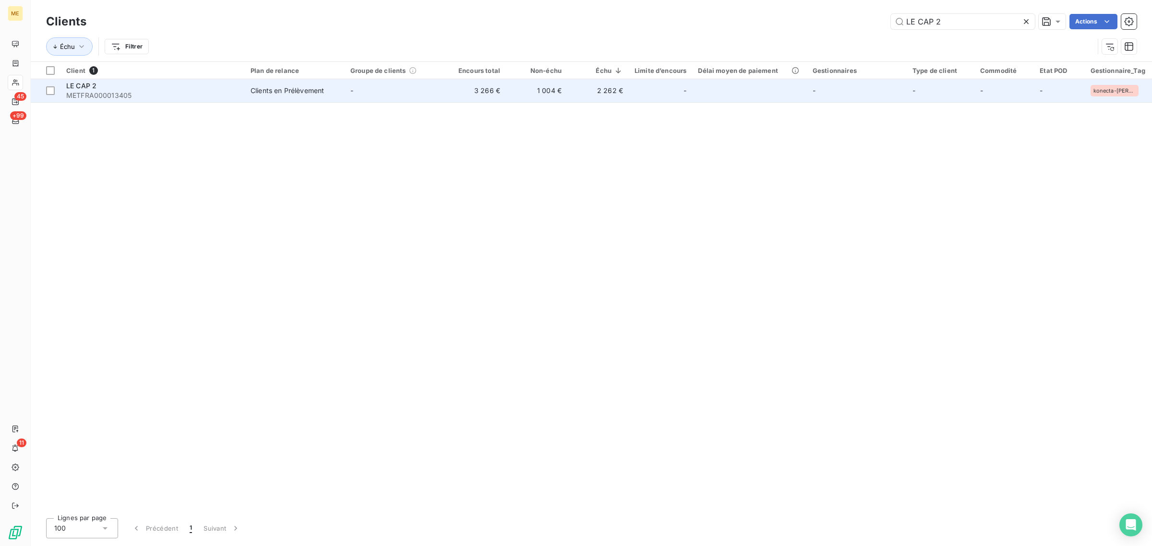
type input "LE CAP 2"
click at [329, 97] on td "Clients en Prélèvement" at bounding box center [295, 90] width 100 height 23
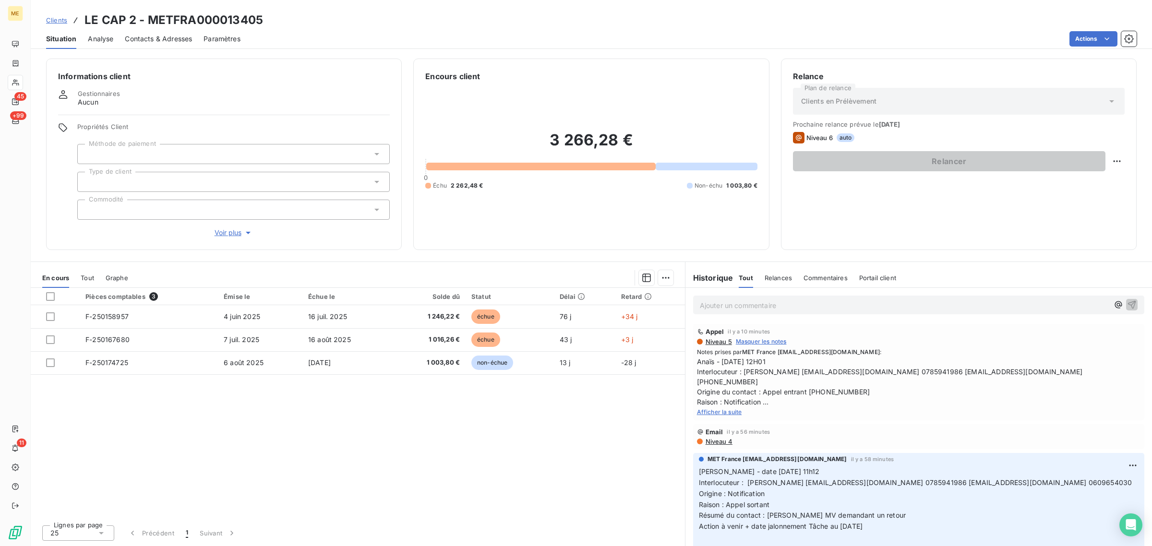
scroll to position [29, 0]
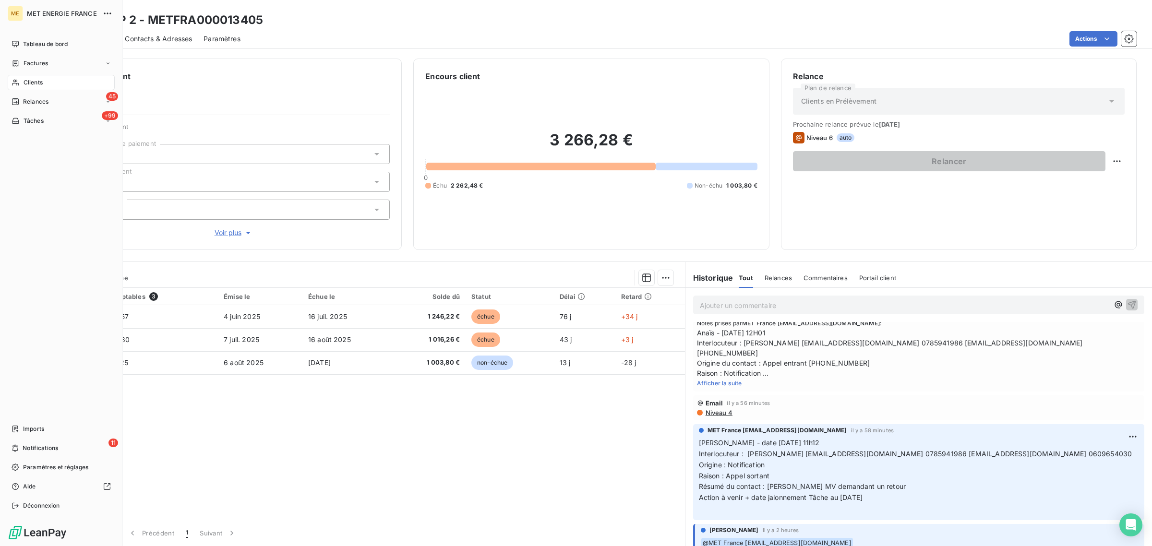
drag, startPoint x: 11, startPoint y: 85, endPoint x: 59, endPoint y: 80, distance: 48.7
click at [11, 85] on div "Clients" at bounding box center [61, 82] width 107 height 15
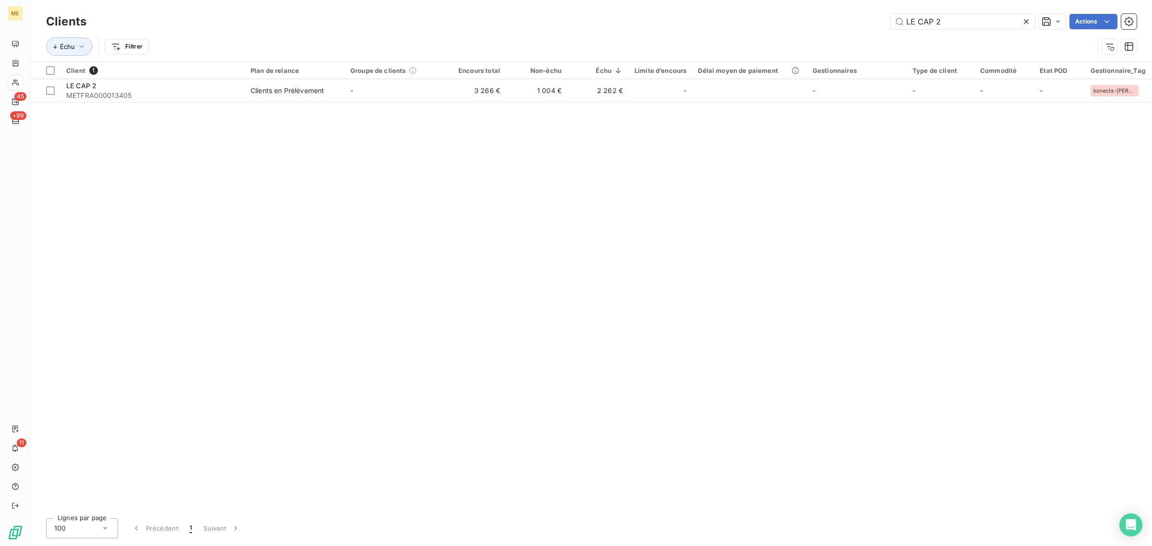
drag, startPoint x: 960, startPoint y: 21, endPoint x: 740, endPoint y: 20, distance: 220.3
click at [779, 21] on div "LE CAP 2 Actions" at bounding box center [617, 21] width 1039 height 15
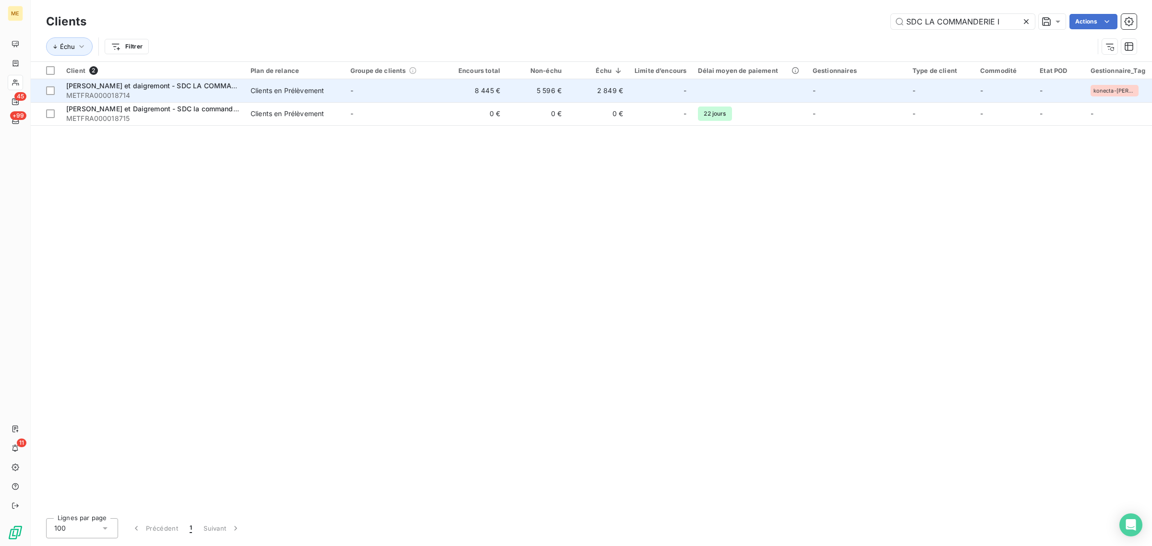
type input "SDC LA COMMANDERIE I"
click at [391, 88] on td "-" at bounding box center [395, 90] width 100 height 23
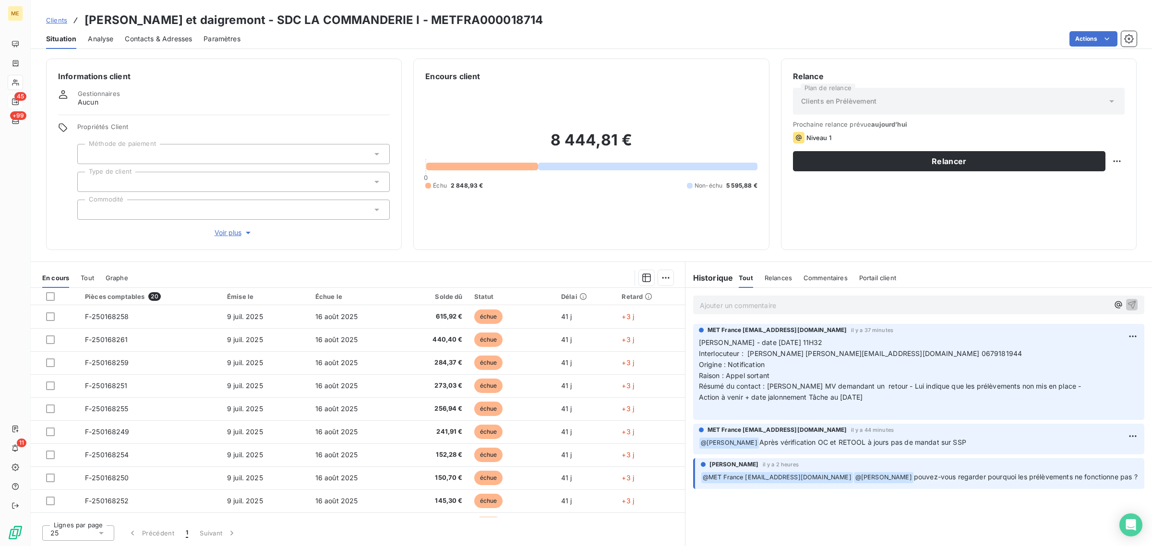
click at [13, 85] on icon at bounding box center [16, 83] width 8 height 8
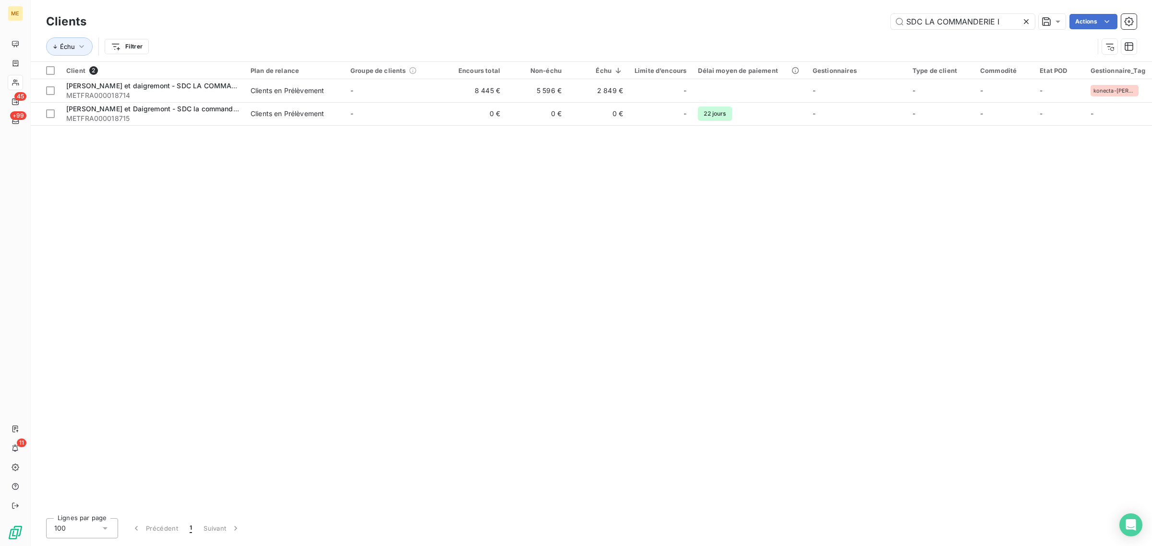
drag, startPoint x: 1013, startPoint y: 23, endPoint x: 808, endPoint y: 23, distance: 205.4
click at [814, 23] on div "SDC LA COMMANDERIE I Actions" at bounding box center [617, 21] width 1039 height 15
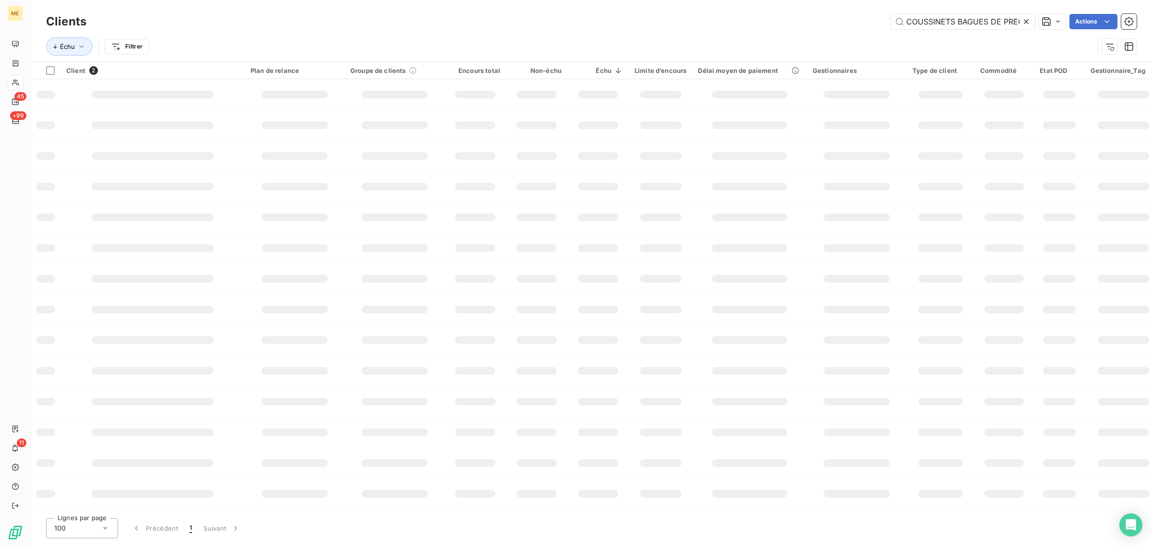
scroll to position [0, 24]
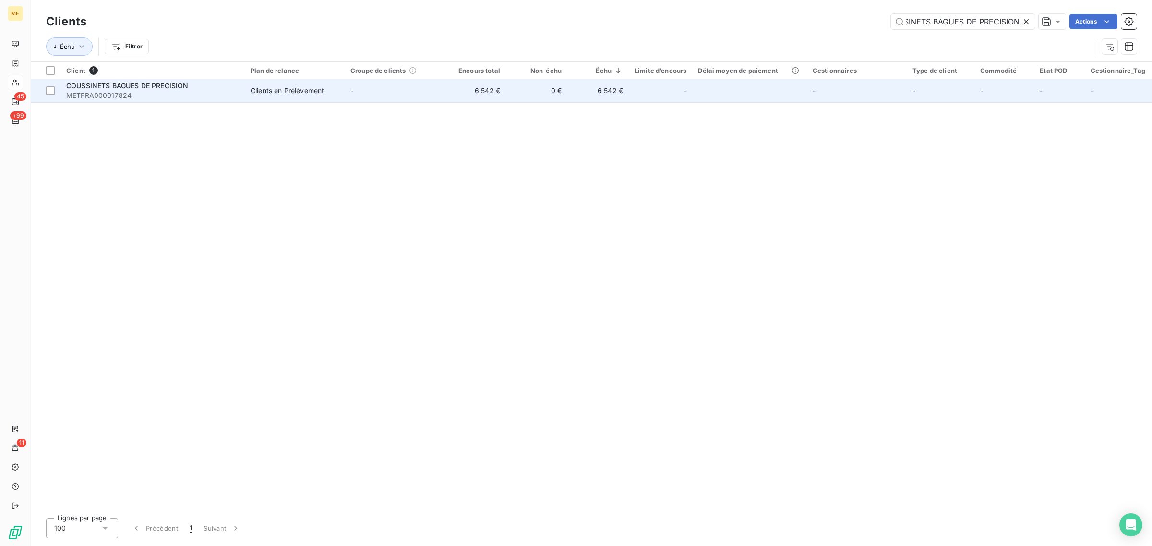
type input "COUSSINETS BAGUES DE PRECISION"
click at [415, 87] on td "-" at bounding box center [395, 90] width 100 height 23
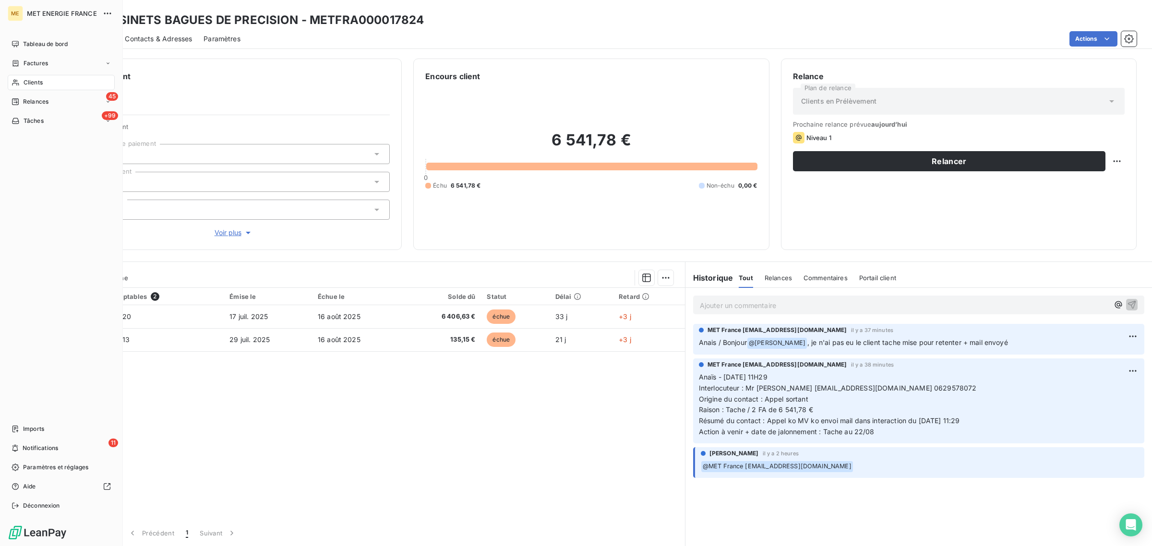
drag, startPoint x: 14, startPoint y: 77, endPoint x: 37, endPoint y: 77, distance: 23.0
click at [14, 77] on div "Clients" at bounding box center [61, 82] width 107 height 15
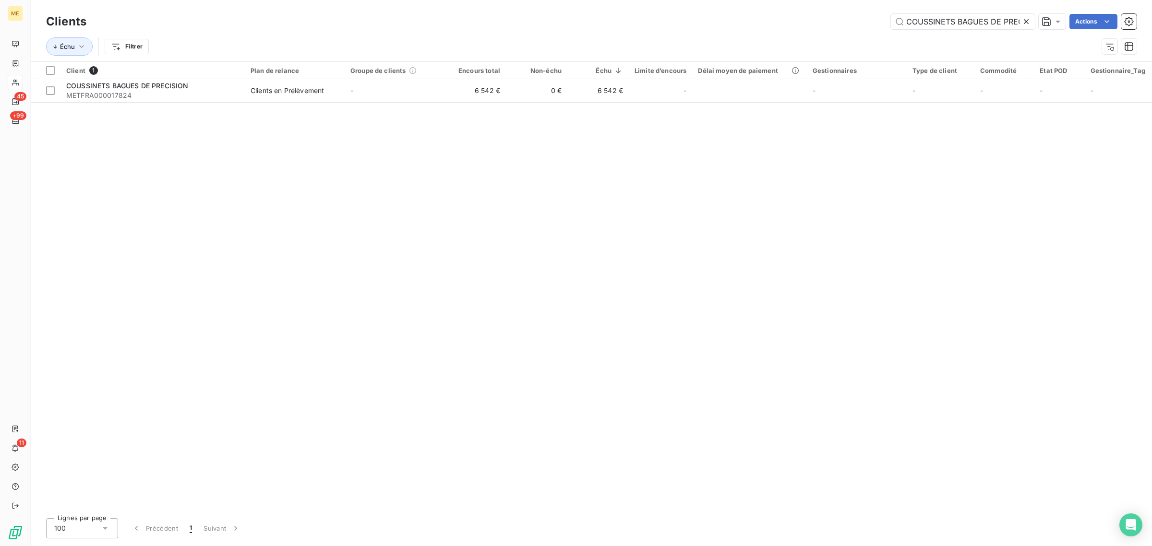
scroll to position [0, 24]
click at [1027, 22] on icon at bounding box center [1026, 22] width 10 height 10
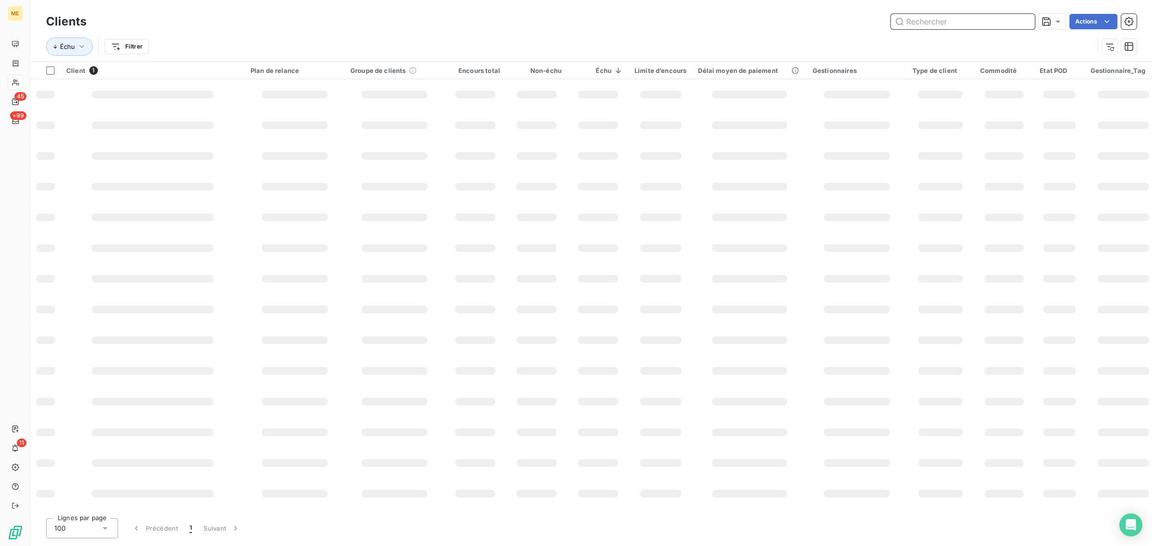
click at [960, 18] on input "text" at bounding box center [963, 21] width 144 height 15
paste input "SDC RESIDENCE TERRAVERDE"
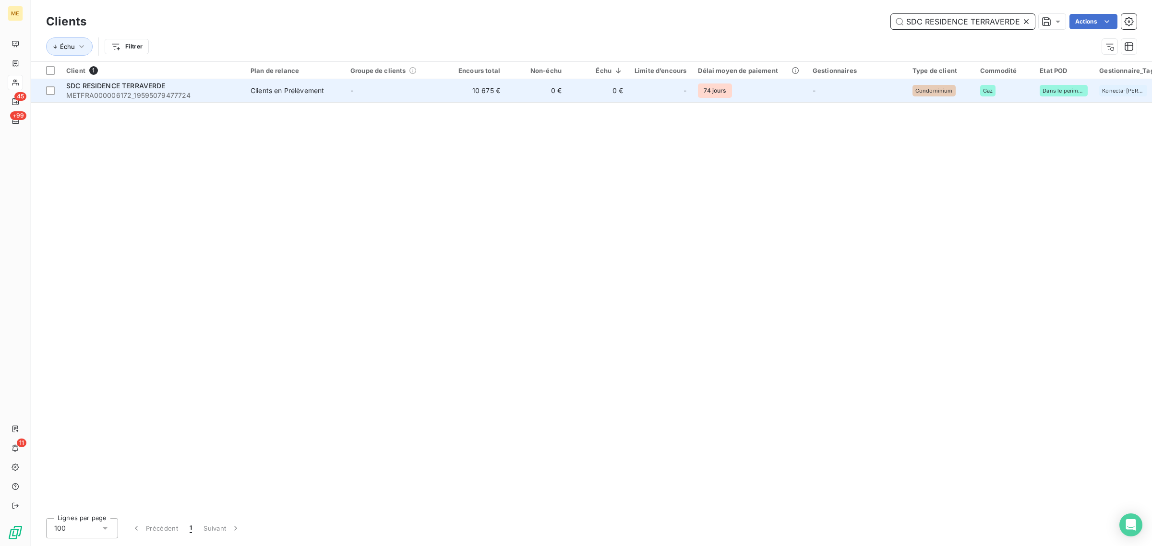
type input "SDC RESIDENCE TERRAVERDE"
click at [438, 89] on td "-" at bounding box center [395, 90] width 100 height 23
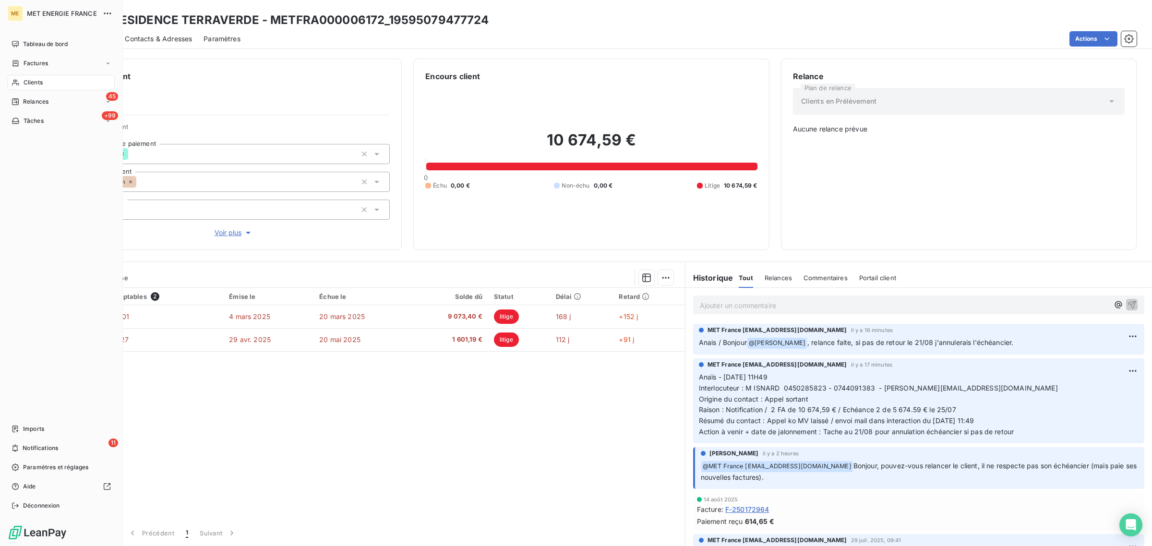
click at [21, 82] on div "Clients" at bounding box center [61, 82] width 107 height 15
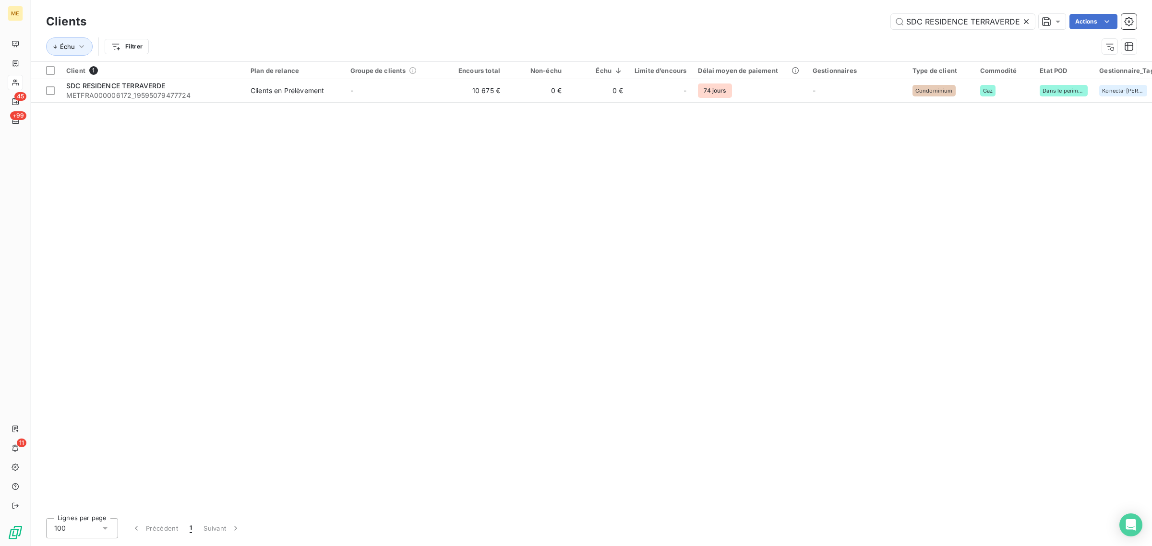
click at [1025, 19] on icon at bounding box center [1026, 22] width 10 height 10
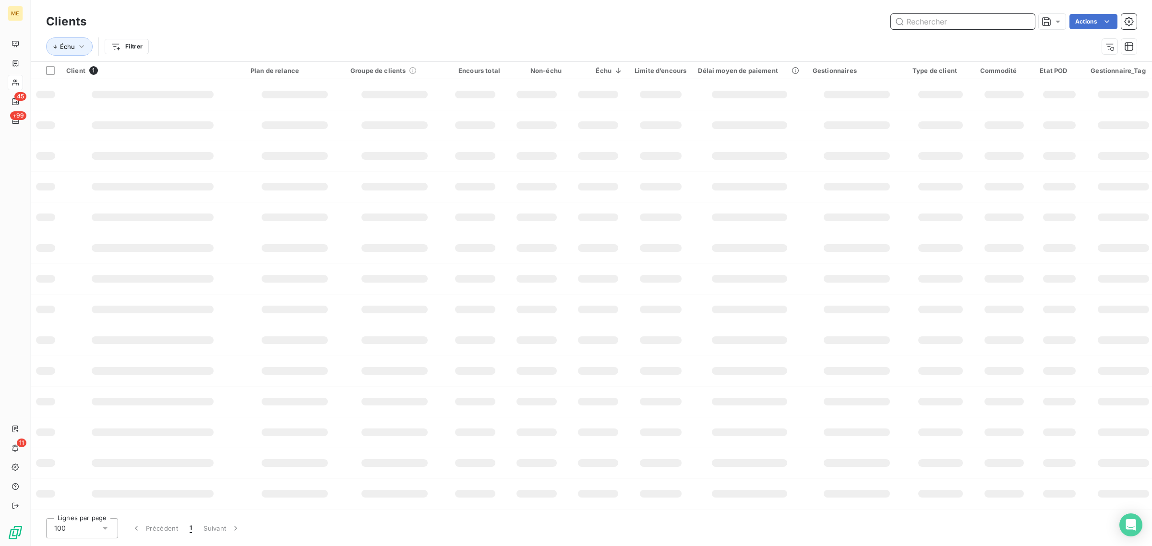
click at [978, 22] on input "text" at bounding box center [963, 21] width 144 height 15
paste input "SDC 6 RUE MONTALIVET"
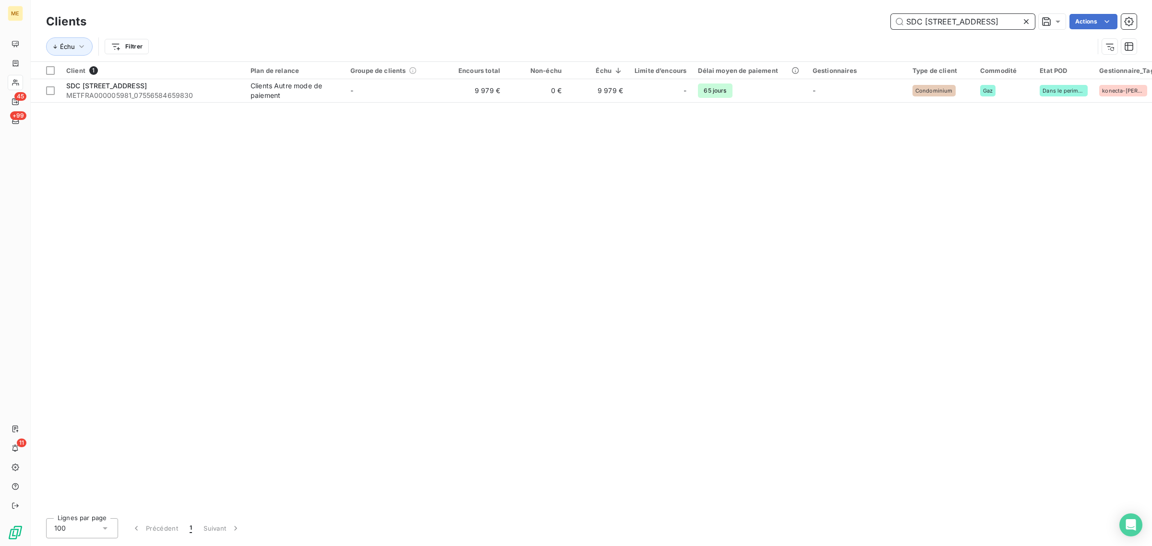
type input "SDC 6 RUE MONTALIVET"
click at [448, 111] on div "Client 1 Plan de relance Groupe de clients Encours total Non-échu Échu Limite d…" at bounding box center [591, 286] width 1121 height 449
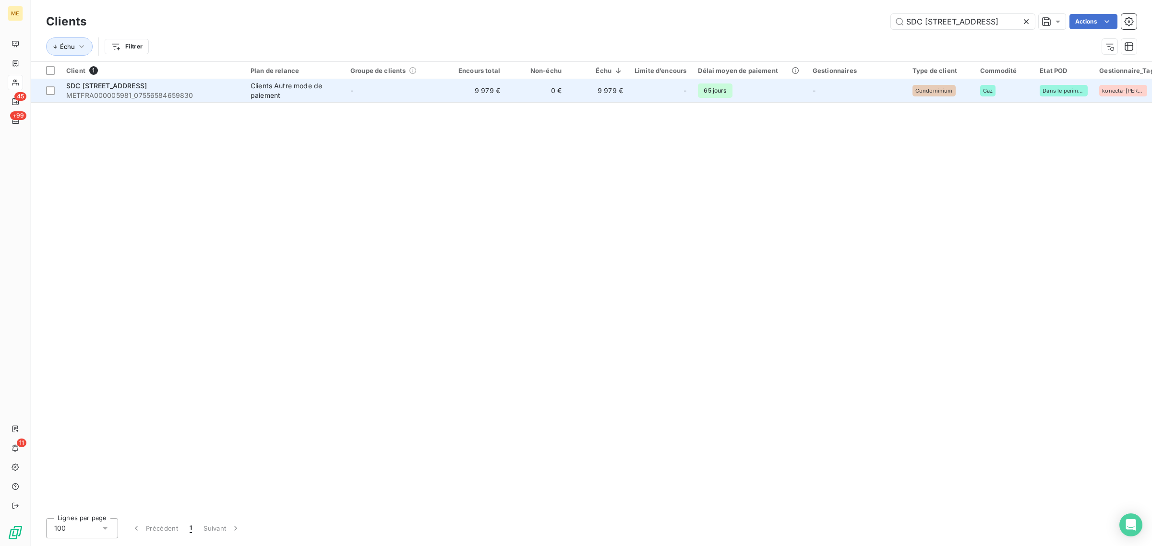
click at [448, 101] on td "9 979 €" at bounding box center [474, 90] width 61 height 23
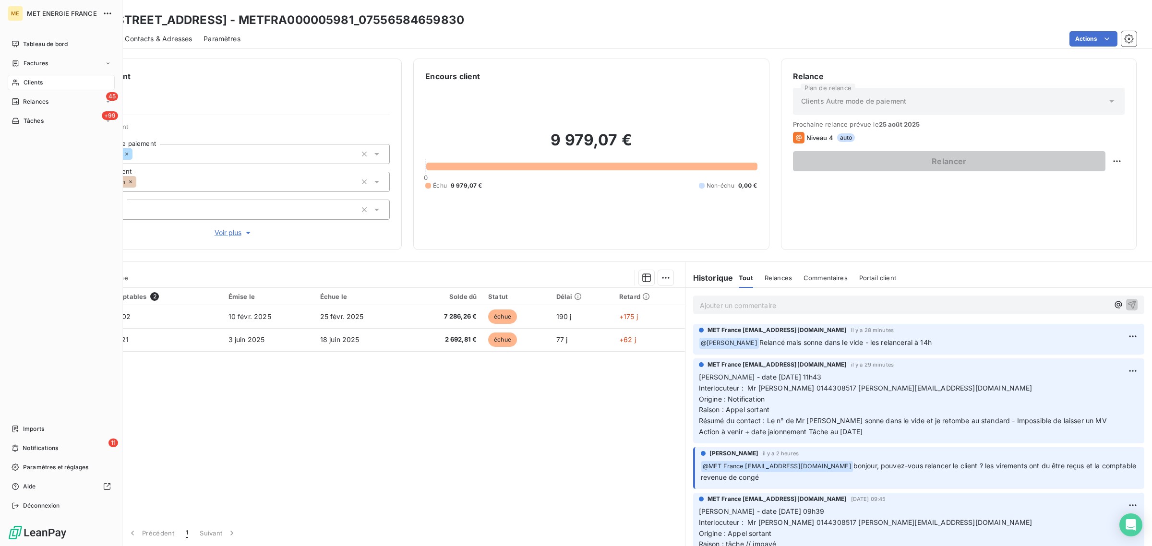
click at [26, 80] on span "Clients" at bounding box center [33, 82] width 19 height 9
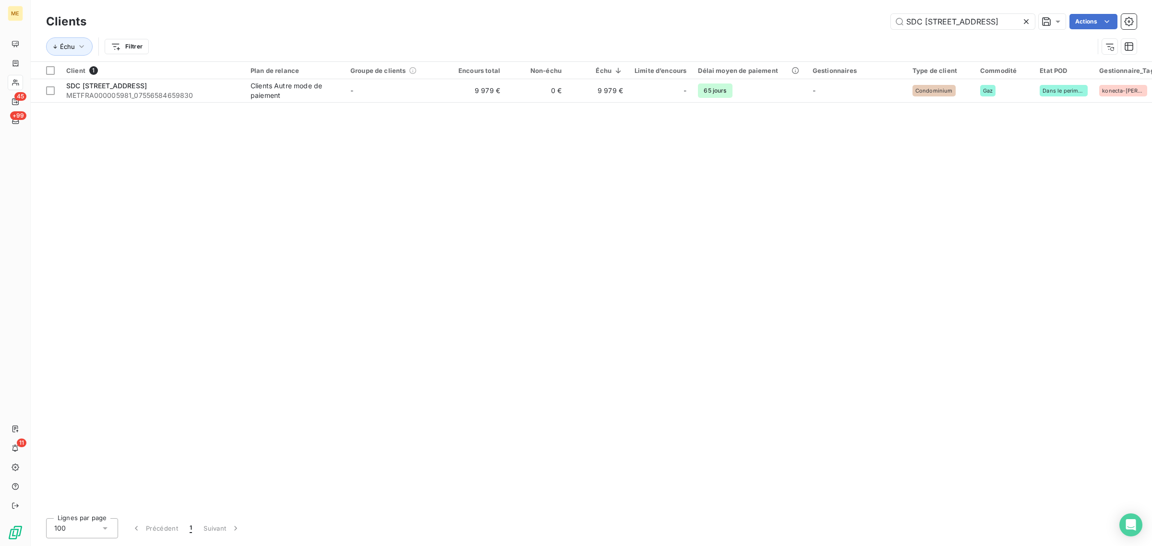
drag, startPoint x: 1006, startPoint y: 17, endPoint x: 766, endPoint y: 23, distance: 240.1
click at [769, 22] on div "SDC 6 RUE MONTALIVET Actions" at bounding box center [617, 21] width 1039 height 15
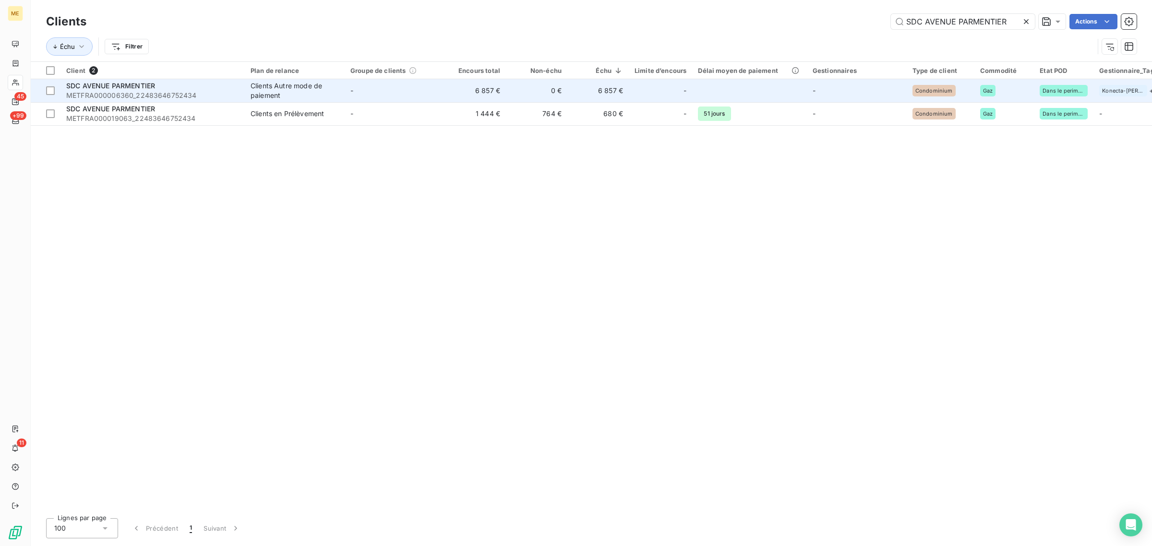
type input "SDC AVENUE PARMENTIER"
click at [418, 88] on td "-" at bounding box center [395, 90] width 100 height 23
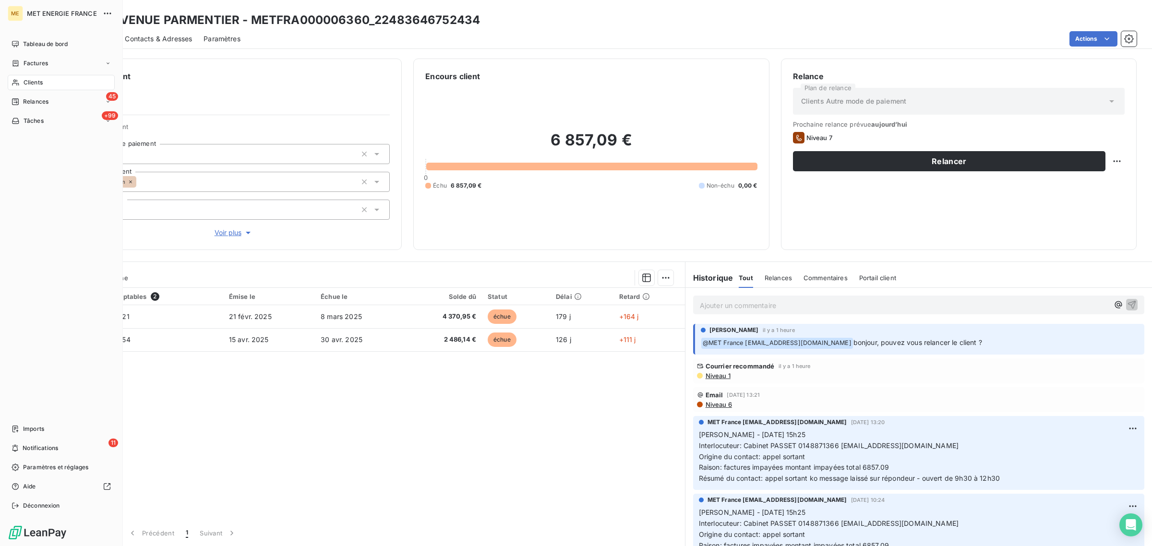
click at [25, 79] on span "Clients" at bounding box center [33, 82] width 19 height 9
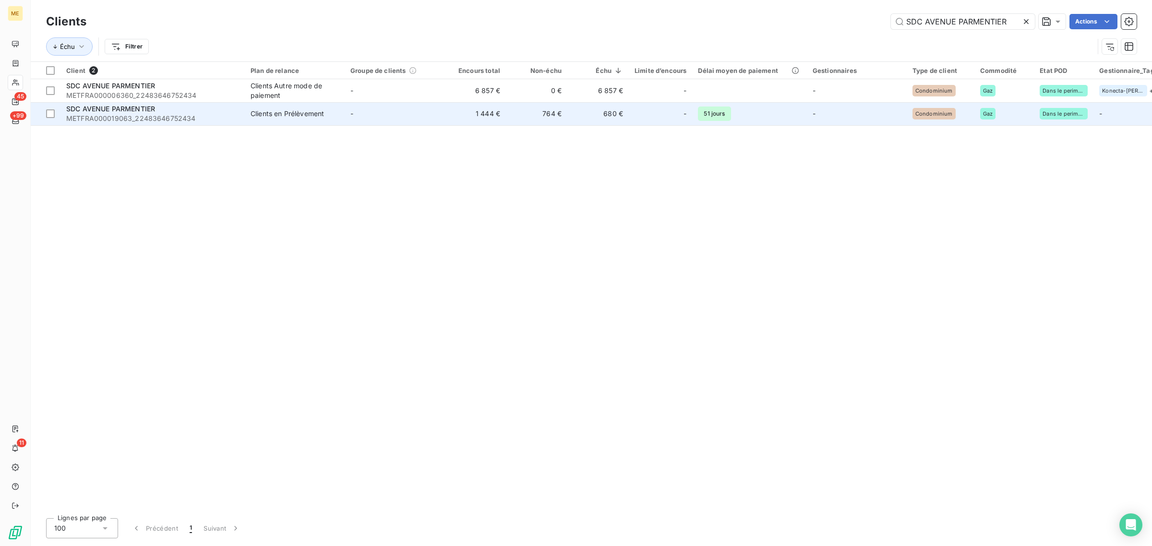
click at [445, 111] on td "1 444 €" at bounding box center [474, 113] width 61 height 23
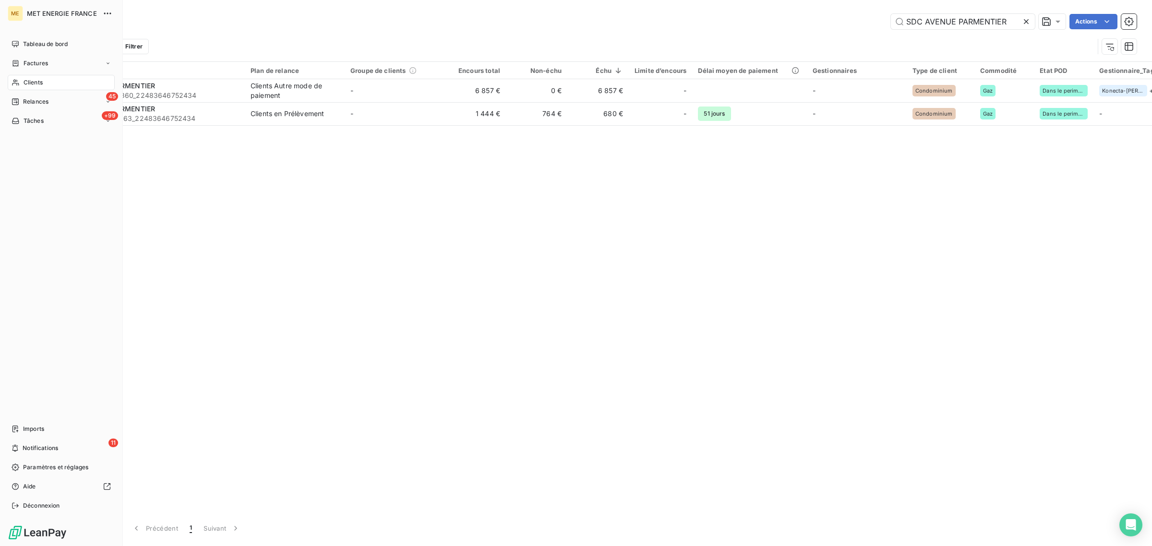
click at [20, 83] on div "Clients" at bounding box center [61, 82] width 107 height 15
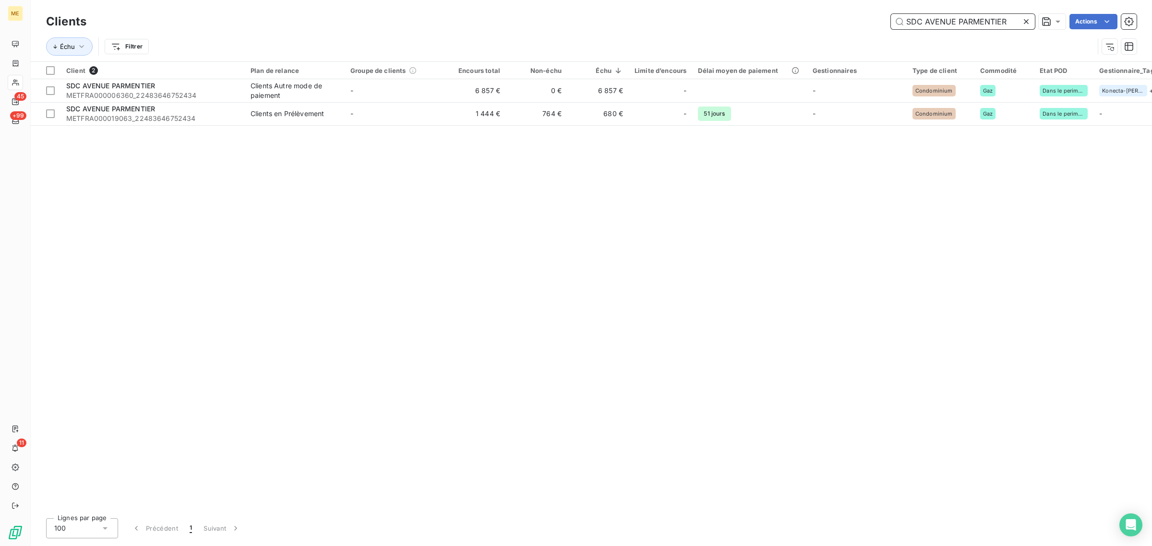
drag, startPoint x: 1008, startPoint y: 19, endPoint x: 850, endPoint y: 21, distance: 158.9
click at [851, 21] on div "SDC AVENUE PARMENTIER Actions" at bounding box center [617, 21] width 1039 height 15
paste input "13 , RUE DE LORRAINE"
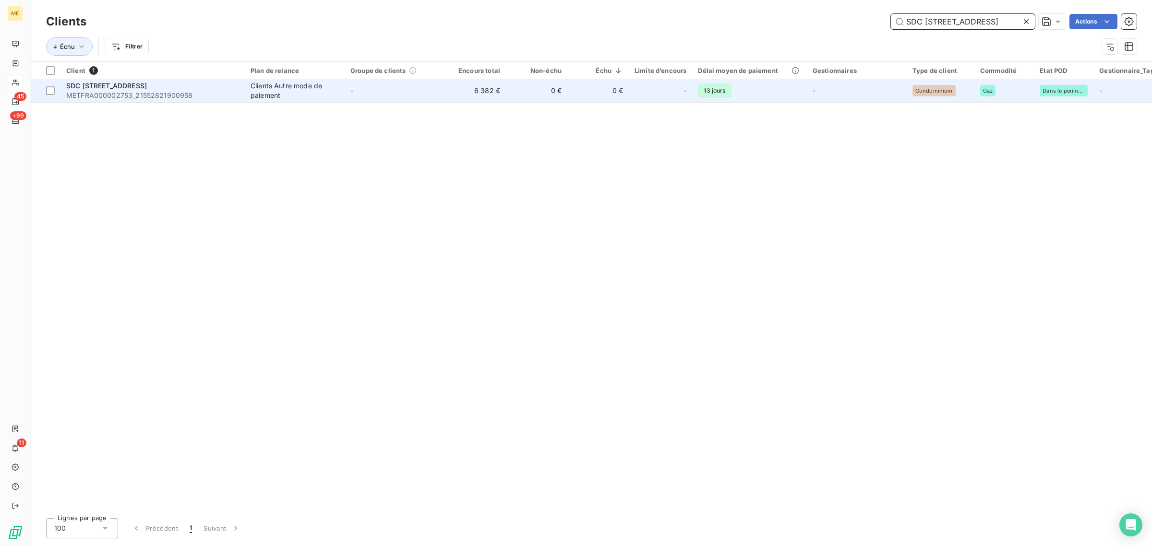
type input "SDC 13 , RUE DE LORRAINE"
click at [359, 101] on td "-" at bounding box center [395, 90] width 100 height 23
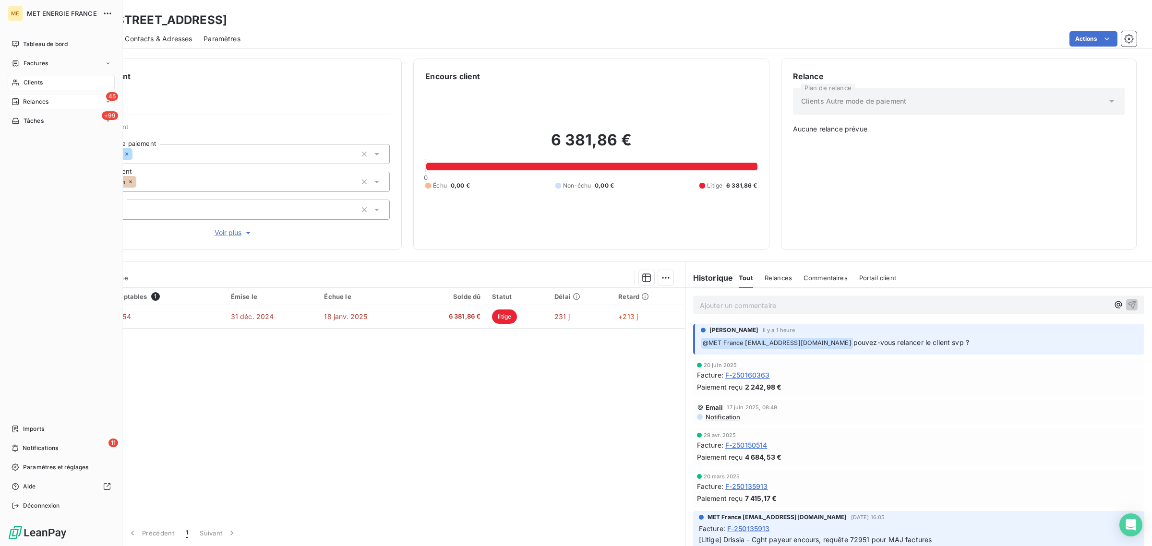
click at [22, 96] on div "45 Relances" at bounding box center [61, 101] width 107 height 15
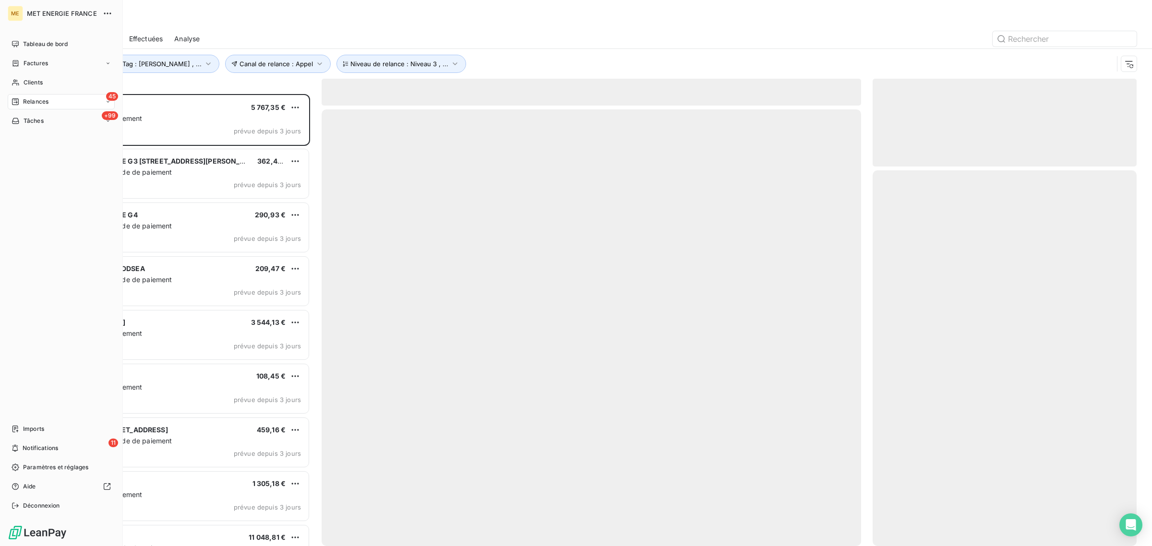
scroll to position [443, 255]
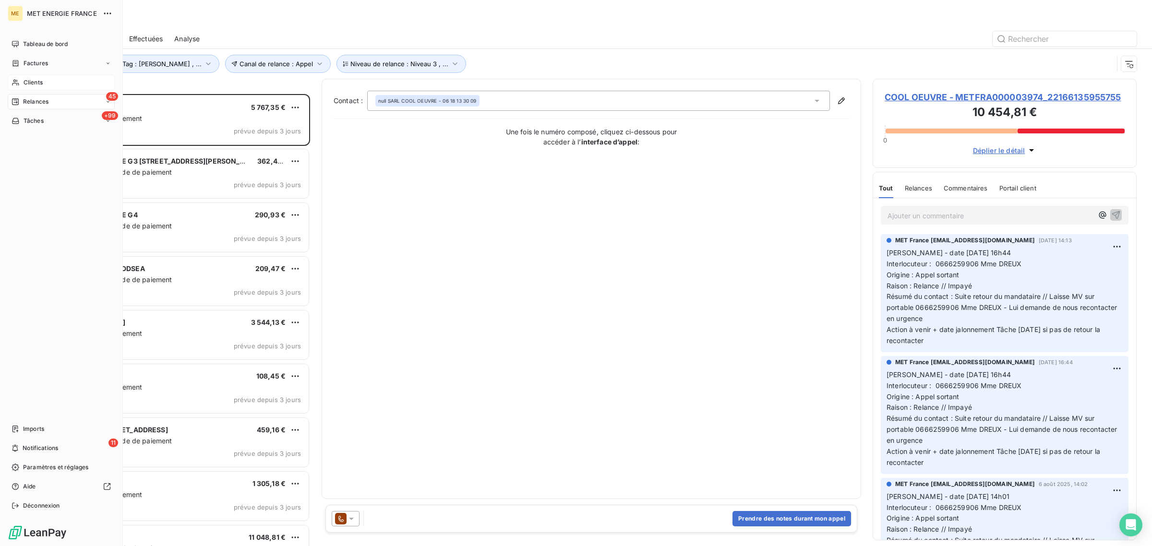
click at [30, 83] on span "Clients" at bounding box center [33, 82] width 19 height 9
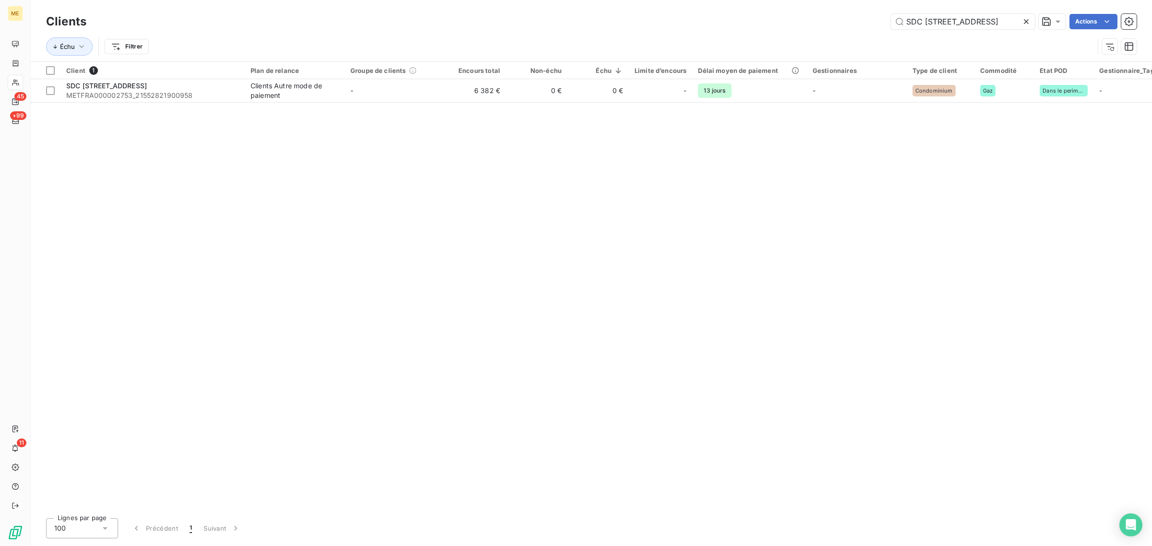
click at [1023, 22] on icon at bounding box center [1026, 22] width 10 height 10
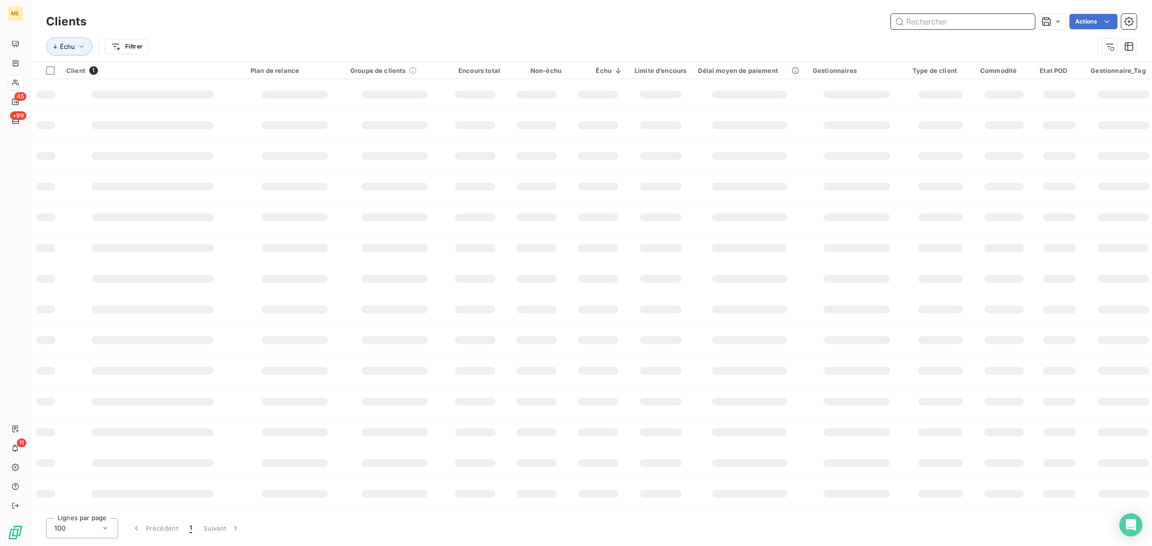
click at [958, 21] on input "text" at bounding box center [963, 21] width 144 height 15
paste input "METFRA000004279"
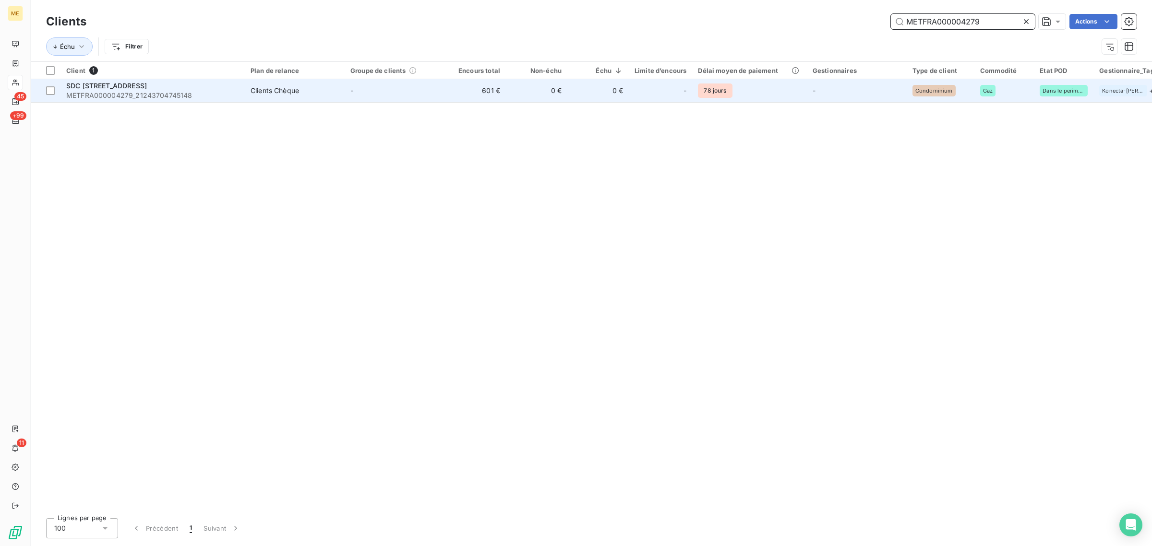
type input "METFRA000004279"
click at [358, 85] on td "-" at bounding box center [395, 90] width 100 height 23
